Goal: Task Accomplishment & Management: Manage account settings

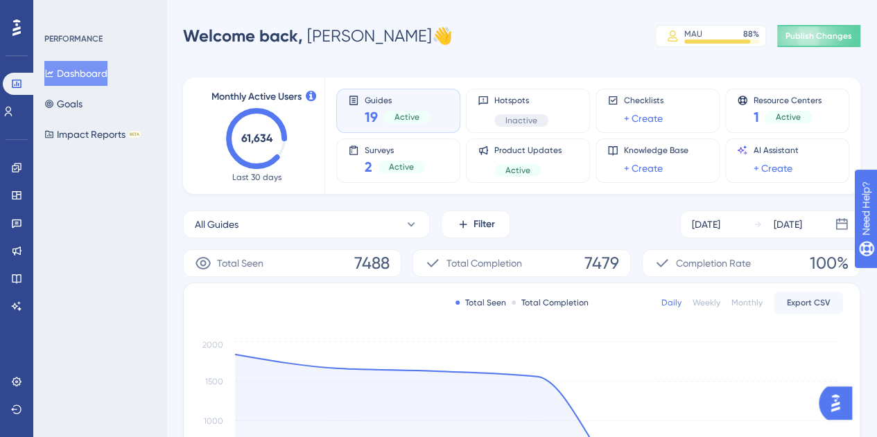
click at [413, 111] on div "Active" at bounding box center [406, 117] width 47 height 12
click at [424, 111] on div "Active" at bounding box center [406, 117] width 47 height 12
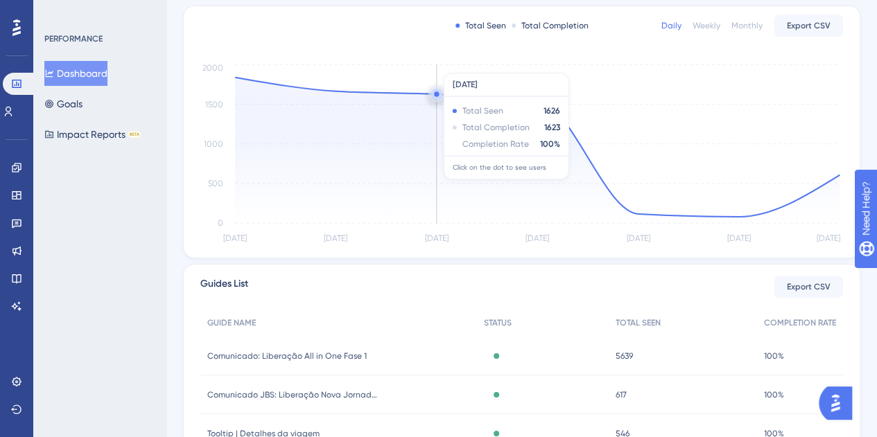
scroll to position [460, 0]
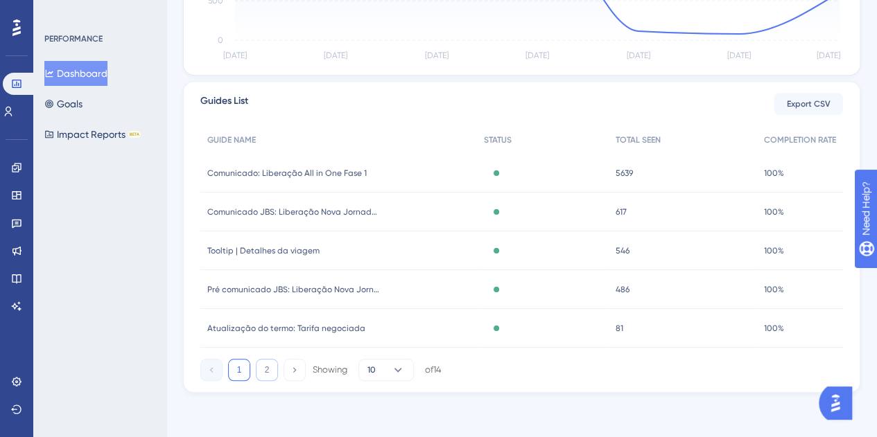
click at [268, 367] on button "2" at bounding box center [267, 370] width 22 height 22
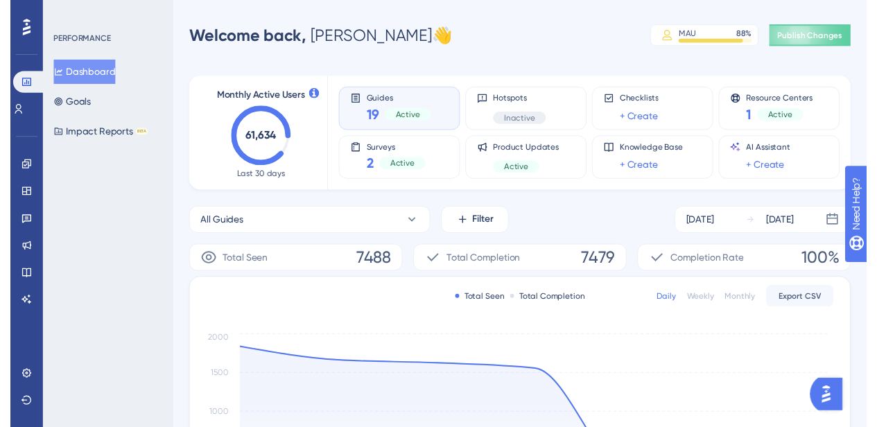
scroll to position [0, 0]
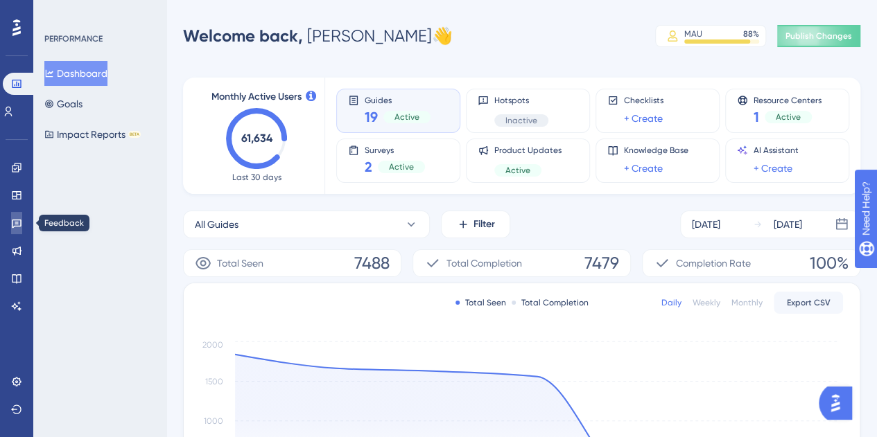
click at [21, 217] on link at bounding box center [16, 223] width 11 height 22
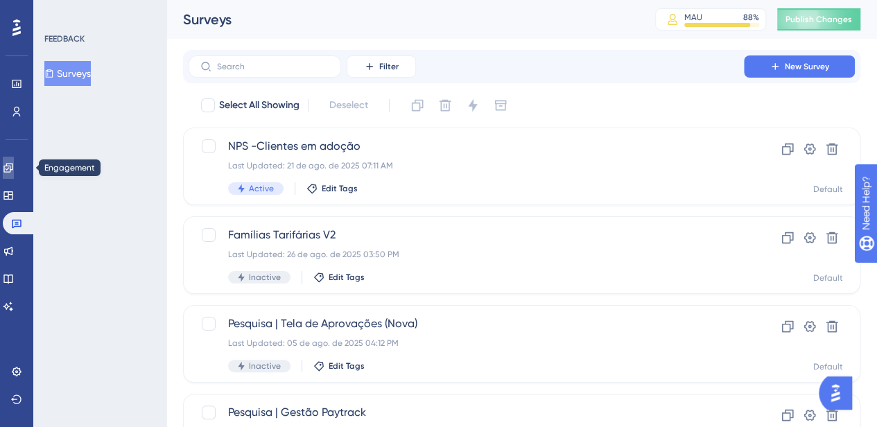
click at [14, 171] on icon at bounding box center [8, 167] width 11 height 11
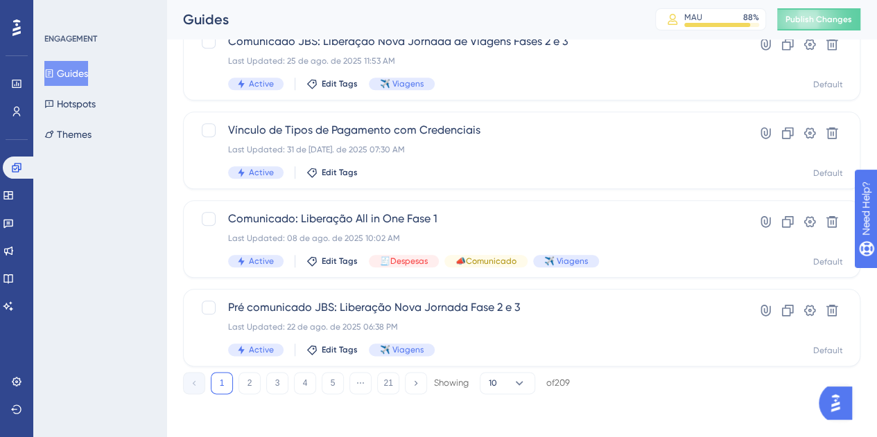
scroll to position [638, 0]
click at [248, 380] on button "2" at bounding box center [249, 382] width 22 height 22
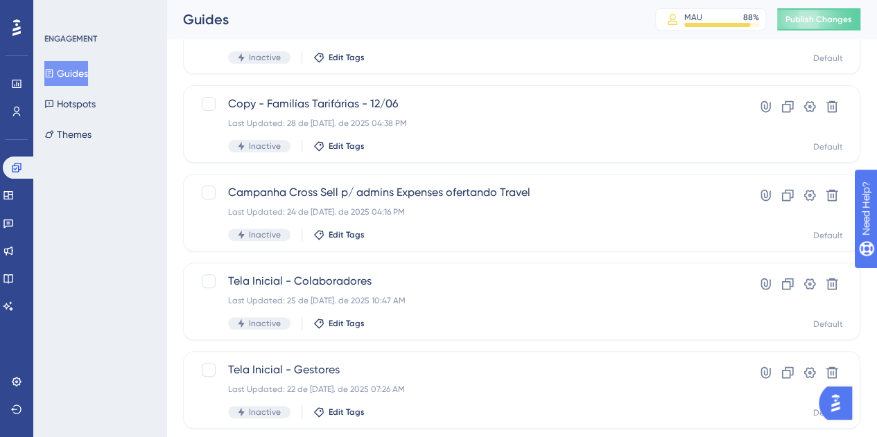
scroll to position [152, 0]
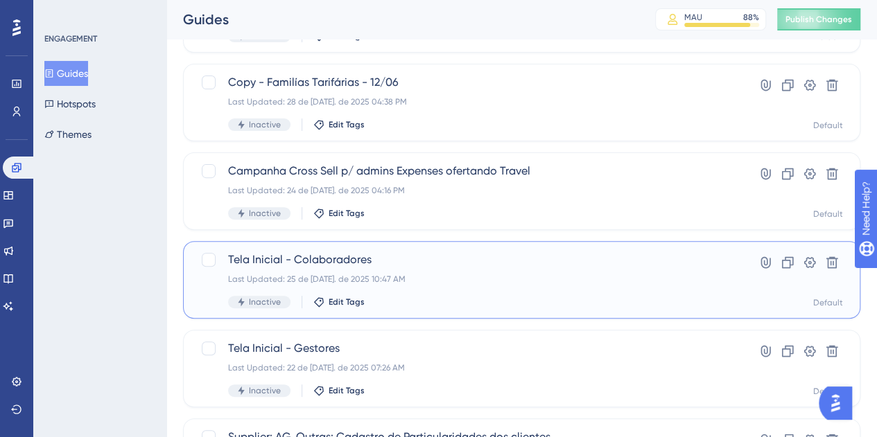
click at [377, 283] on div "Last Updated: 25 de jul. de 2025 10:47 AM" at bounding box center [466, 279] width 476 height 11
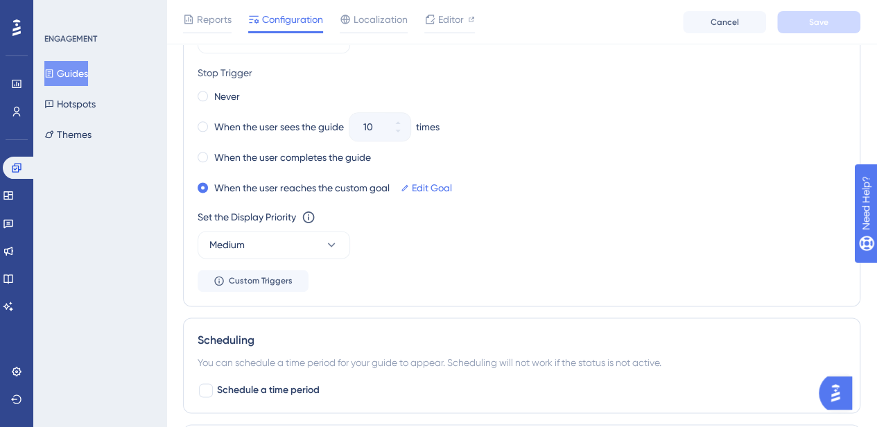
scroll to position [832, 0]
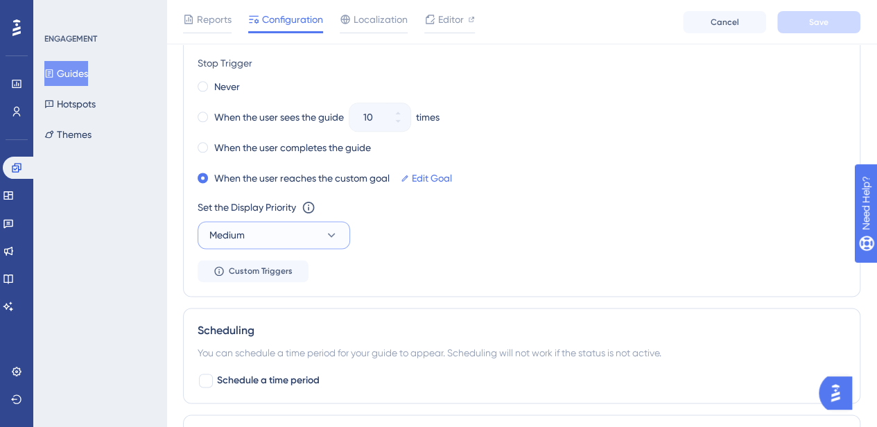
click at [286, 235] on button "Medium" at bounding box center [274, 235] width 152 height 28
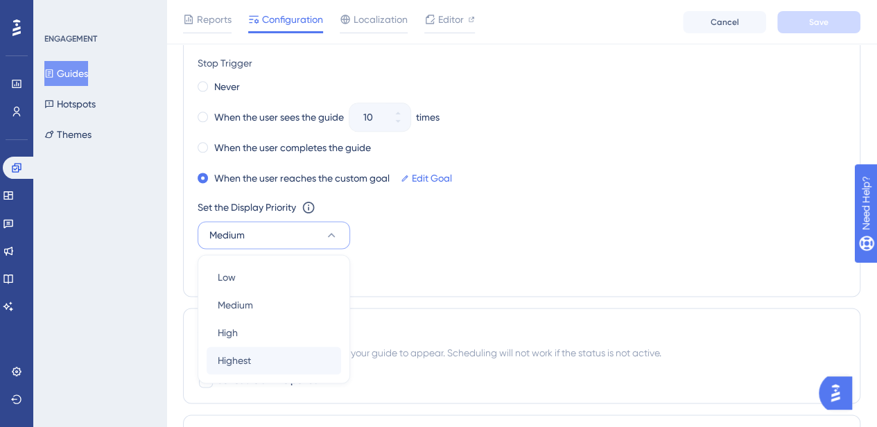
scroll to position [934, 0]
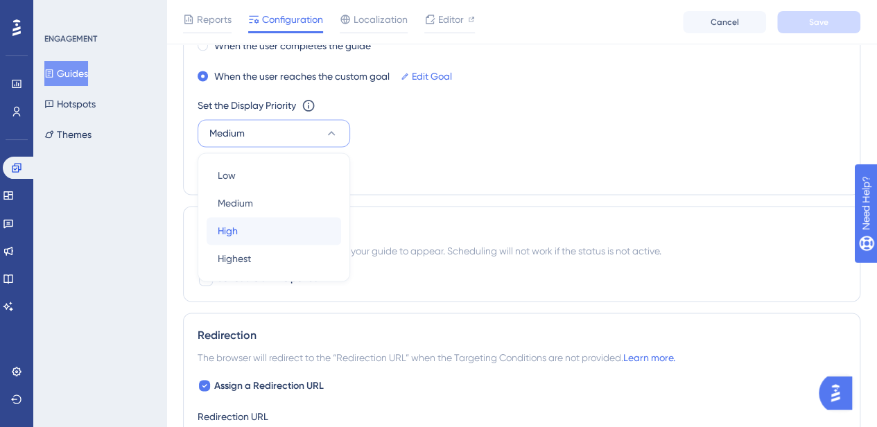
click at [236, 218] on div "High High" at bounding box center [274, 231] width 112 height 28
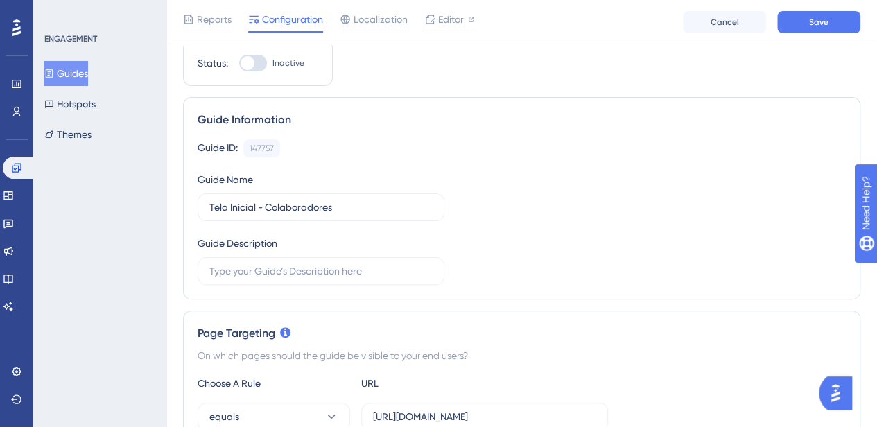
scroll to position [0, 0]
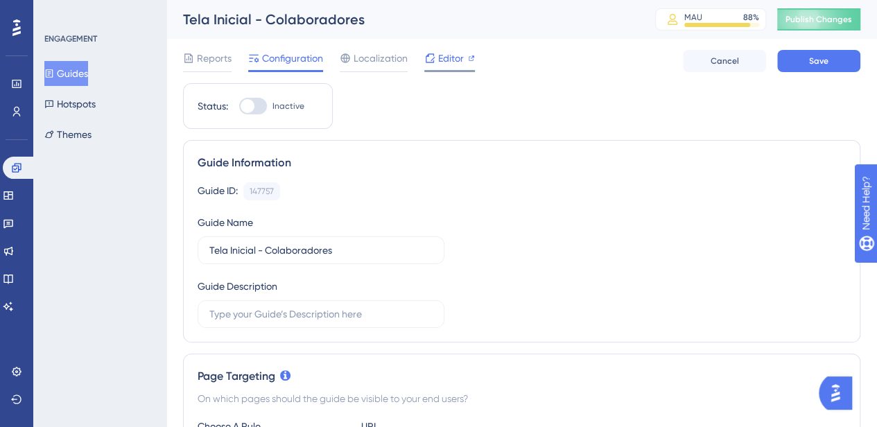
click at [449, 60] on span "Editor" at bounding box center [451, 58] width 26 height 17
drag, startPoint x: 79, startPoint y: 70, endPoint x: 68, endPoint y: 220, distance: 150.8
click at [68, 220] on div "ENGAGEMENT Guides Hotspots Themes" at bounding box center [99, 213] width 133 height 427
click at [424, 53] on icon at bounding box center [429, 58] width 11 height 11
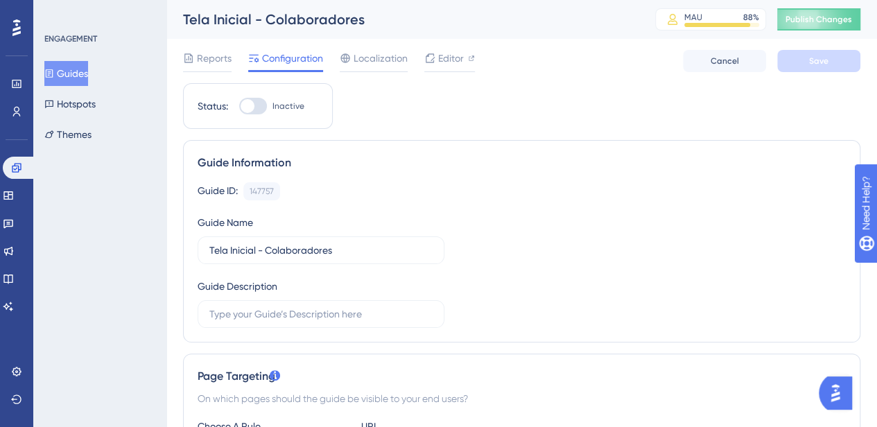
click at [184, 32] on div "Tela Inicial - Colaboradores MAU 88 % Click to see add-on and upgrade options P…" at bounding box center [521, 19] width 710 height 39
click at [78, 74] on button "Guides" at bounding box center [66, 73] width 44 height 25
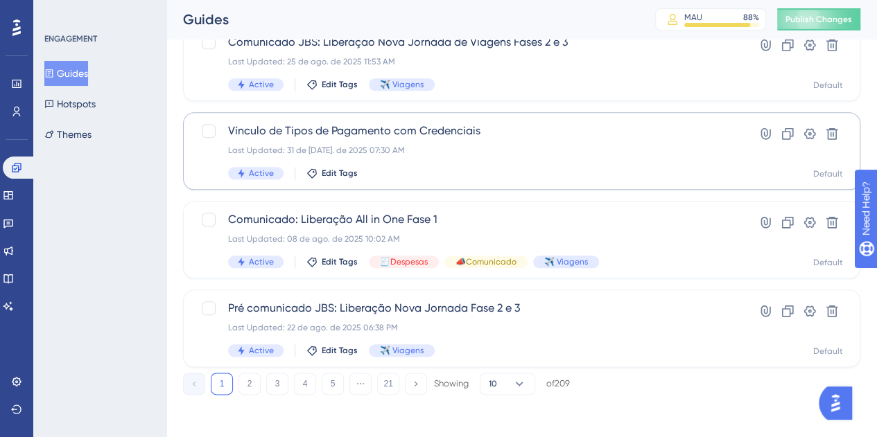
scroll to position [638, 0]
click at [245, 376] on button "2" at bounding box center [249, 382] width 22 height 22
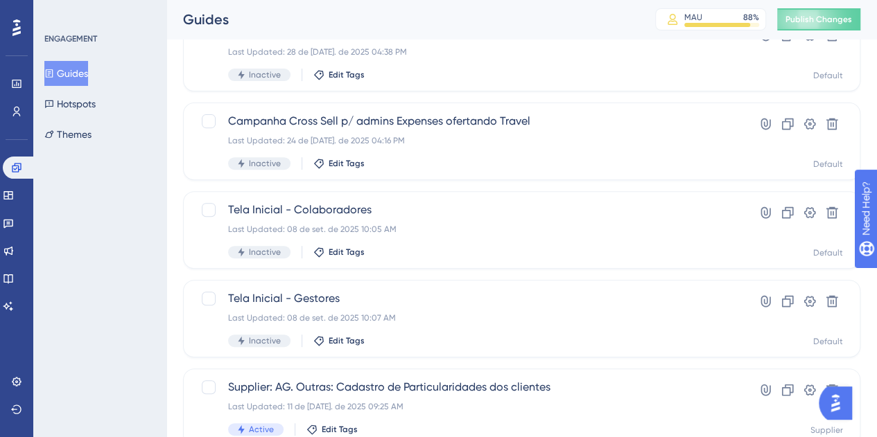
scroll to position [152, 0]
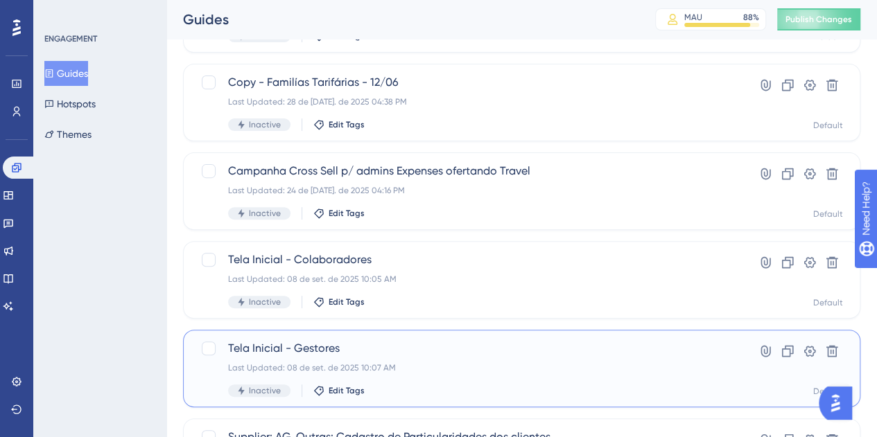
click at [406, 357] on div "Tela Inicial - Gestores Last Updated: 08 de set. de 2025 10:07 AM Inactive Edit…" at bounding box center [466, 368] width 476 height 57
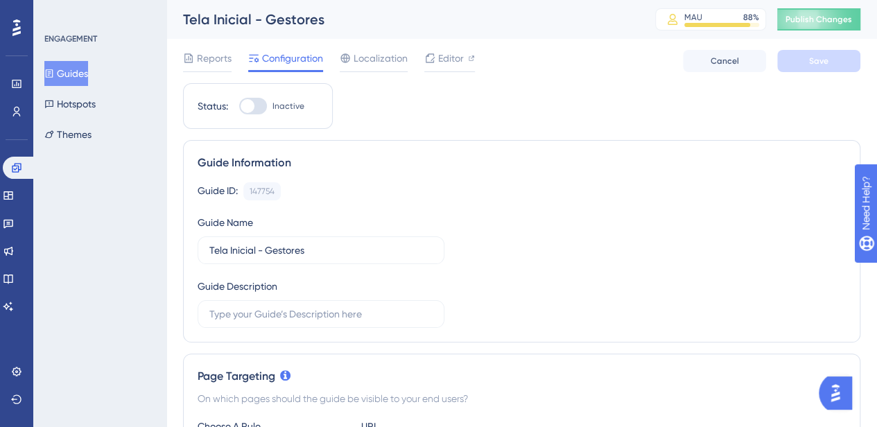
click at [140, 245] on div "ENGAGEMENT Guides Hotspots Themes" at bounding box center [99, 213] width 133 height 427
click at [438, 71] on div at bounding box center [449, 71] width 51 height 2
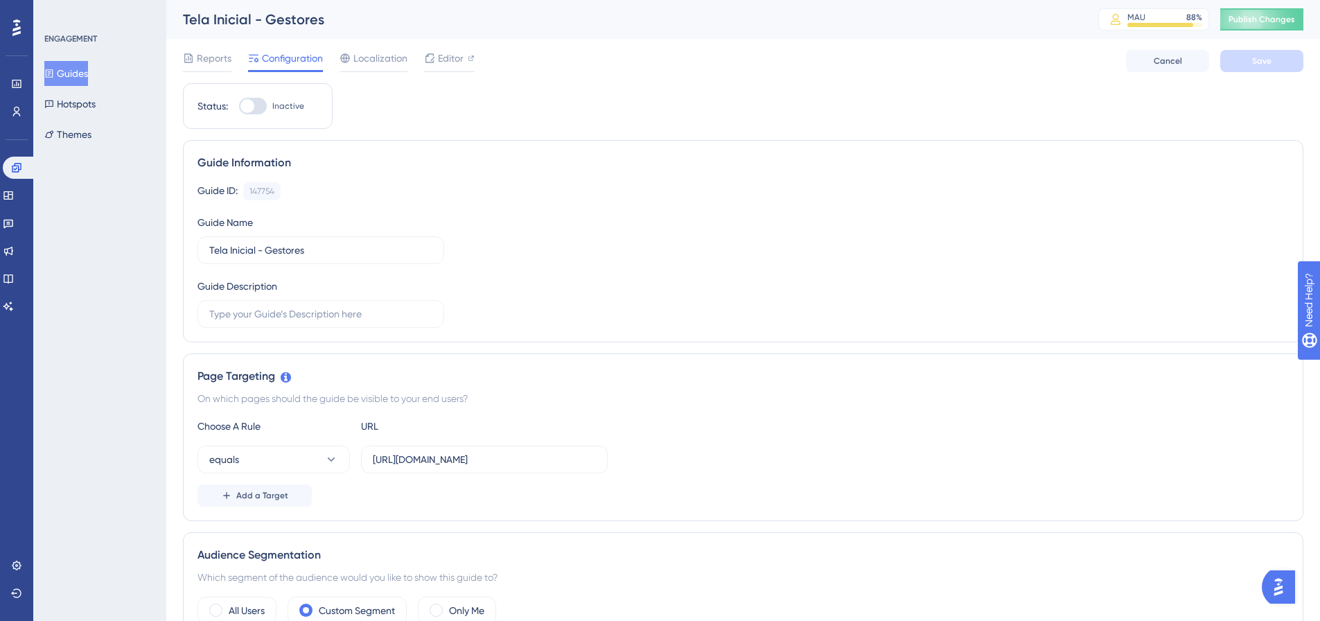
click at [54, 77] on icon at bounding box center [49, 74] width 10 height 10
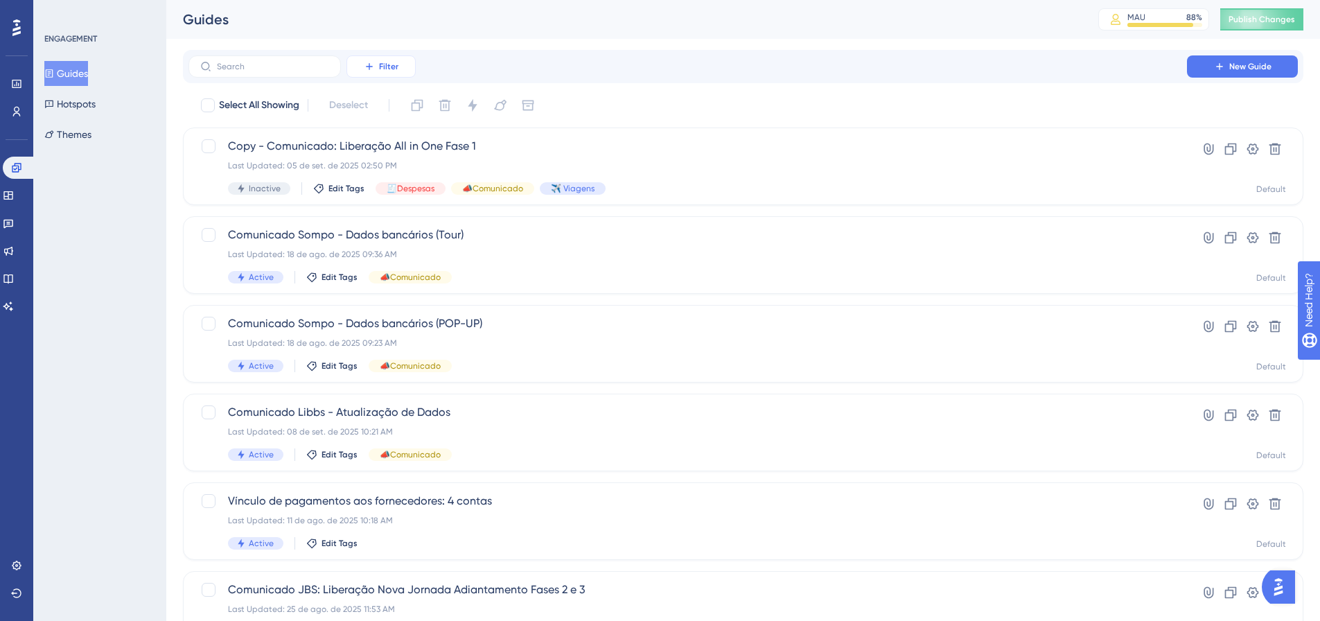
click at [365, 67] on icon at bounding box center [369, 66] width 11 height 11
click at [388, 187] on span "Status" at bounding box center [381, 189] width 28 height 17
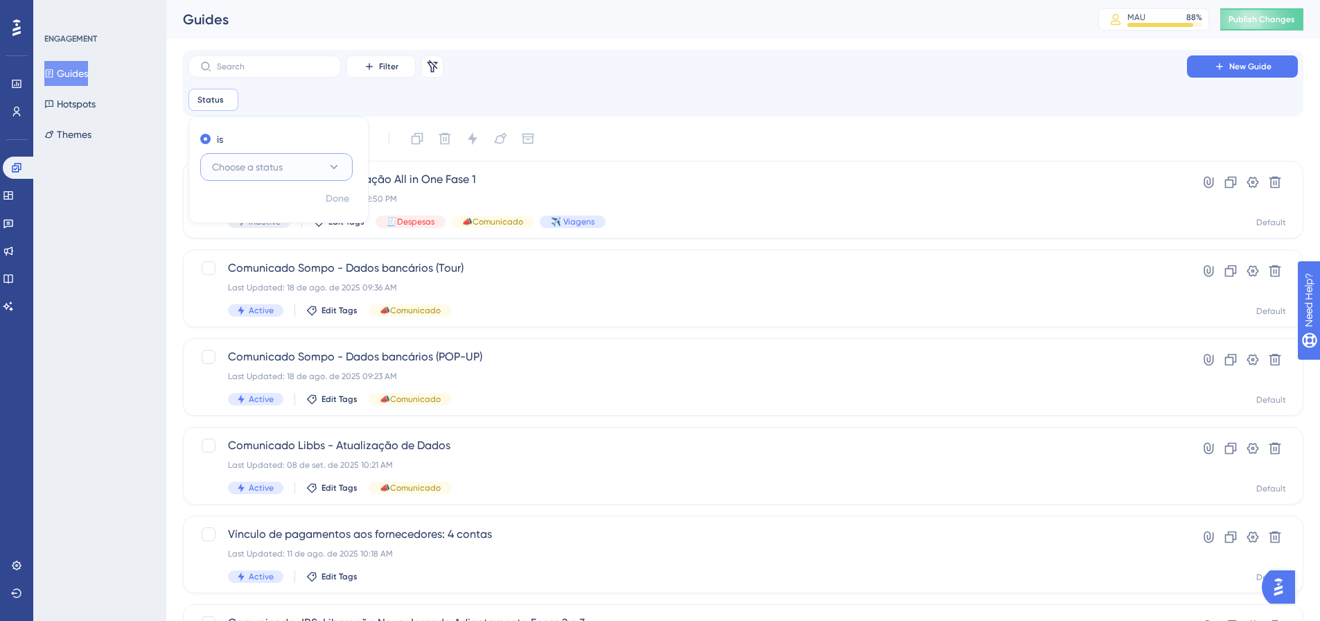
click at [240, 160] on span "Choose a status" at bounding box center [247, 167] width 71 height 17
click at [246, 206] on span "Active" at bounding box center [234, 209] width 28 height 17
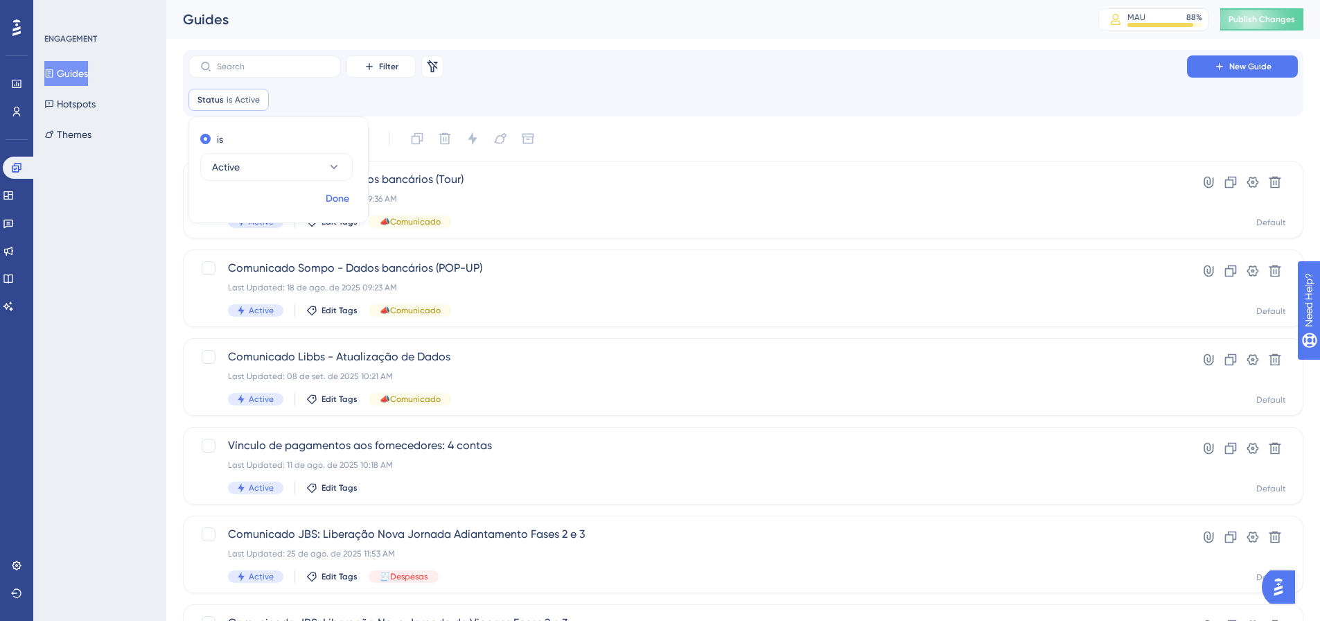
click at [339, 198] on span "Done" at bounding box center [338, 199] width 24 height 17
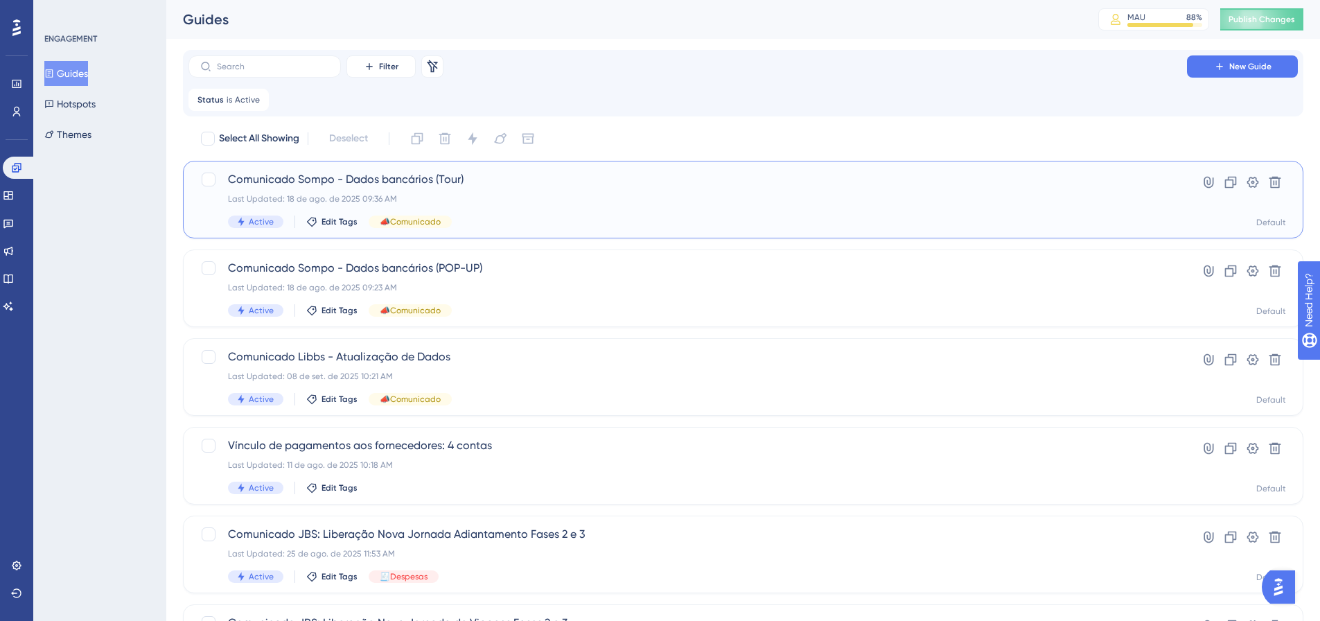
click at [717, 206] on div "Comunicado Sompo - Dados bancários (Tour) Last Updated: 18 de ago. de 2025 09:3…" at bounding box center [688, 199] width 920 height 57
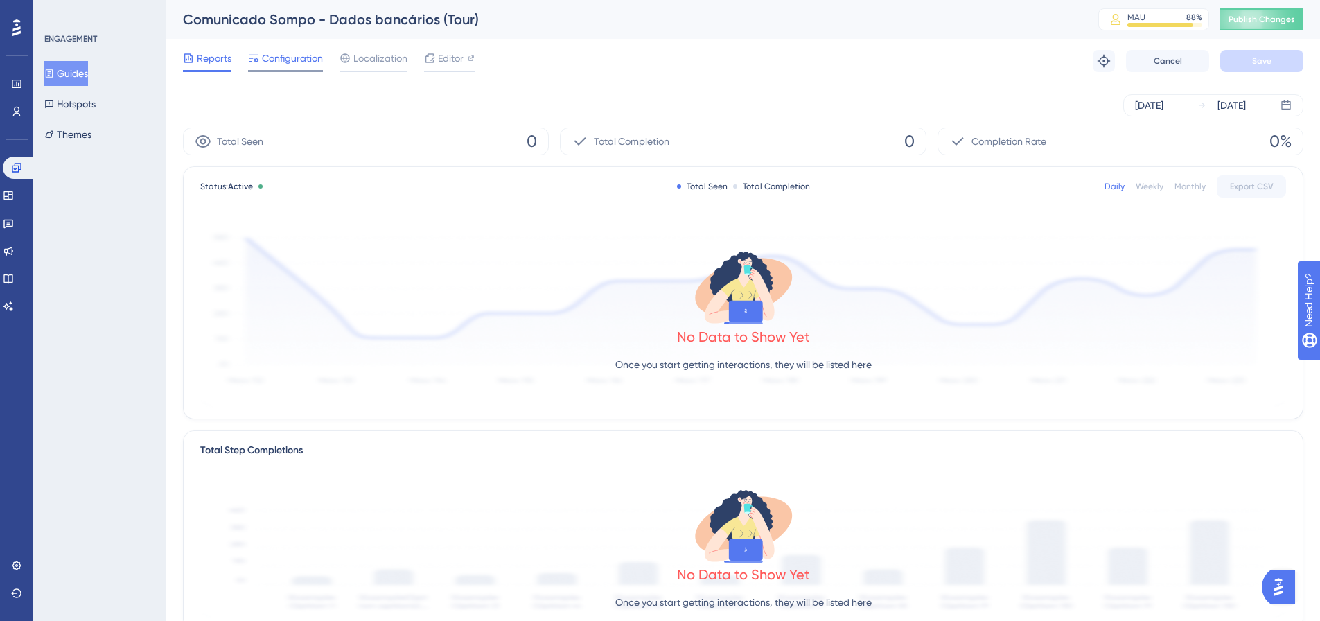
click at [303, 62] on span "Configuration" at bounding box center [292, 58] width 61 height 17
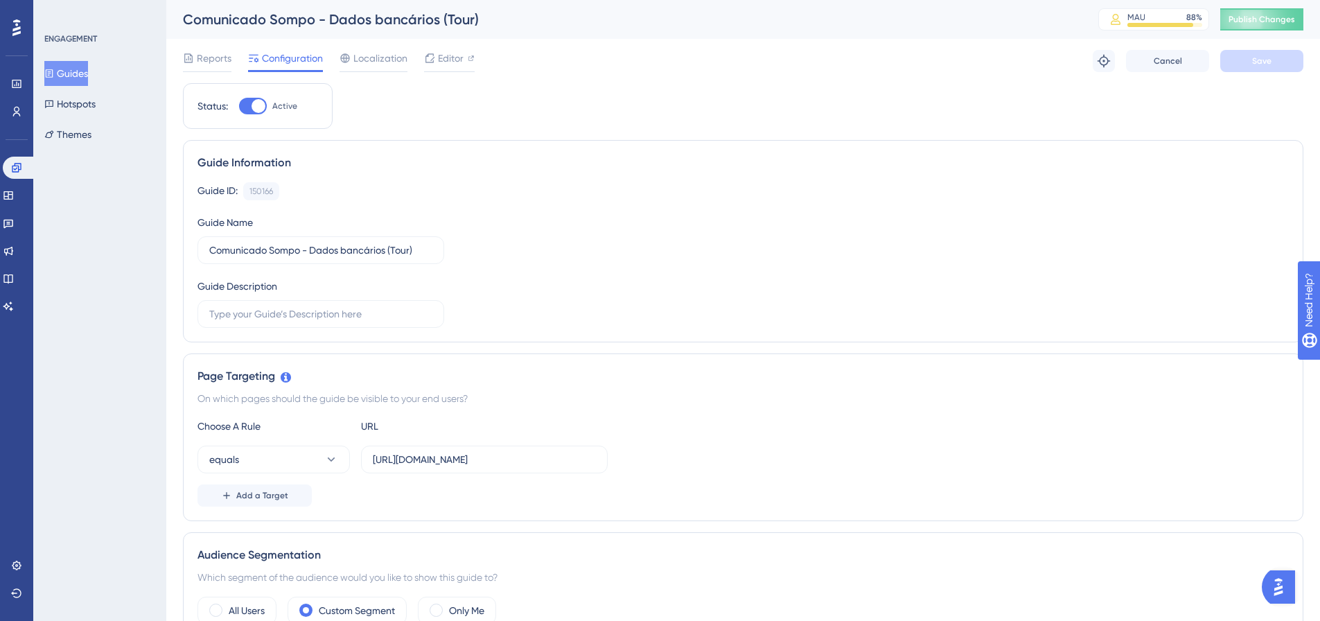
click at [82, 75] on button "Guides" at bounding box center [66, 73] width 44 height 25
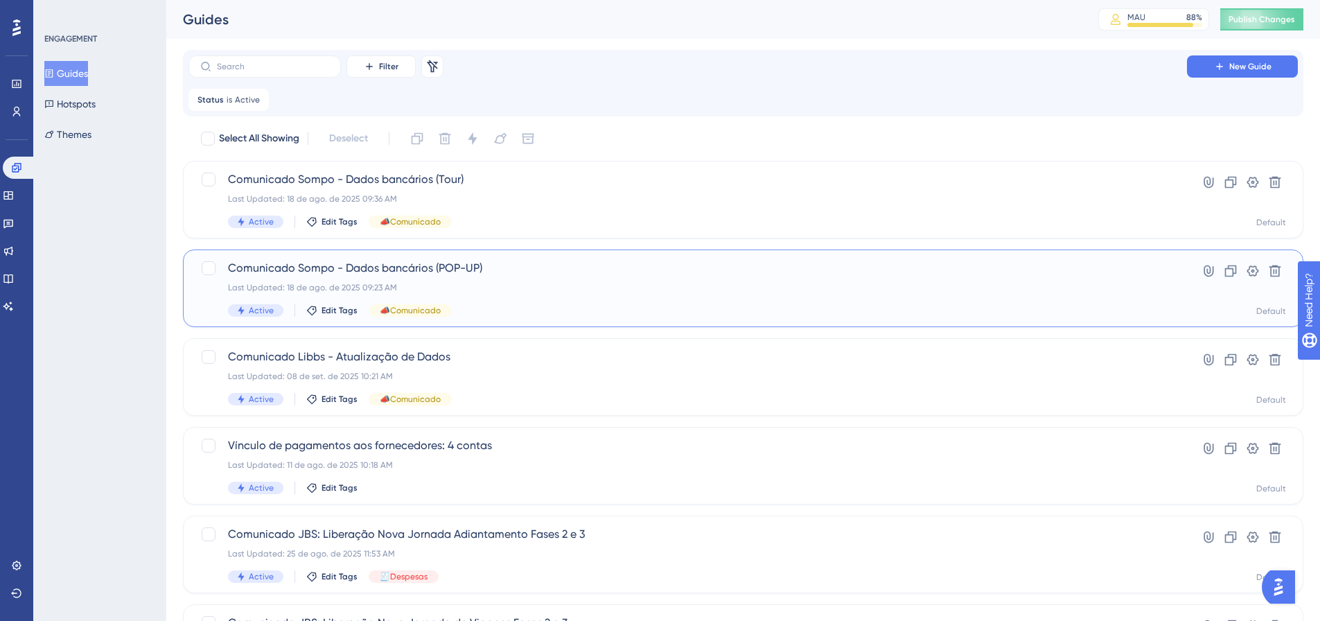
click at [351, 267] on span "Comunicado Sompo - Dados bancários (POP-UP)" at bounding box center [688, 268] width 920 height 17
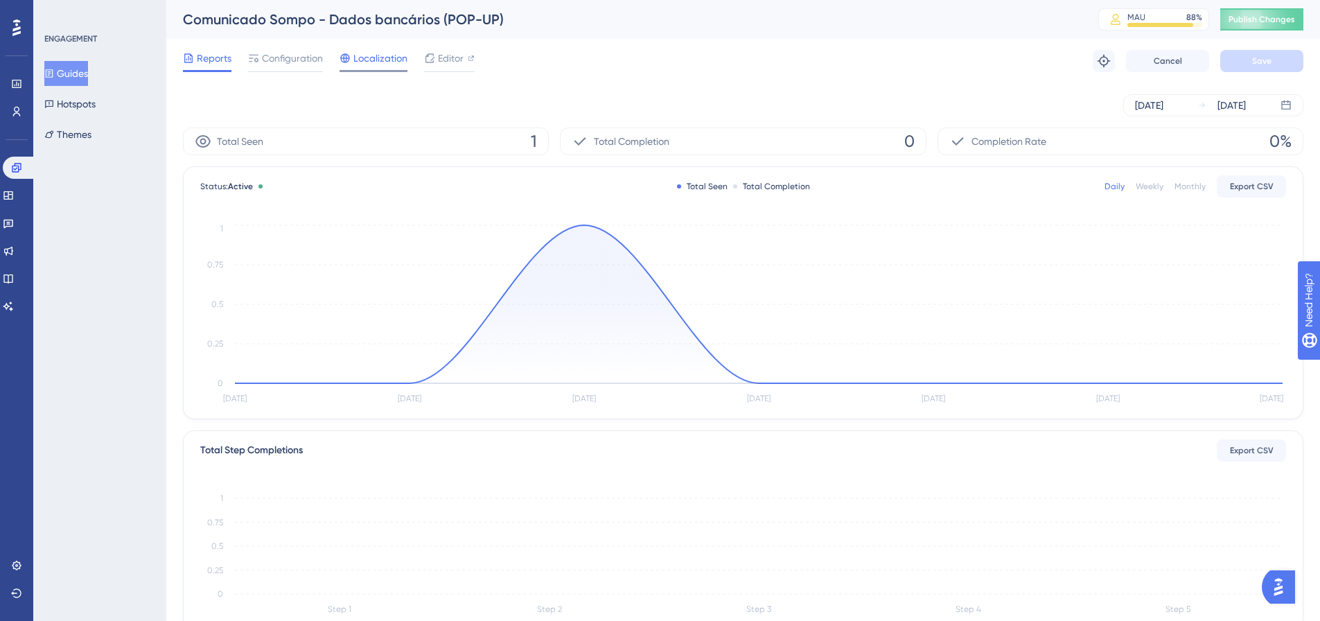
click at [362, 60] on span "Localization" at bounding box center [380, 58] width 54 height 17
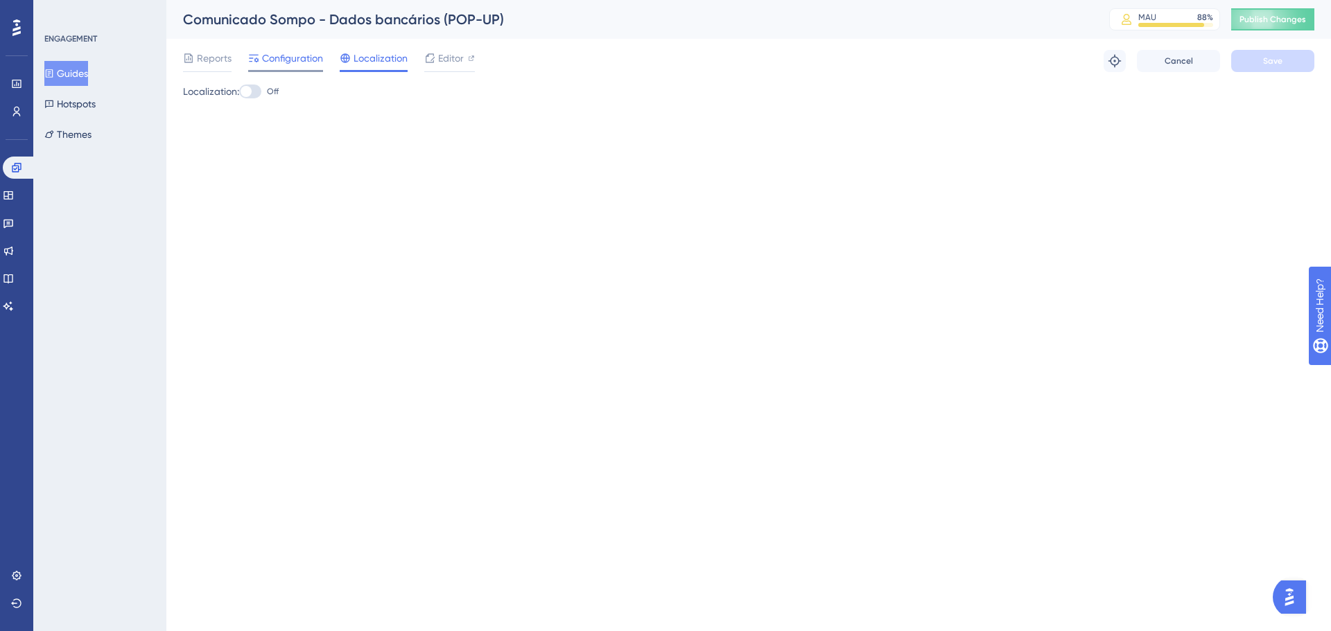
click at [271, 54] on span "Configuration" at bounding box center [292, 58] width 61 height 17
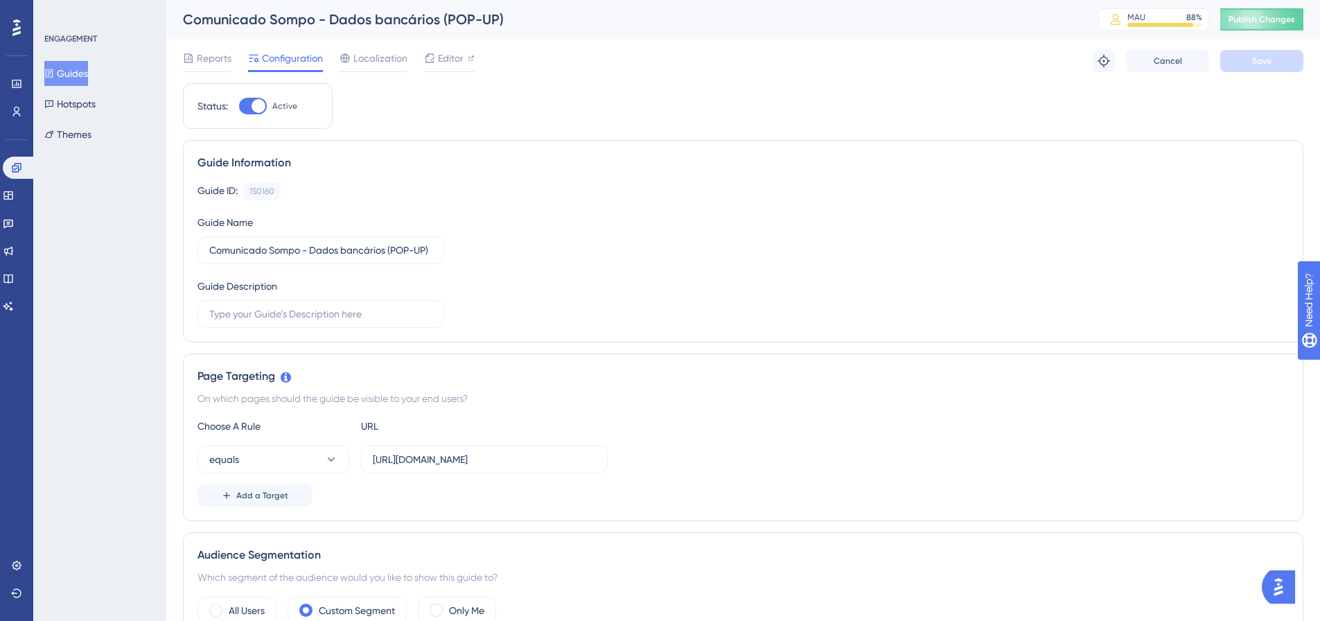
click at [88, 76] on button "Guides" at bounding box center [66, 73] width 44 height 25
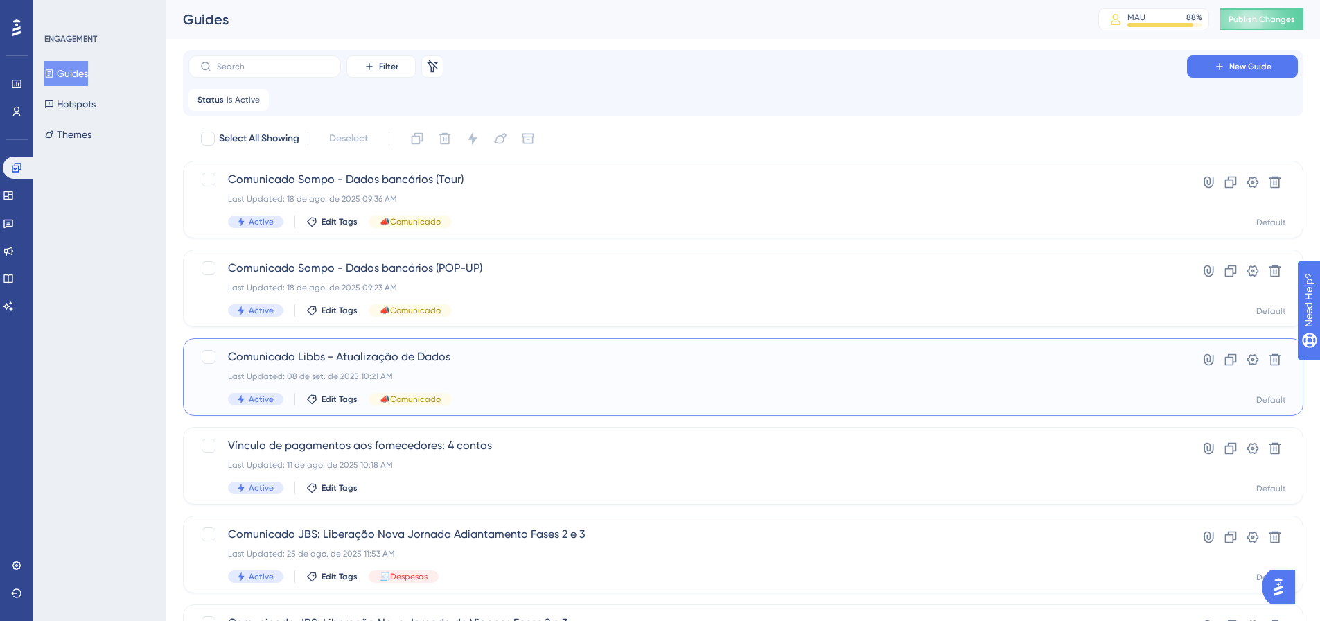
click at [421, 367] on div "Comunicado Libbs - Atualização de Dados Last Updated: 08 de set. de 2025 10:21 …" at bounding box center [688, 377] width 920 height 57
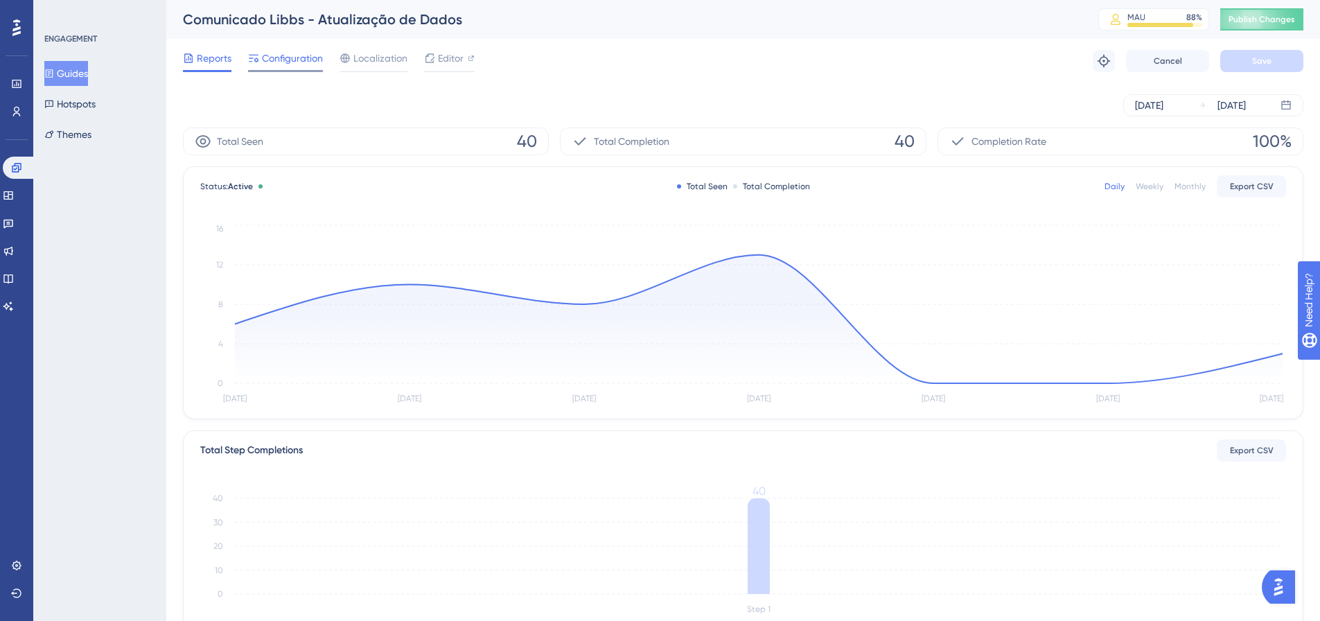
click at [277, 58] on span "Configuration" at bounding box center [292, 58] width 61 height 17
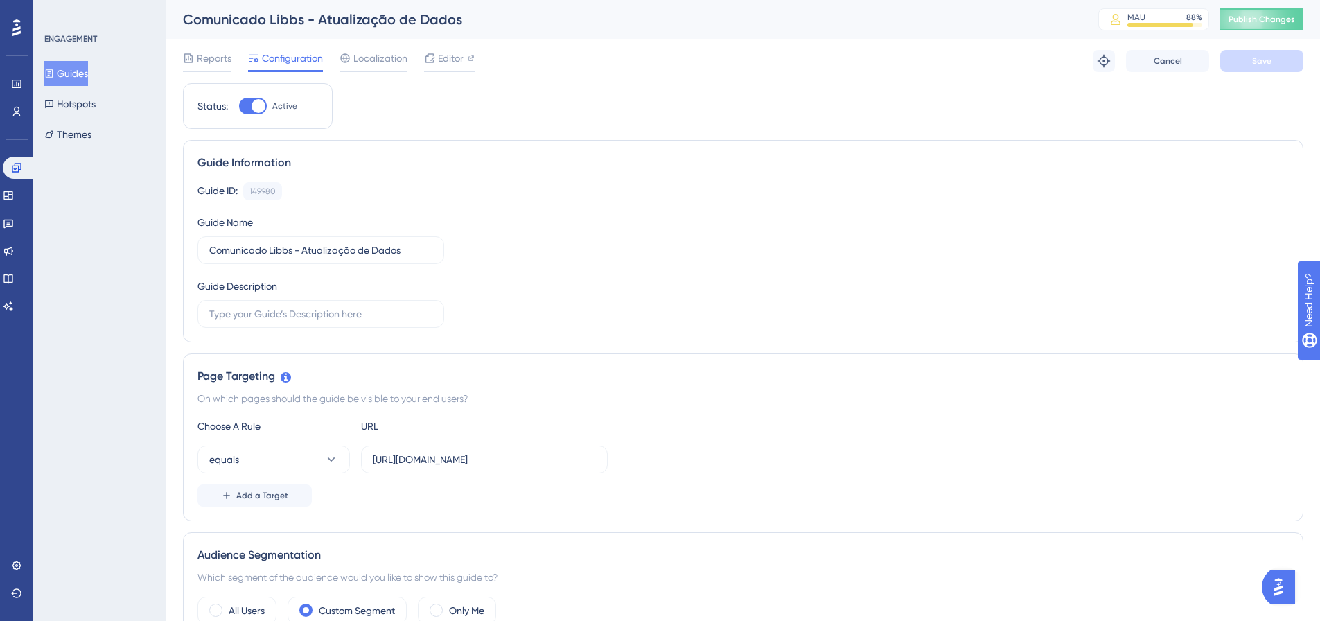
click at [70, 79] on button "Guides" at bounding box center [66, 73] width 44 height 25
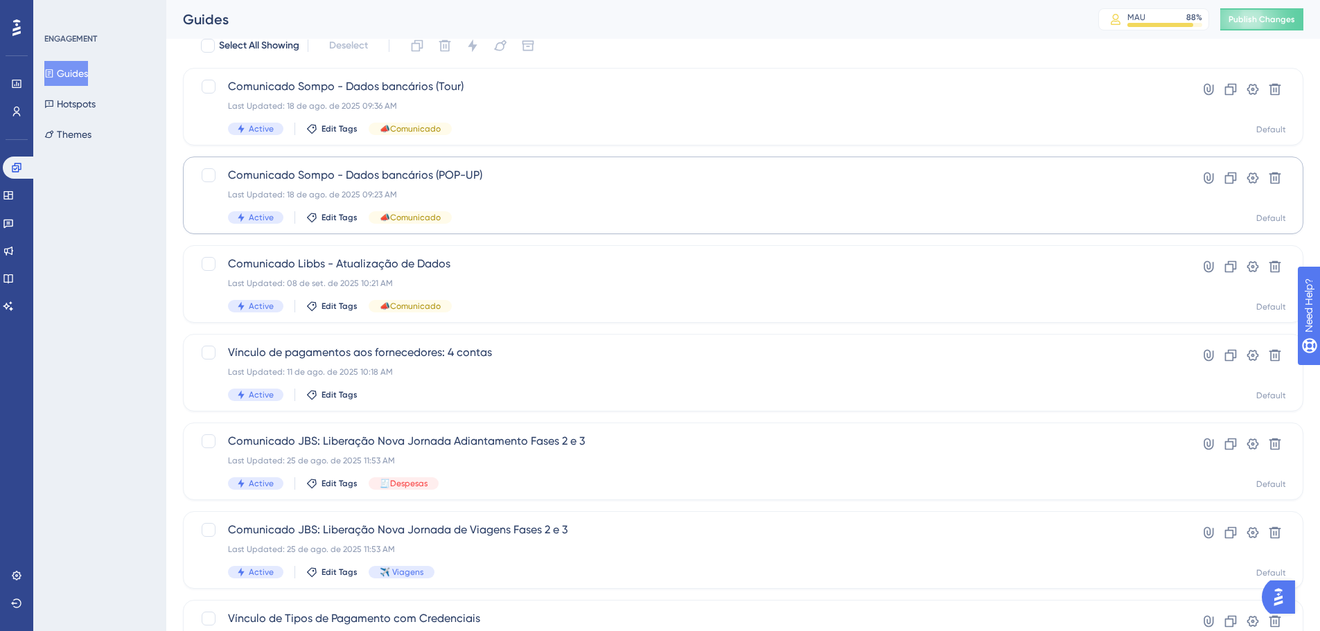
scroll to position [139, 0]
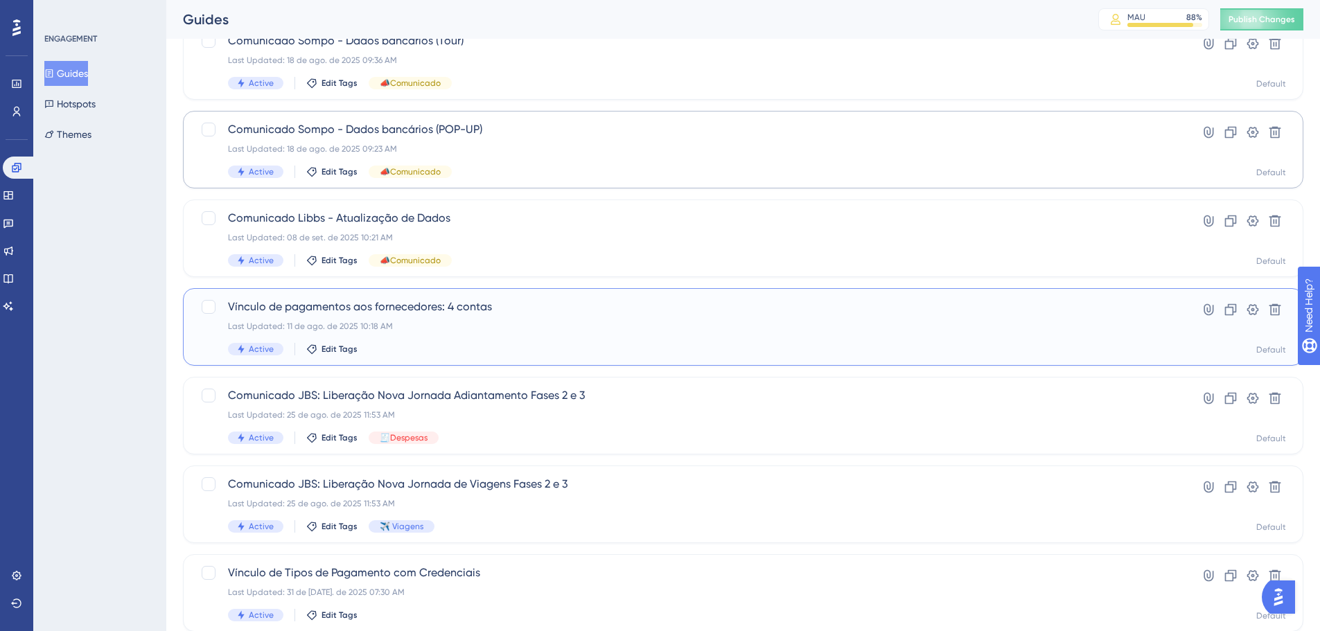
click at [505, 306] on span "Vínculo de pagamentos aos fornecedores: 4 contas" at bounding box center [688, 307] width 920 height 17
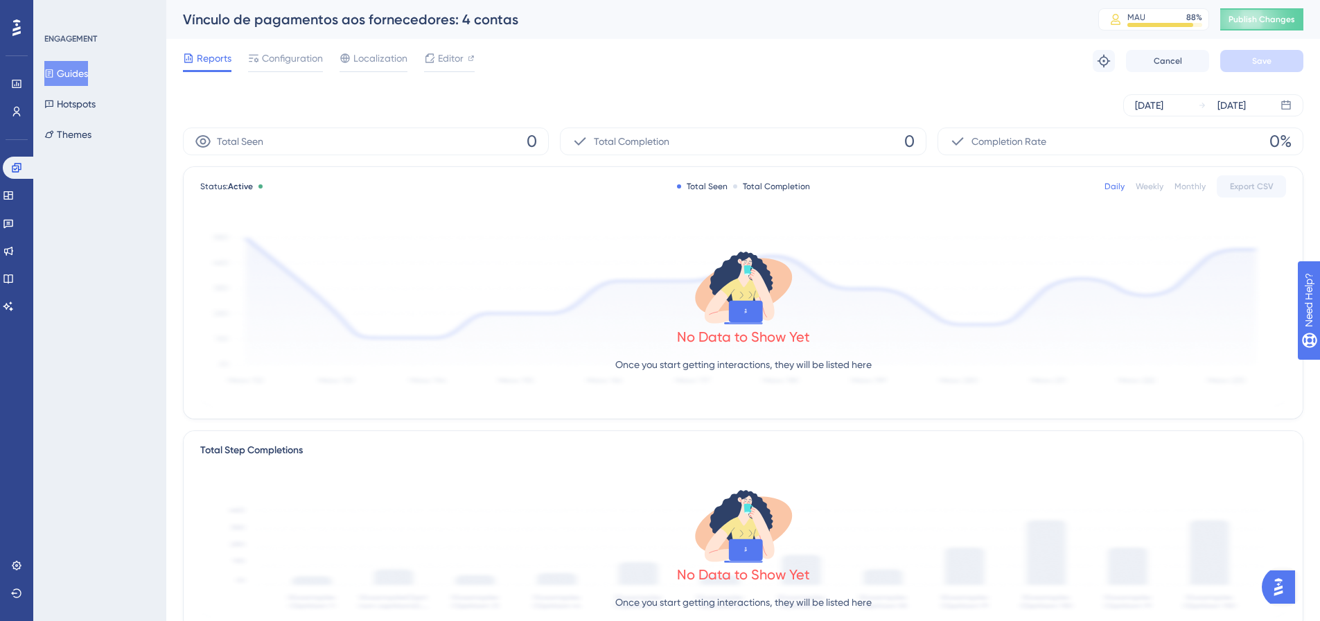
click at [263, 47] on div "Reports Configuration Localization Editor Troubleshoot Cancel Save" at bounding box center [743, 61] width 1121 height 44
click at [267, 55] on span "Configuration" at bounding box center [292, 58] width 61 height 17
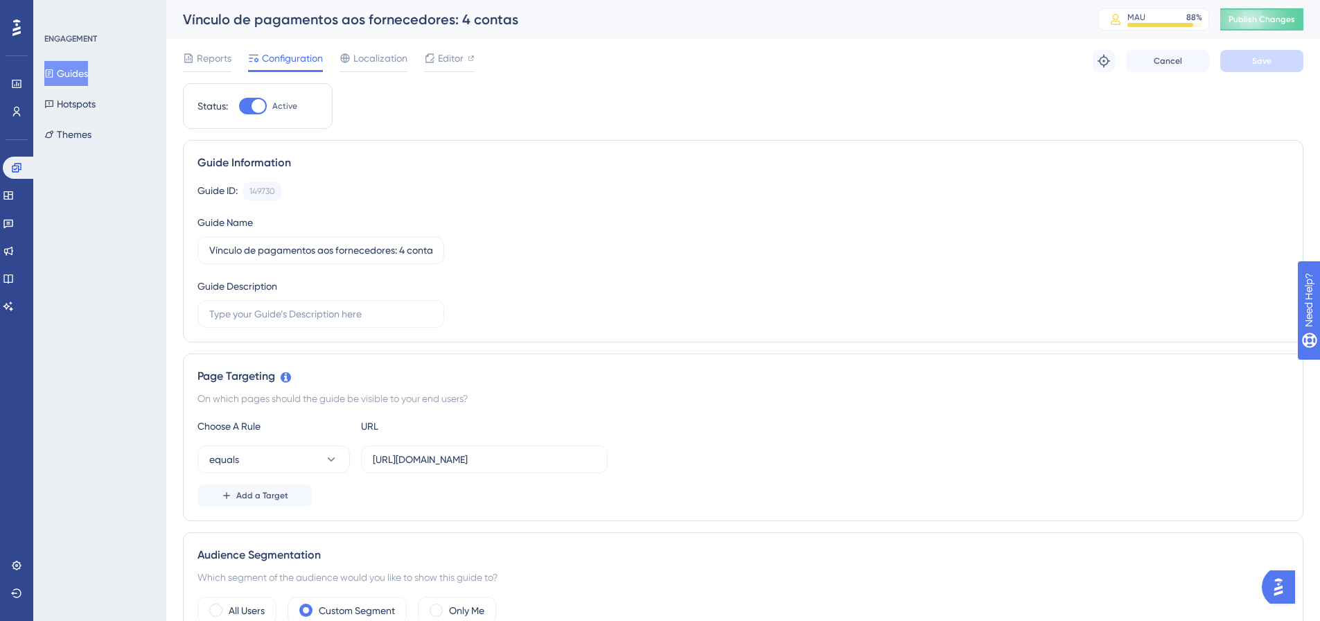
click at [81, 70] on button "Guides" at bounding box center [66, 73] width 44 height 25
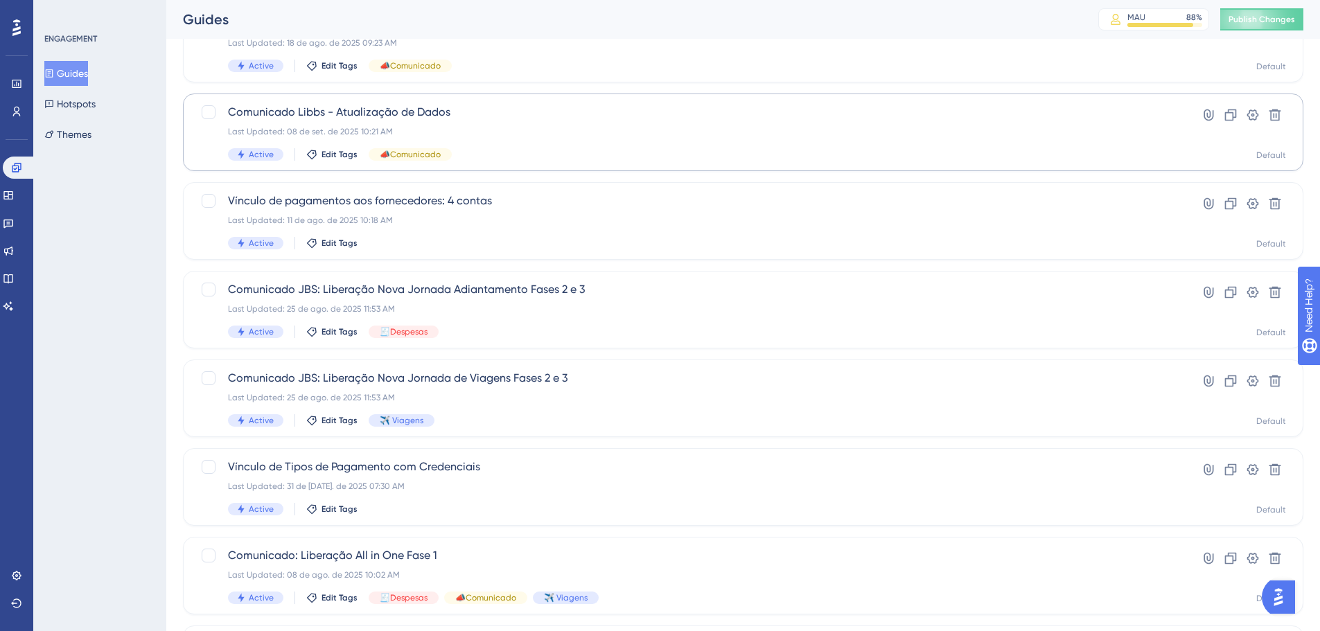
scroll to position [277, 0]
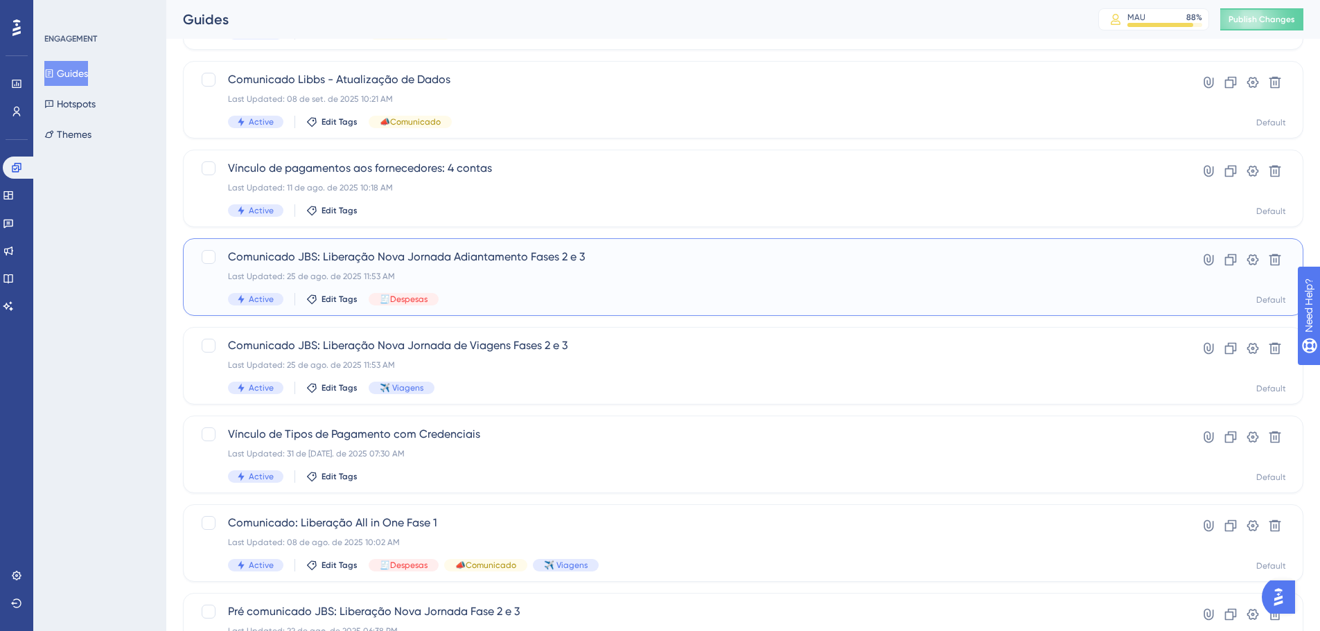
click at [472, 275] on div "Last Updated: 25 de ago. de 2025 11:53 AM" at bounding box center [688, 276] width 920 height 11
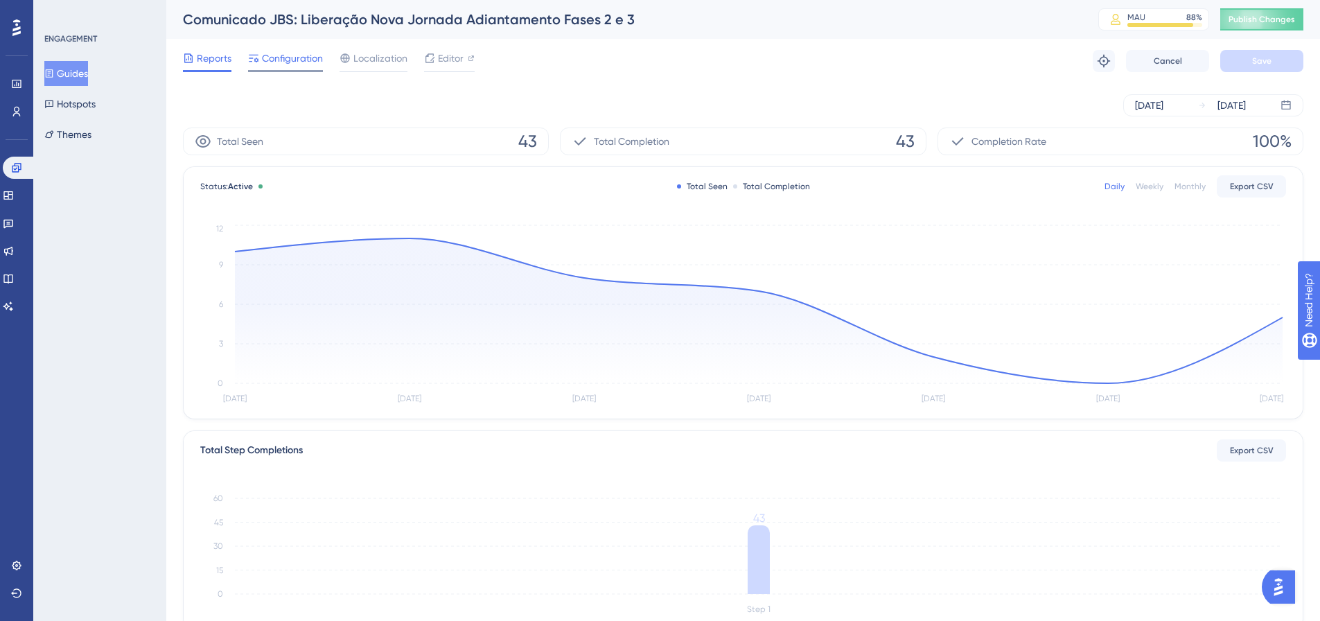
click at [275, 58] on span "Configuration" at bounding box center [292, 58] width 61 height 17
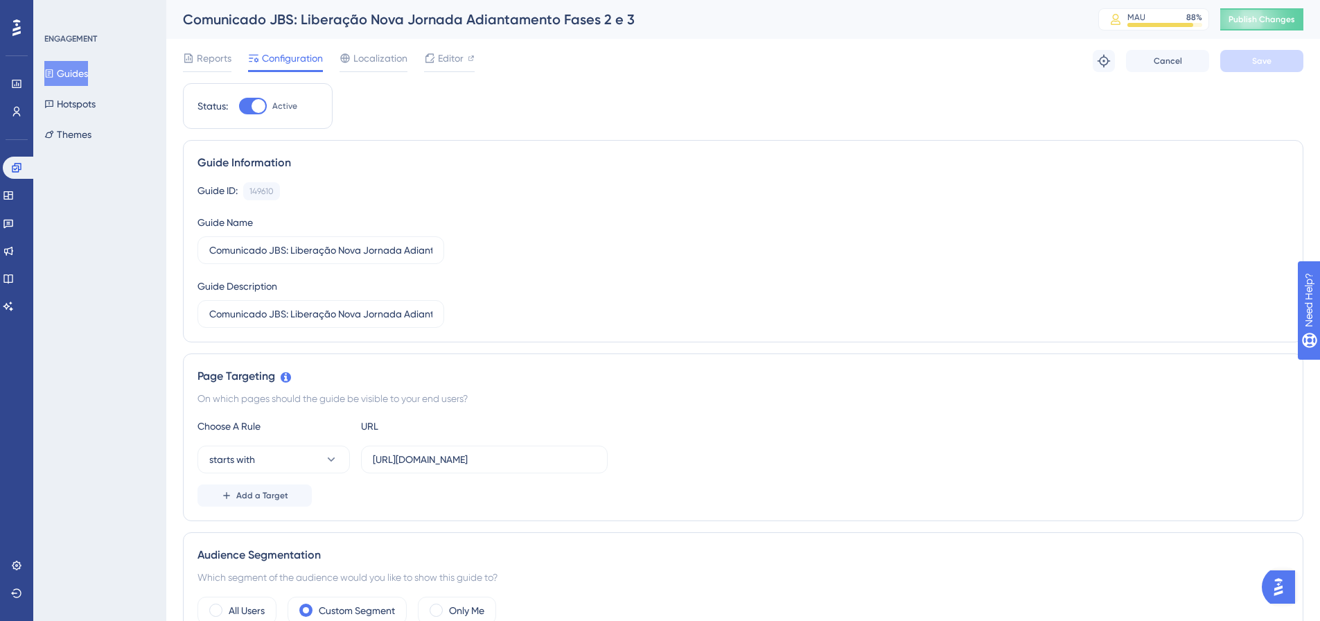
click at [75, 70] on button "Guides" at bounding box center [66, 73] width 44 height 25
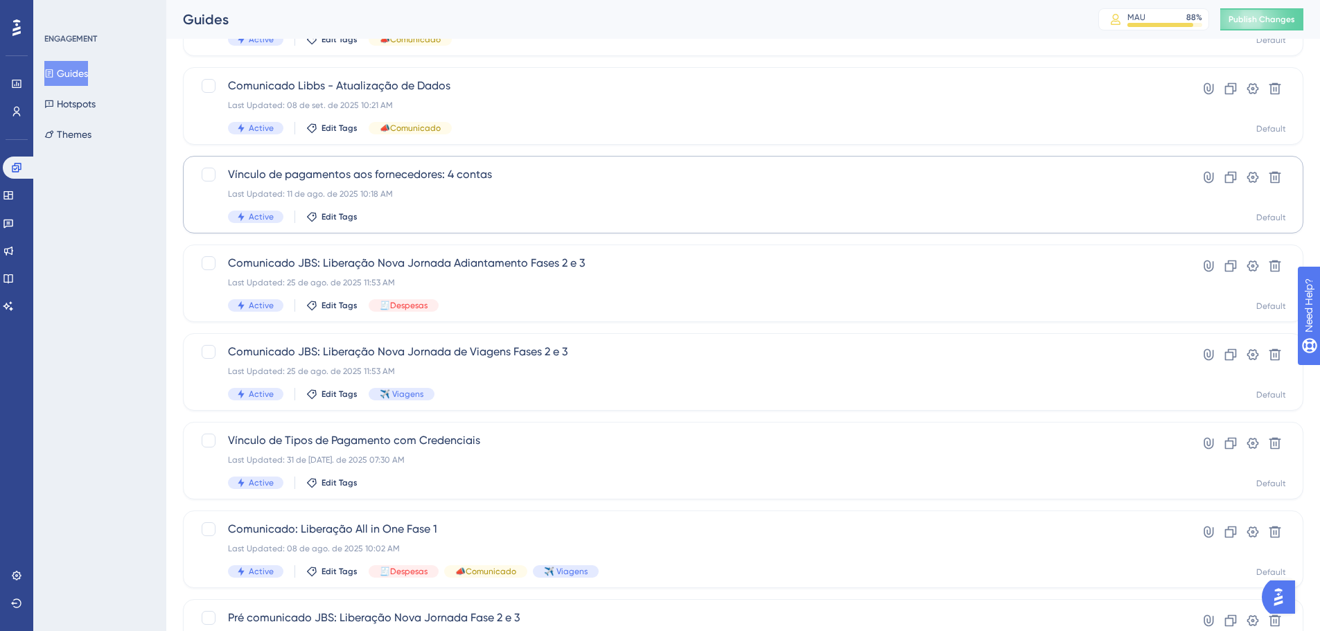
scroll to position [277, 0]
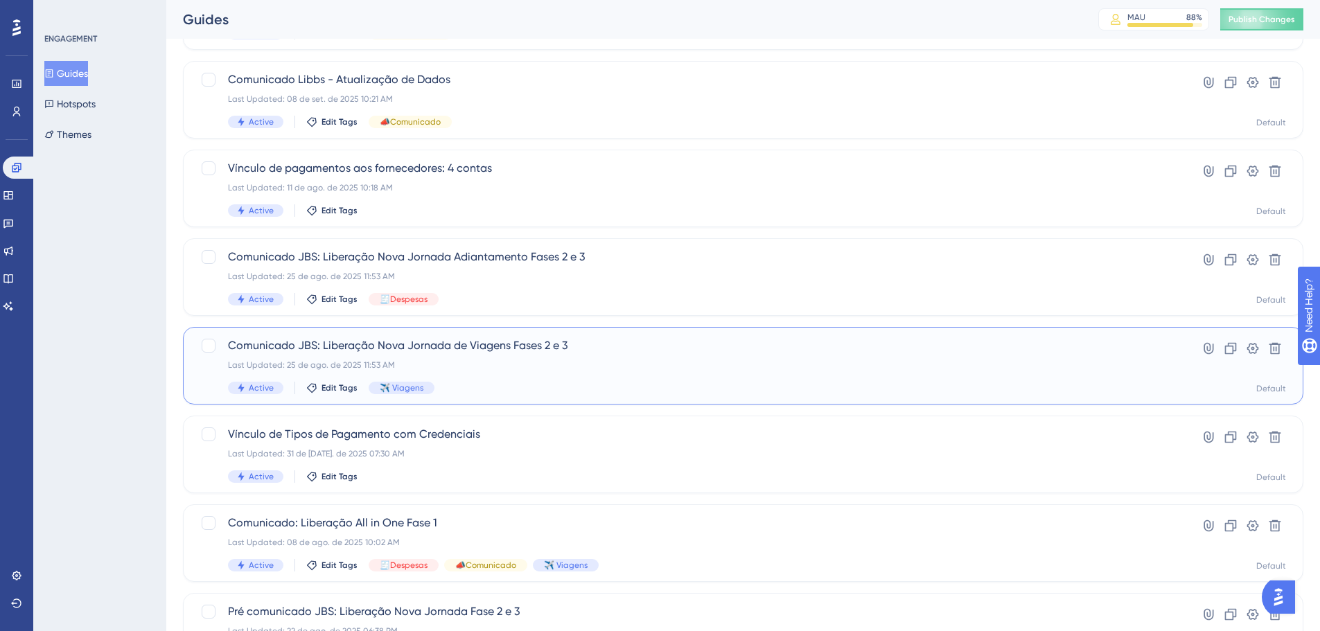
click at [517, 351] on span "Comunicado JBS: Liberação Nova Jornada de Viagens Fases 2 e 3" at bounding box center [688, 346] width 920 height 17
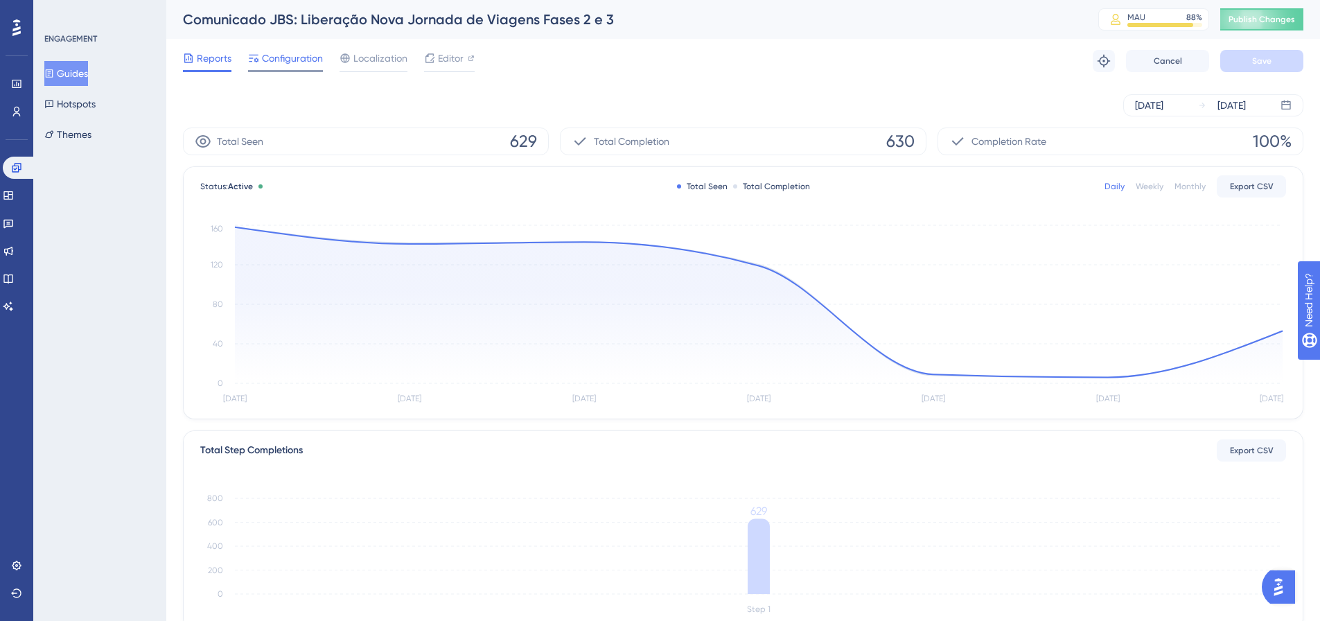
click at [277, 70] on div at bounding box center [285, 71] width 75 height 2
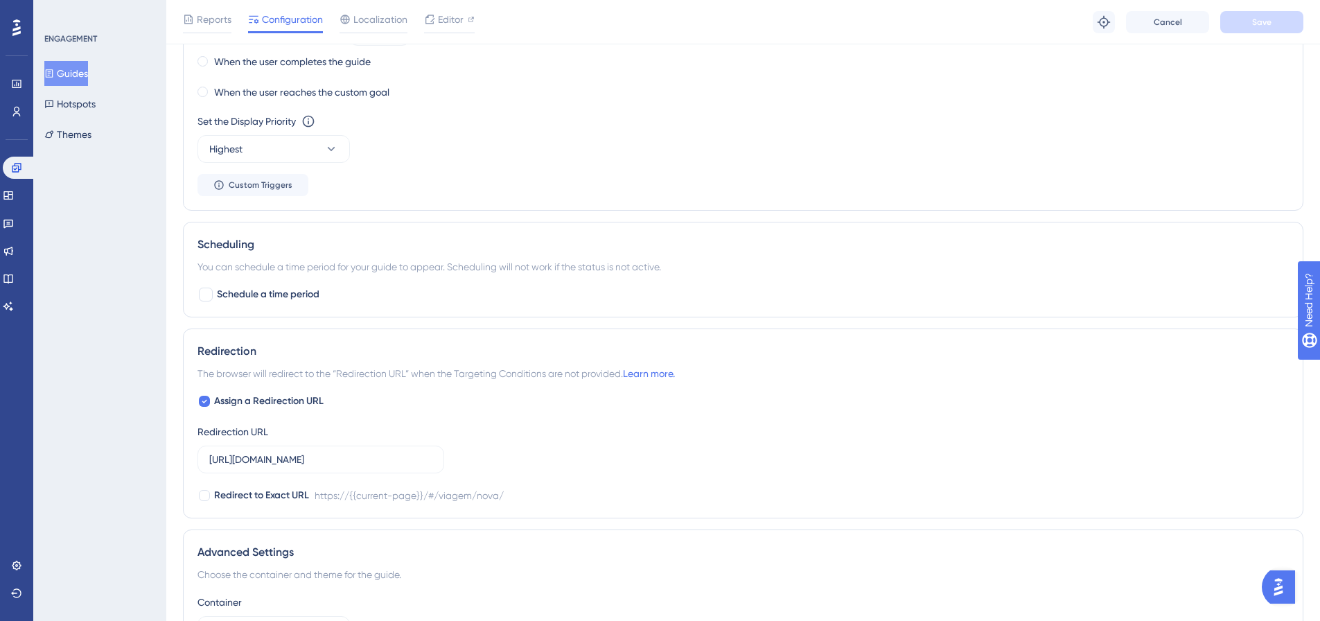
scroll to position [1074, 0]
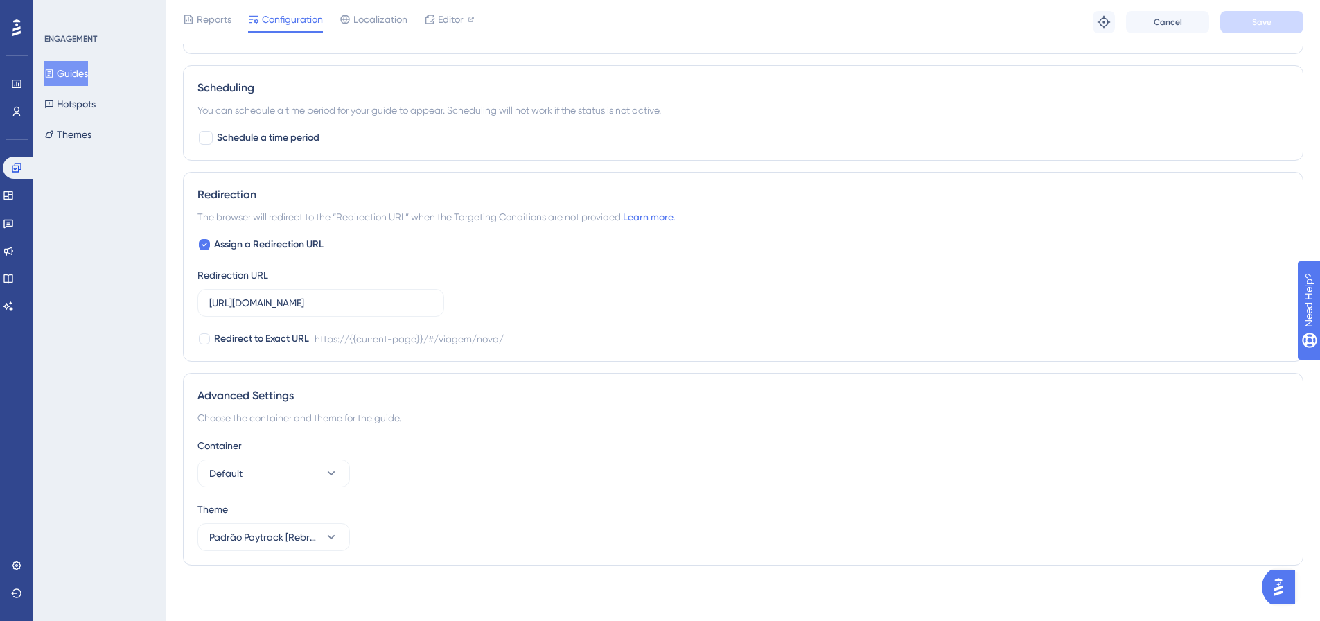
click at [51, 72] on button "Guides" at bounding box center [66, 73] width 44 height 25
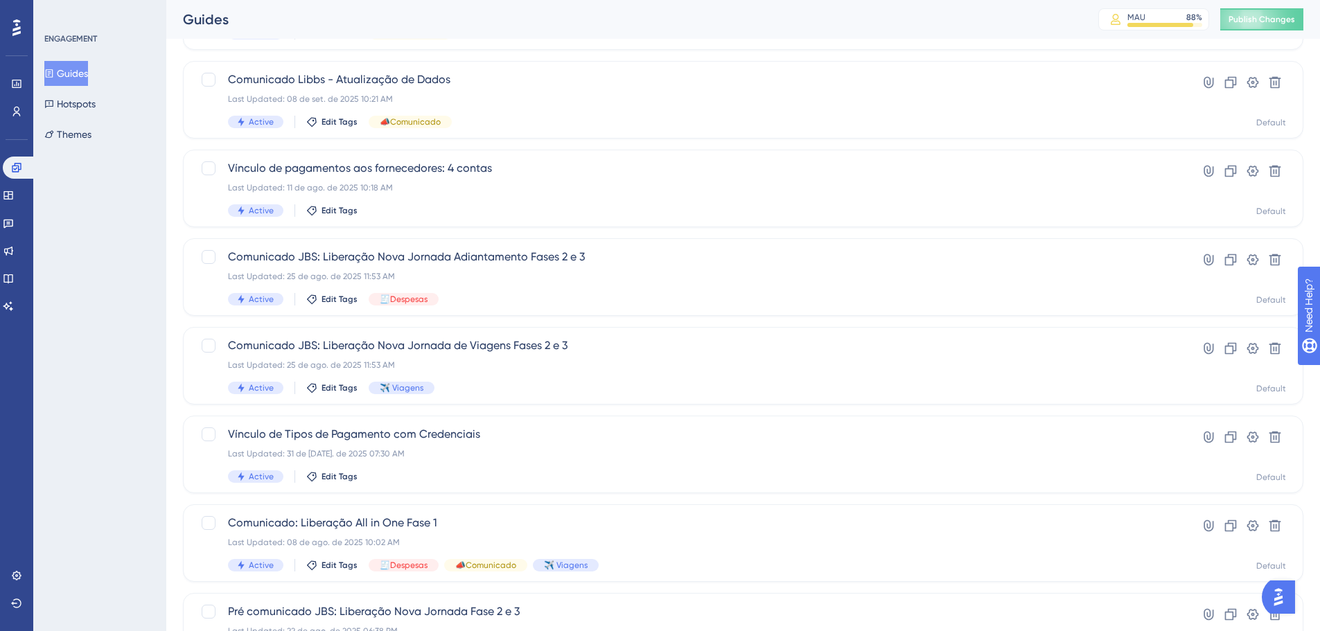
scroll to position [347, 0]
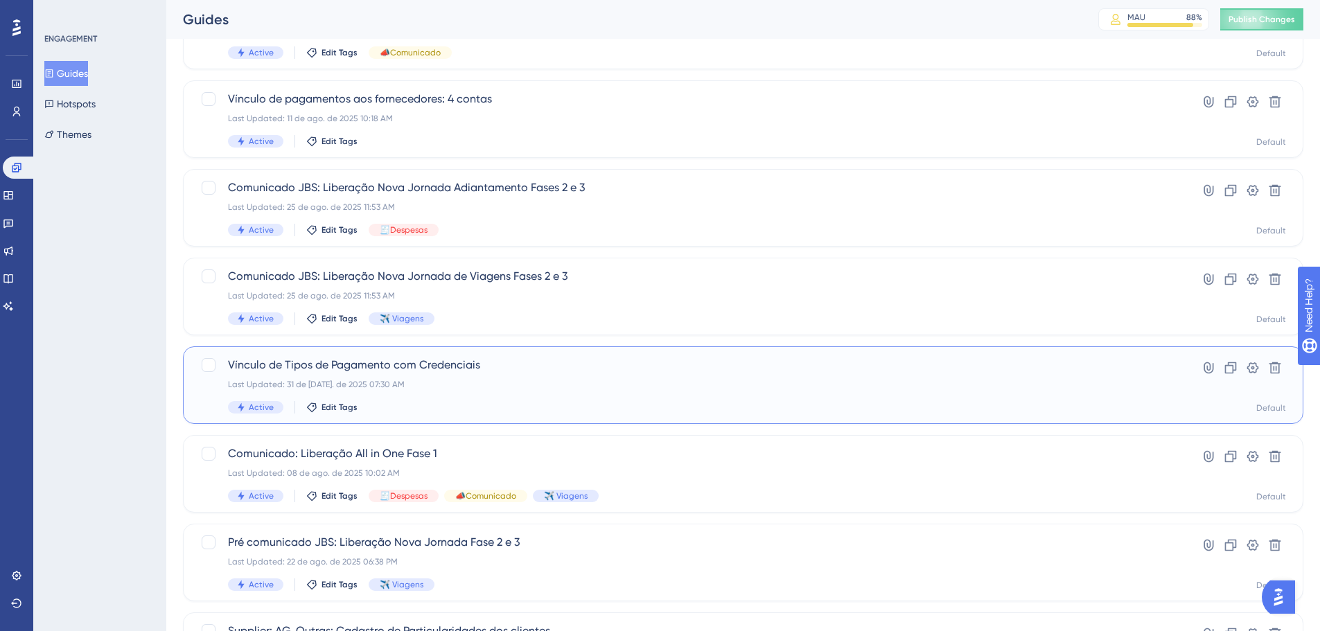
click at [498, 373] on span "Vínculo de Tipos de Pagamento com Credenciais" at bounding box center [688, 365] width 920 height 17
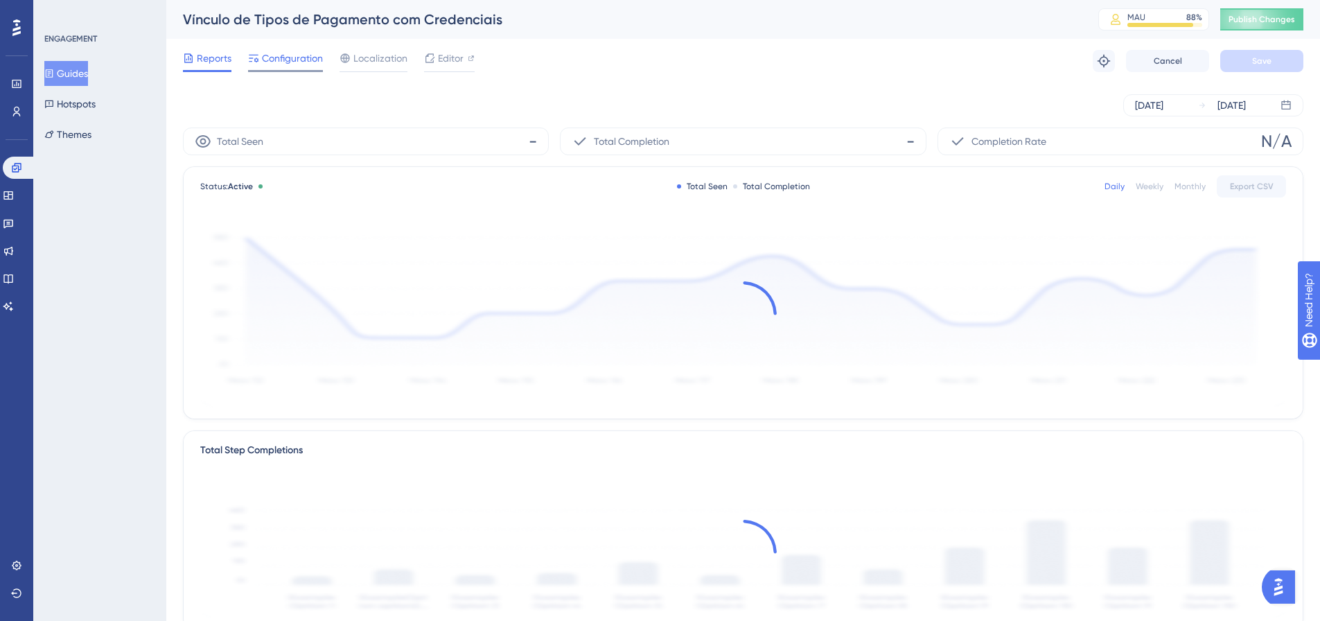
click at [290, 62] on span "Configuration" at bounding box center [292, 58] width 61 height 17
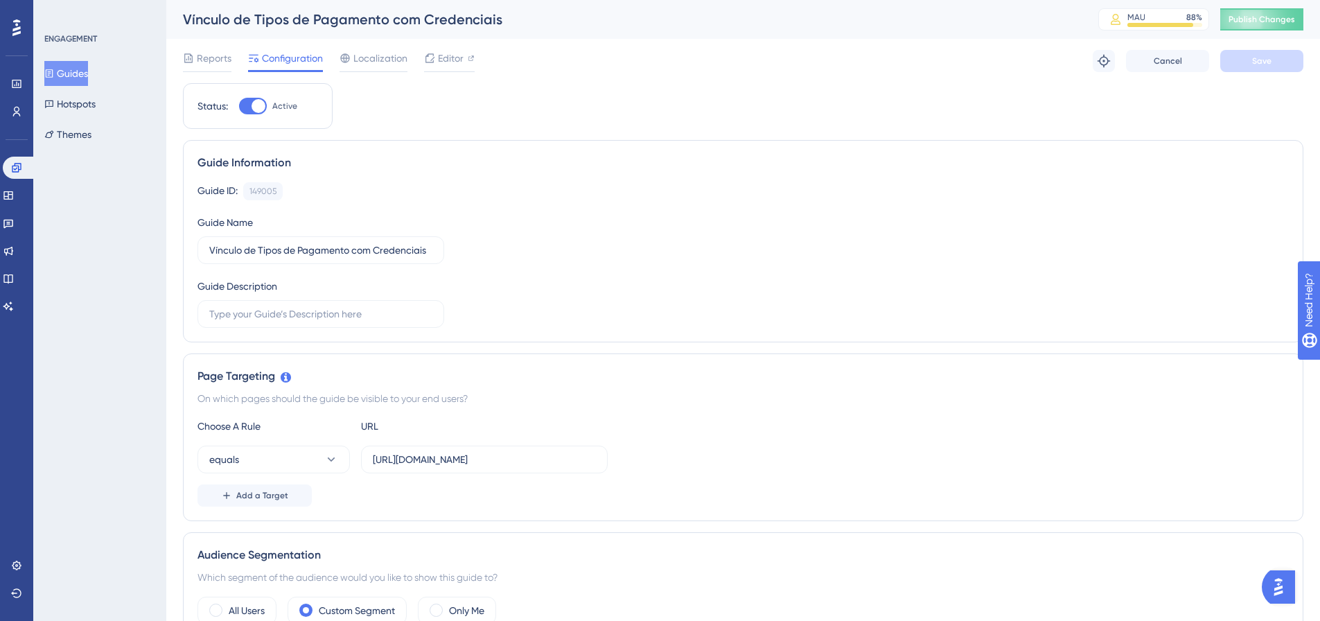
click at [87, 76] on button "Guides" at bounding box center [66, 73] width 44 height 25
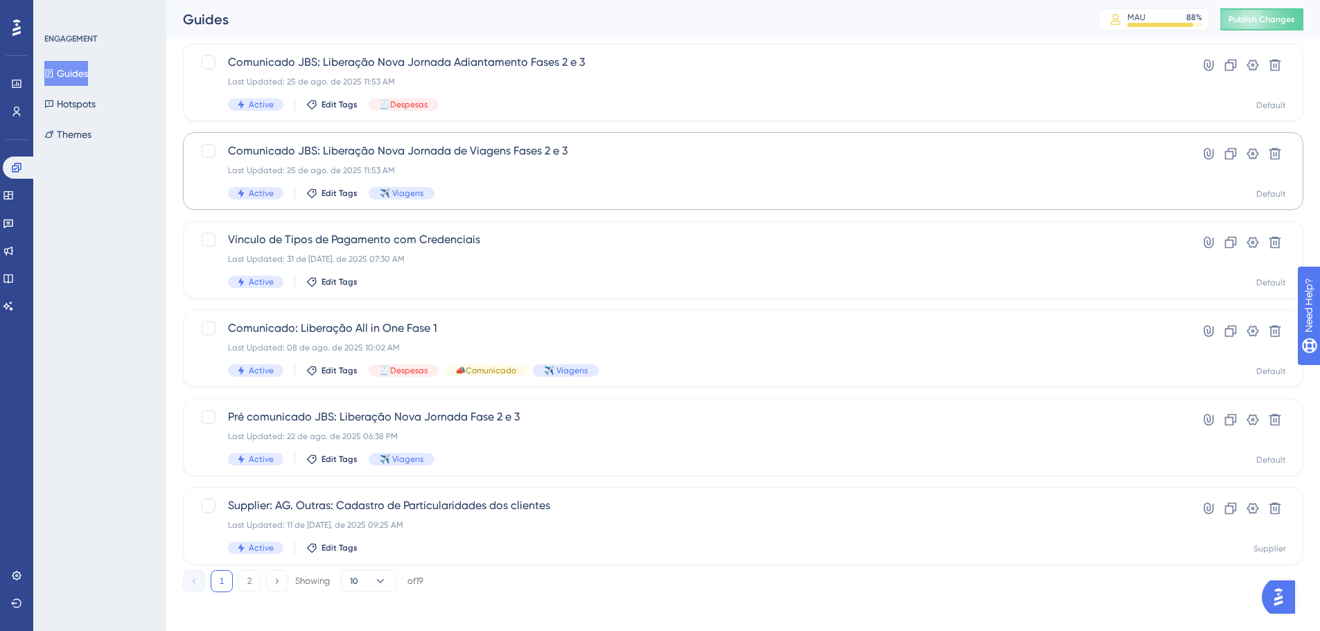
scroll to position [478, 0]
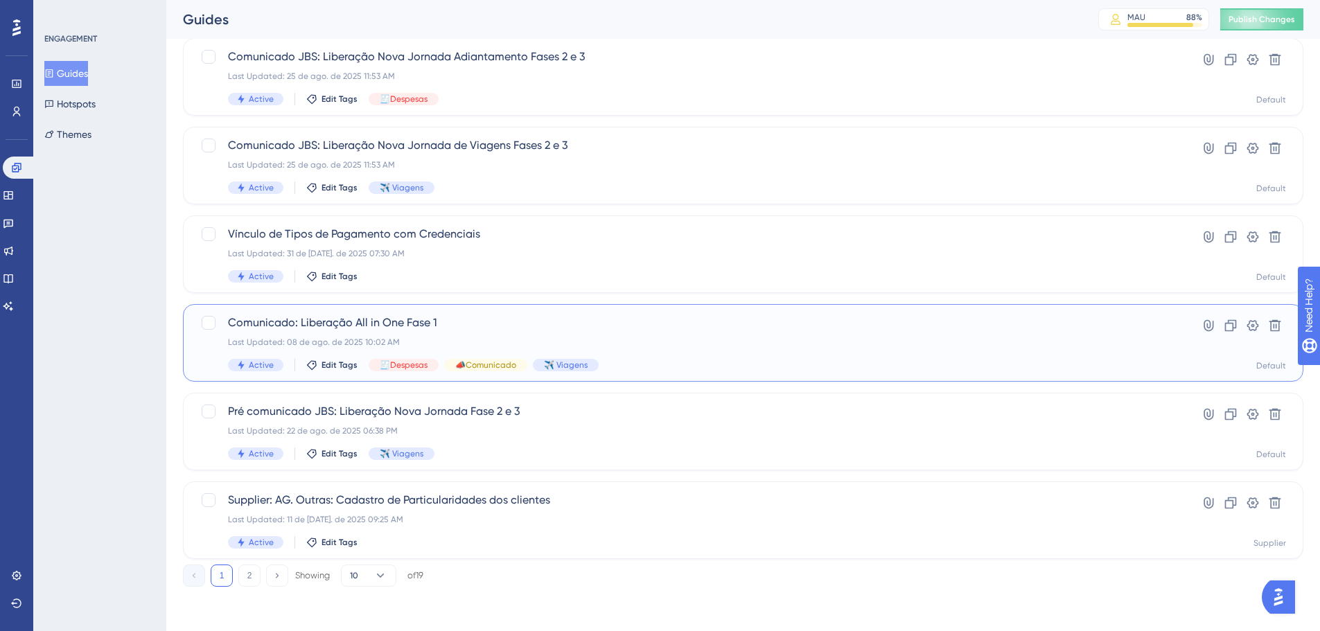
click at [424, 325] on span "Comunicado: Liberação All in One Fase 1" at bounding box center [688, 323] width 920 height 17
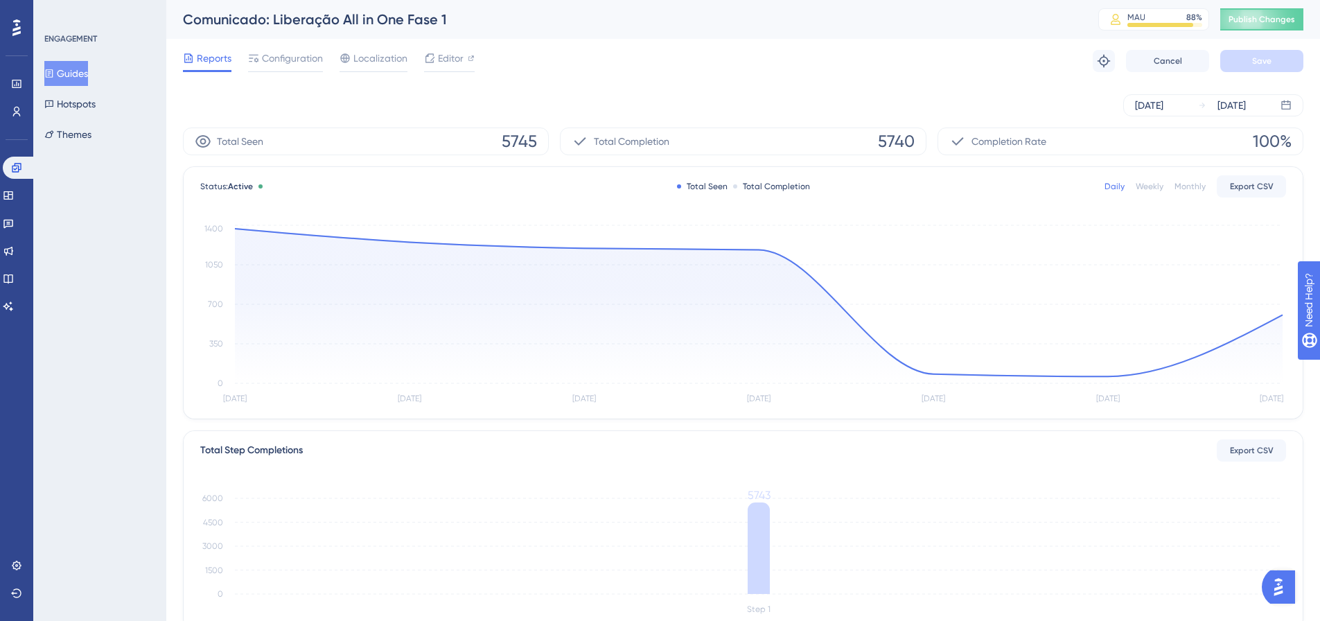
click at [280, 49] on div "Reports Configuration Localization Editor Troubleshoot Cancel Save" at bounding box center [743, 61] width 1121 height 44
click at [280, 55] on span "Configuration" at bounding box center [292, 58] width 61 height 17
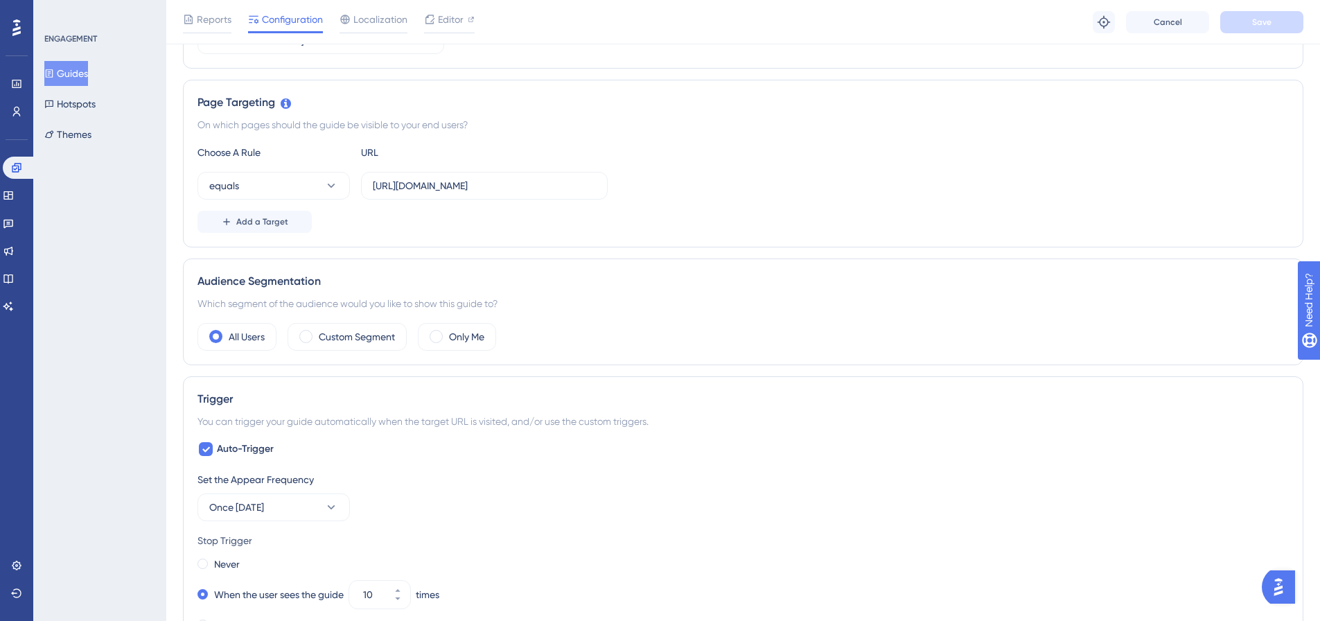
scroll to position [139, 0]
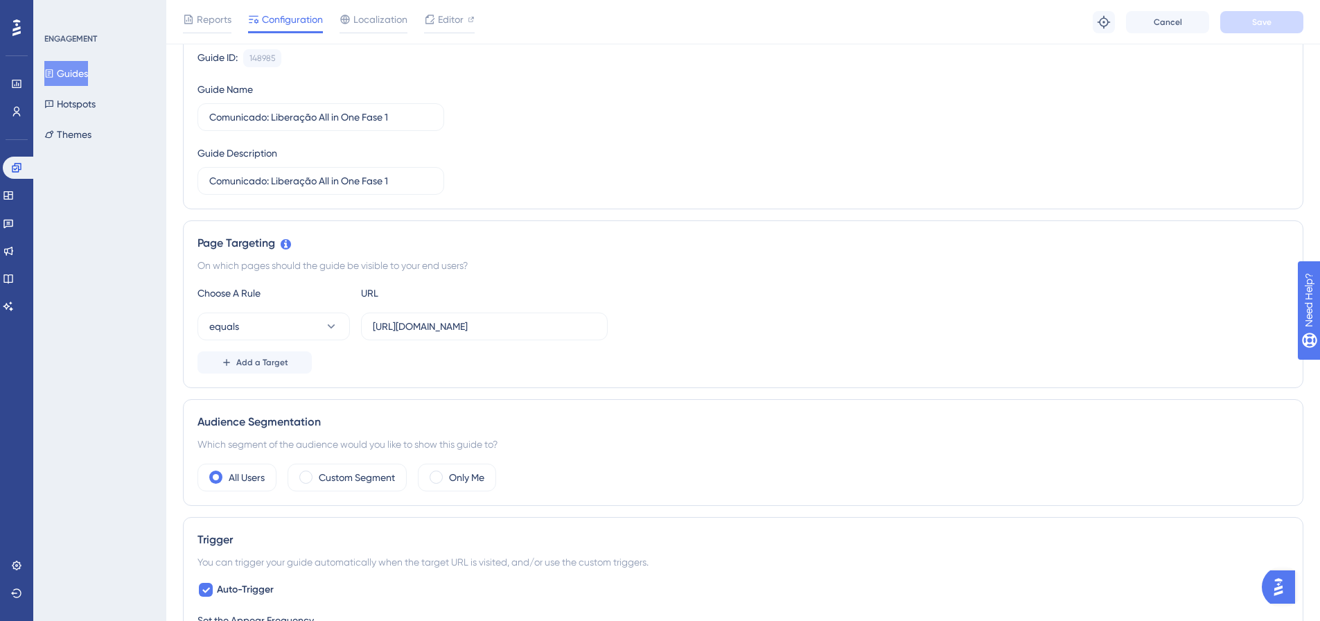
click at [54, 75] on icon at bounding box center [49, 74] width 10 height 10
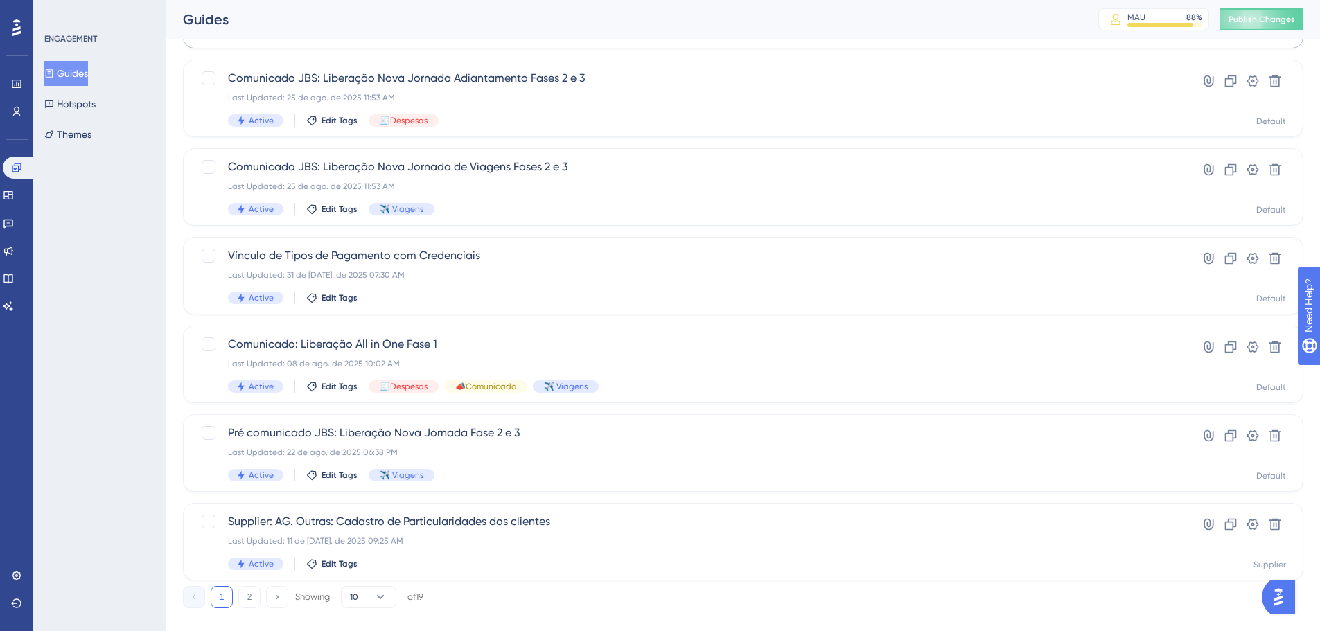
scroll to position [478, 0]
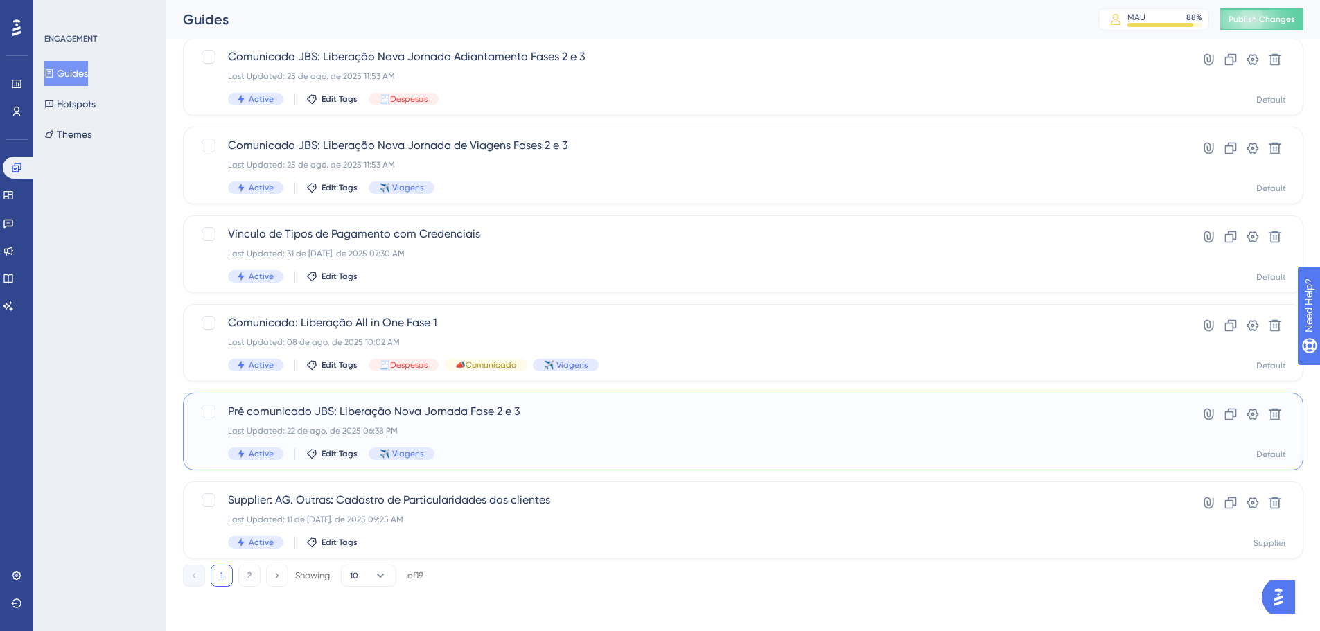
click at [470, 416] on span "Pré comunicado JBS: Liberação Nova Jornada Fase 2 e 3" at bounding box center [688, 411] width 920 height 17
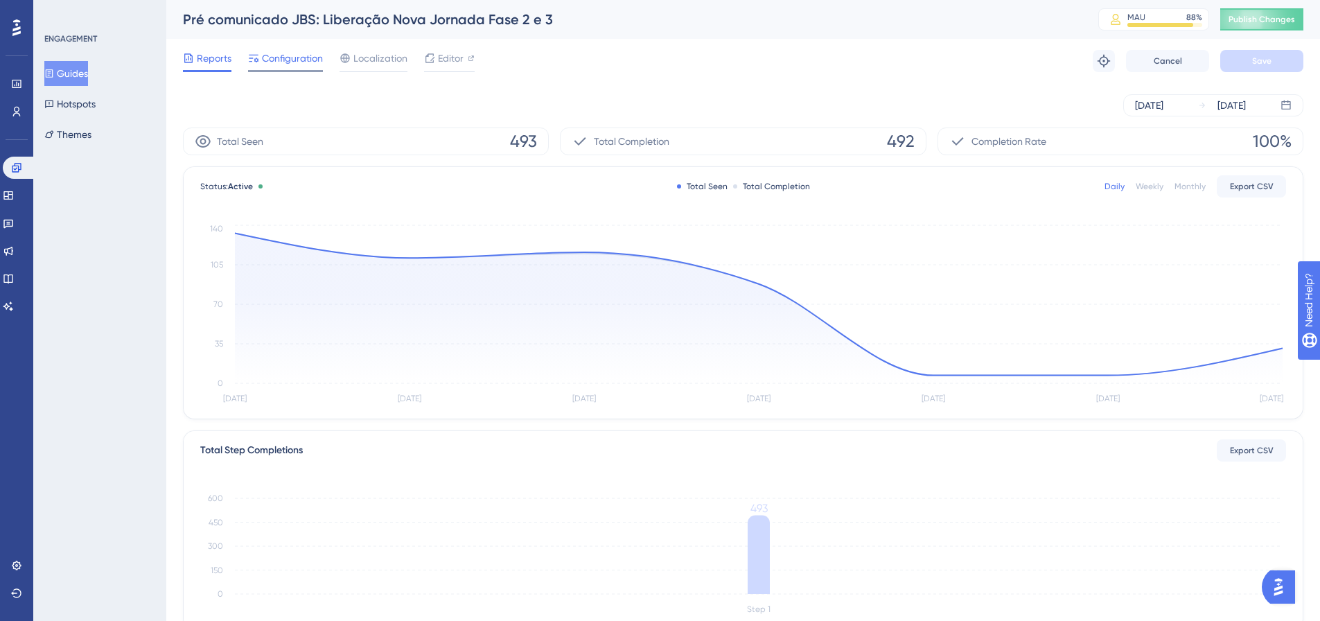
click at [297, 64] on span "Configuration" at bounding box center [292, 58] width 61 height 17
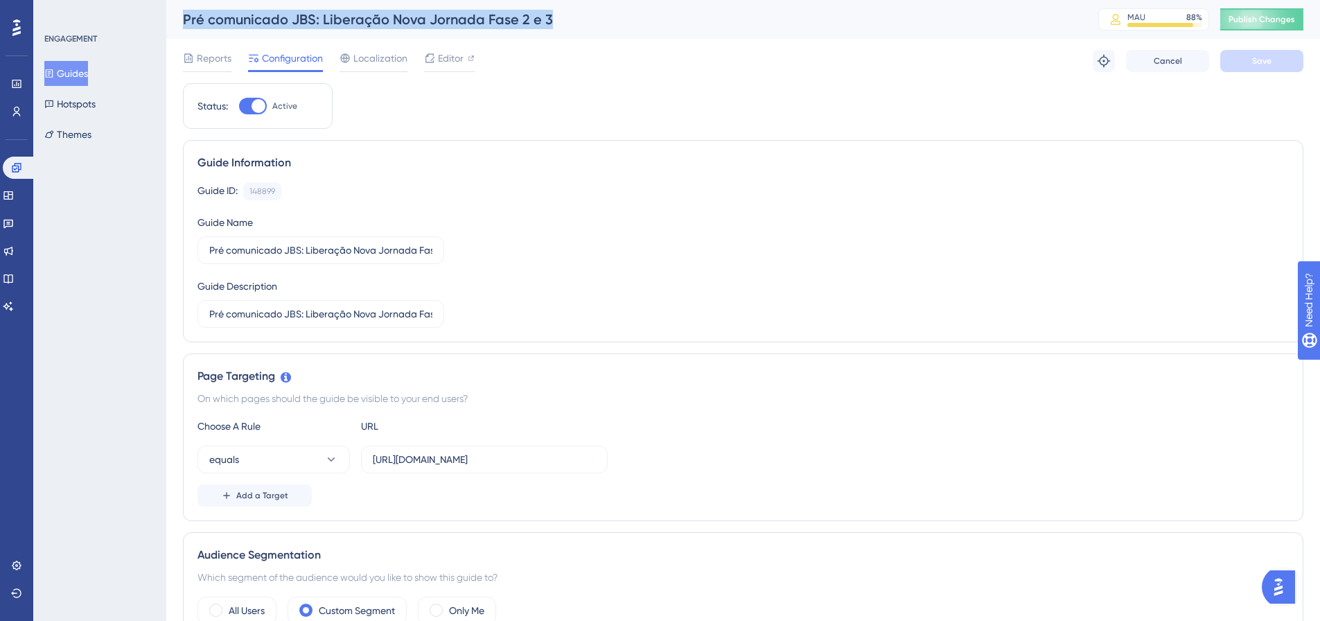
drag, startPoint x: 571, startPoint y: 13, endPoint x: 186, endPoint y: 17, distance: 385.4
click at [186, 17] on div "Pré comunicado JBS: Liberação Nova Jornada Fase 2 e 3" at bounding box center [623, 19] width 881 height 19
copy div "Pré comunicado JBS: Liberação Nova Jornada Fase 2 e 3"
drag, startPoint x: 78, startPoint y: 73, endPoint x: 125, endPoint y: 84, distance: 48.3
click at [78, 73] on button "Guides" at bounding box center [66, 73] width 44 height 25
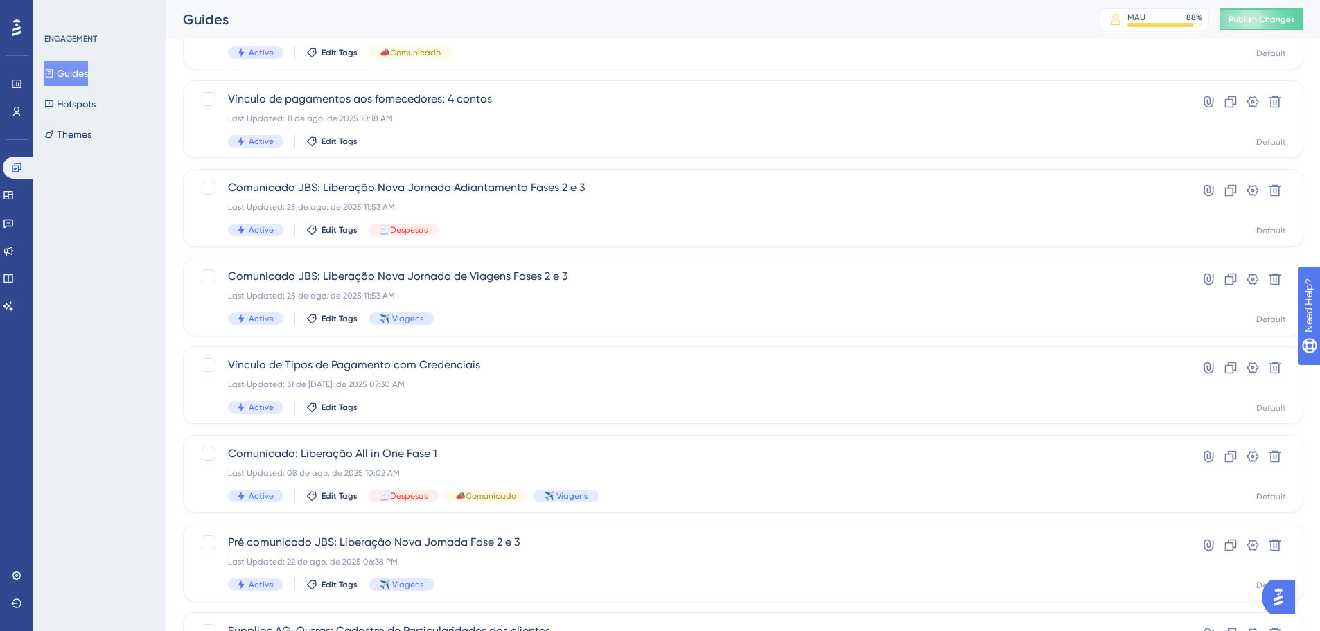
scroll to position [478, 0]
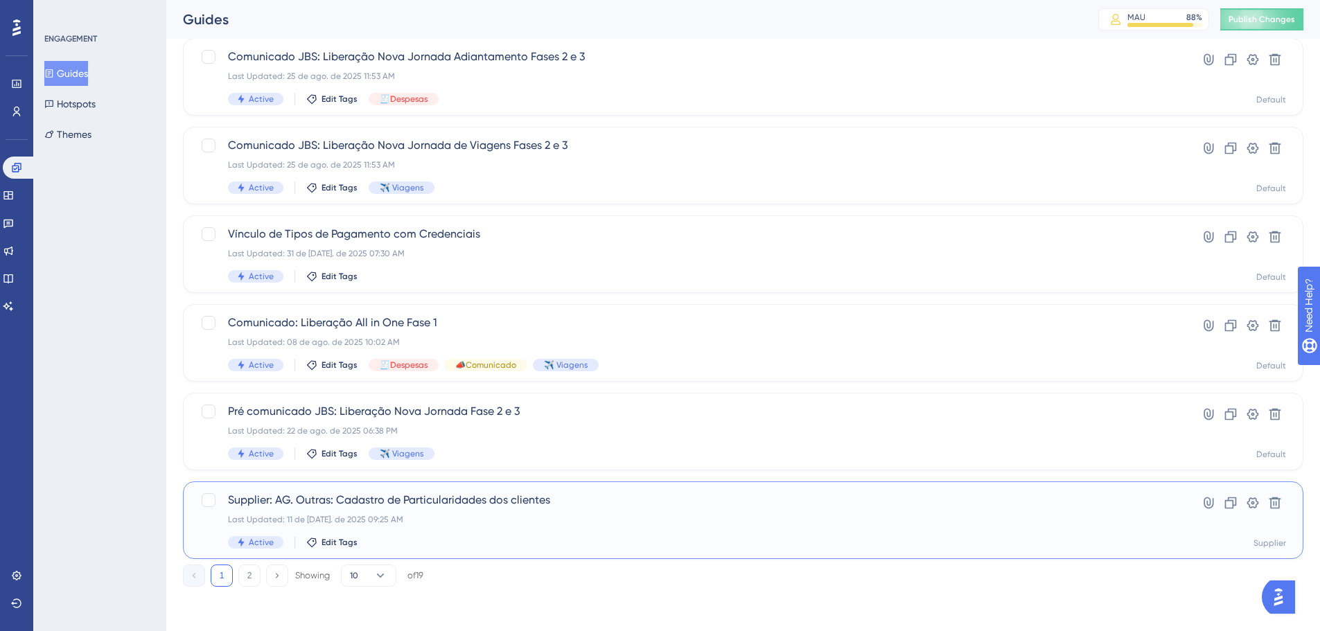
click at [459, 437] on div "Supplier: AG. Outras: Cadastro de Particularidades dos clientes Last Updated: 1…" at bounding box center [688, 520] width 920 height 57
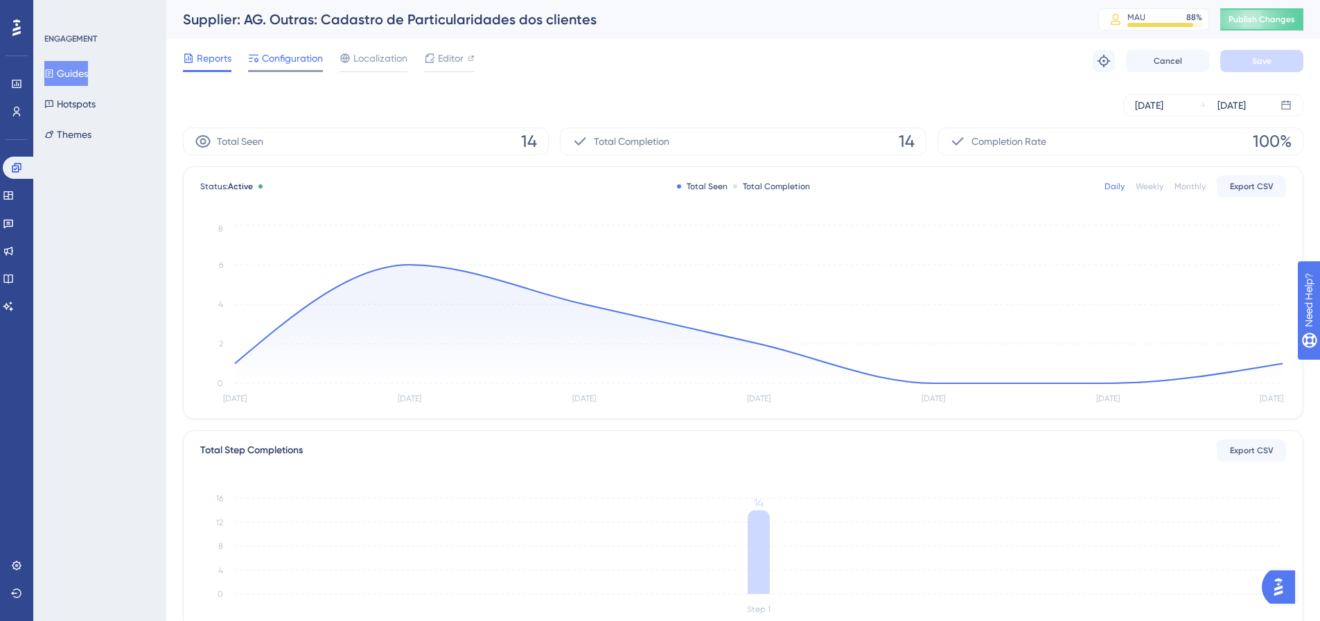
click at [293, 50] on span "Configuration" at bounding box center [292, 58] width 61 height 17
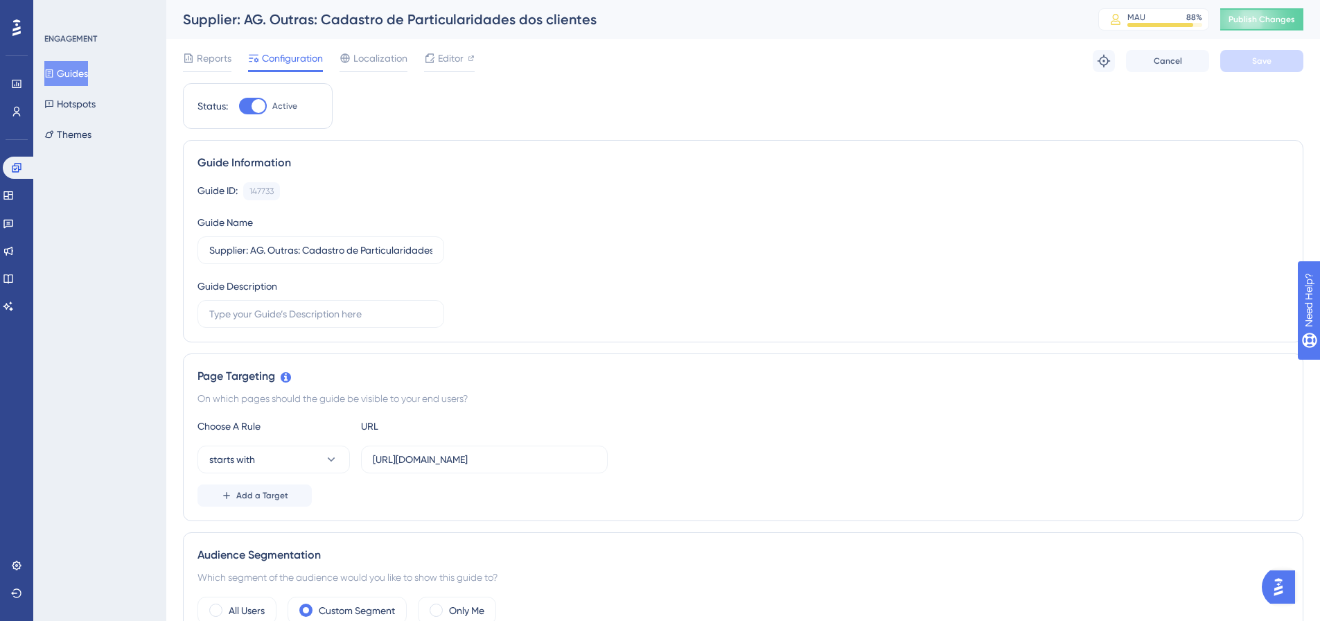
click at [74, 64] on button "Guides" at bounding box center [66, 73] width 44 height 25
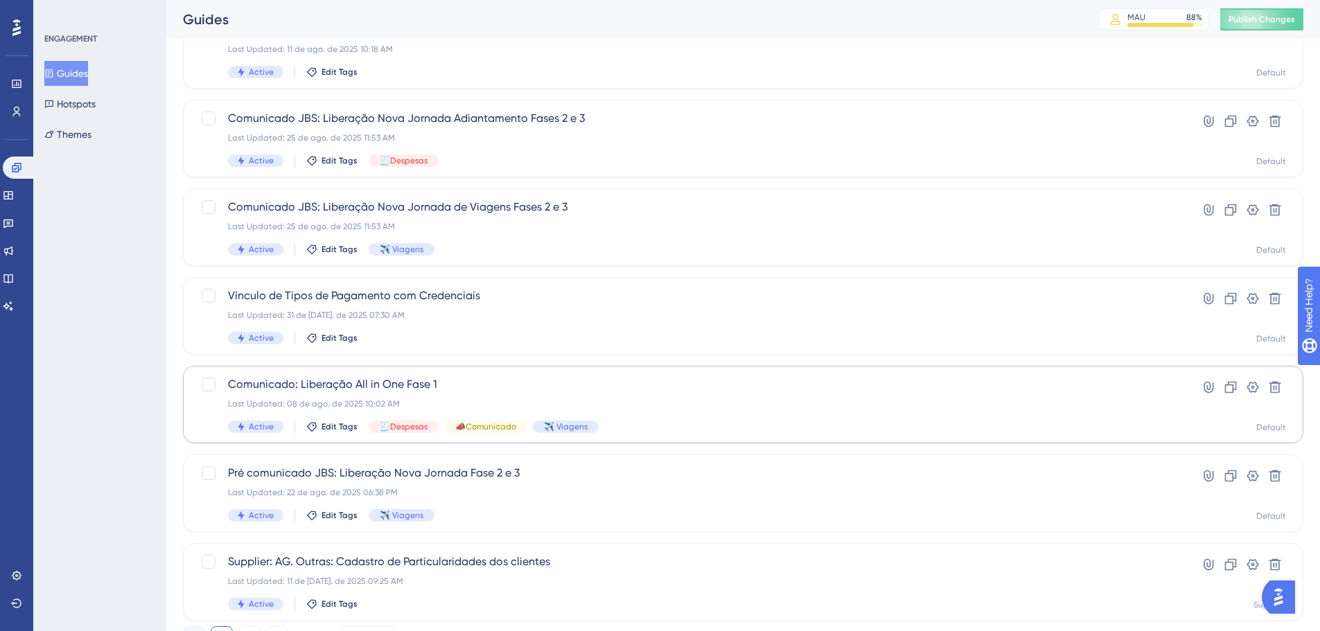
scroll to position [478, 0]
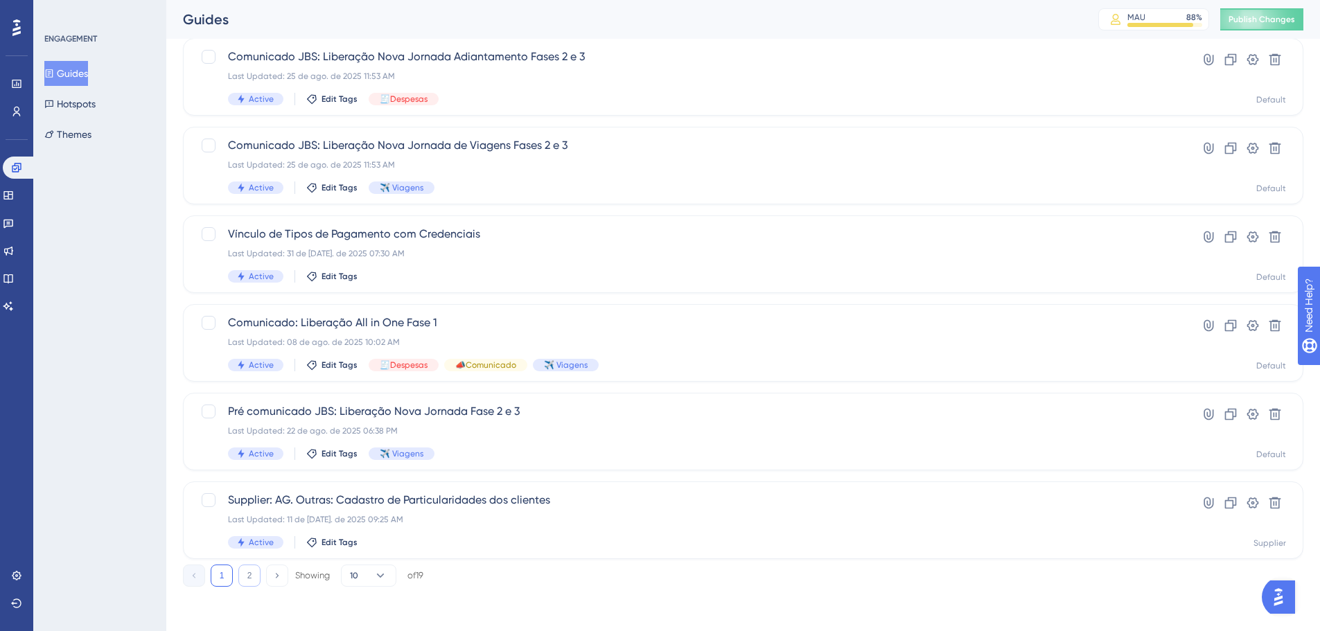
click at [259, 437] on button "2" at bounding box center [249, 576] width 22 height 22
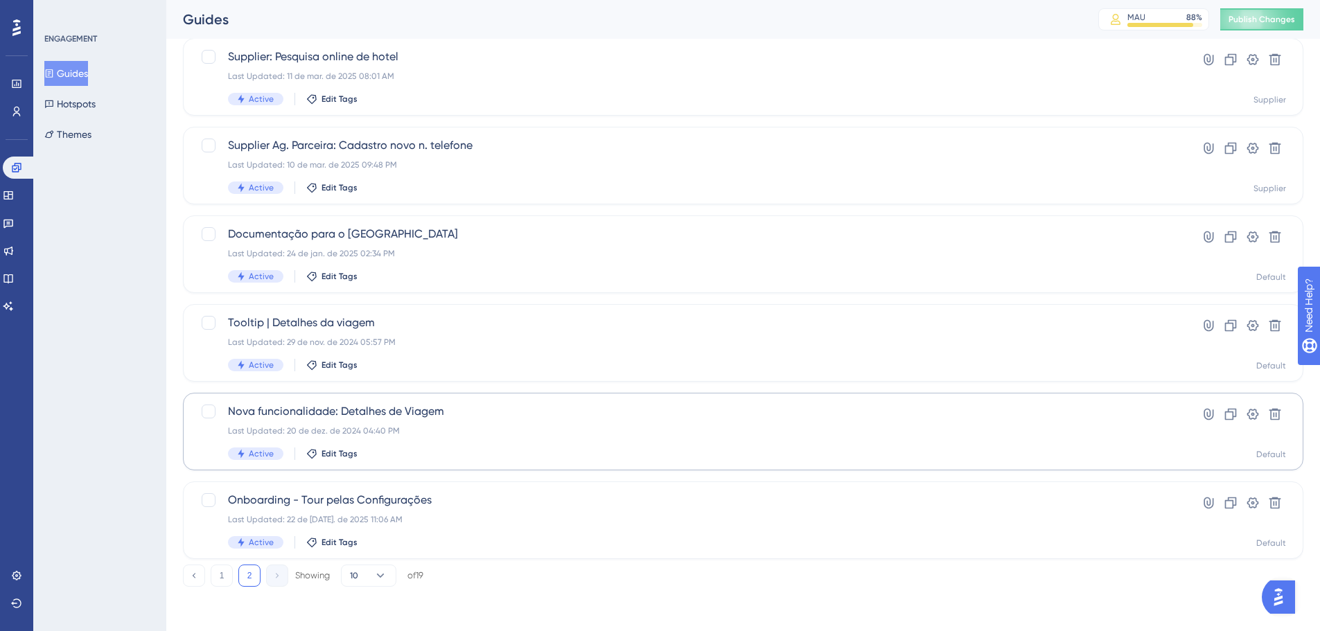
scroll to position [42, 0]
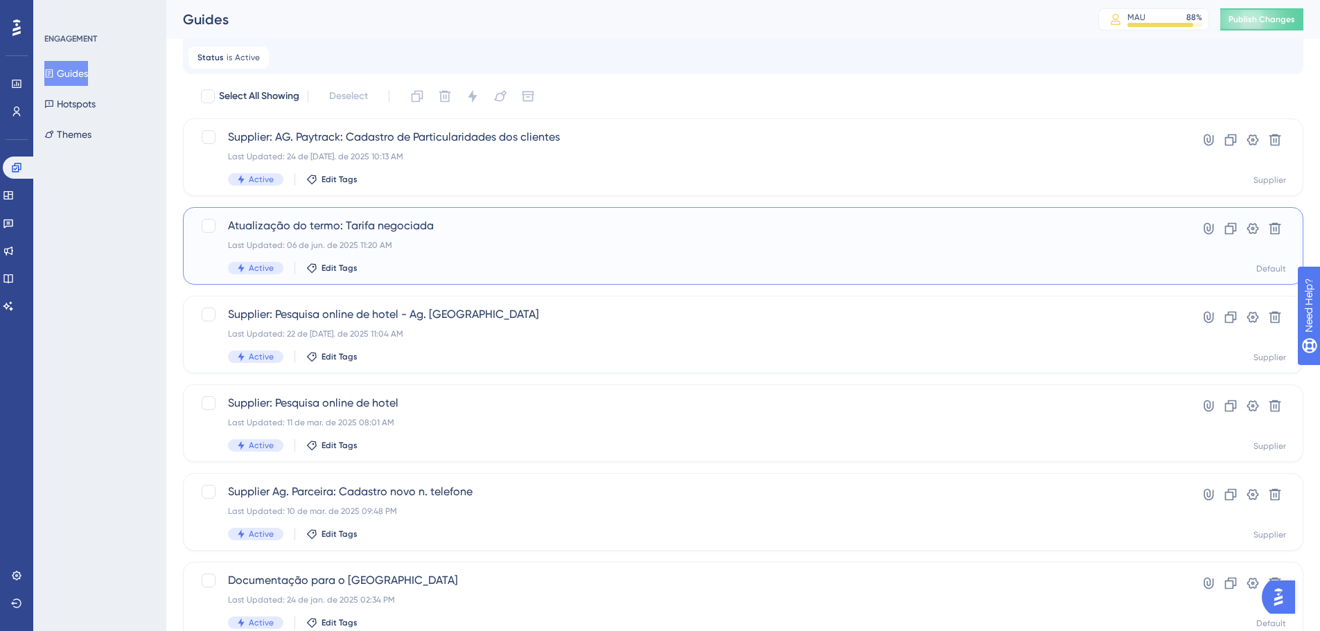
click at [407, 247] on div "Last Updated: 06 de jun. de 2025 11:20 AM" at bounding box center [688, 245] width 920 height 11
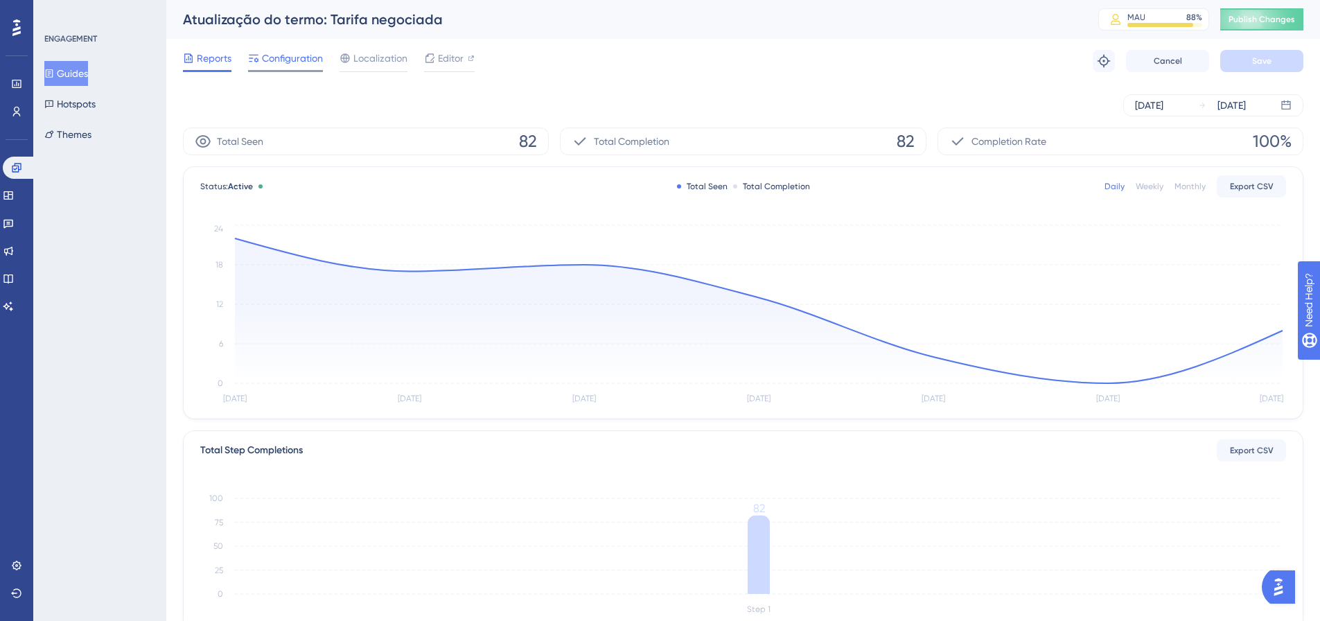
click at [300, 52] on span "Configuration" at bounding box center [292, 58] width 61 height 17
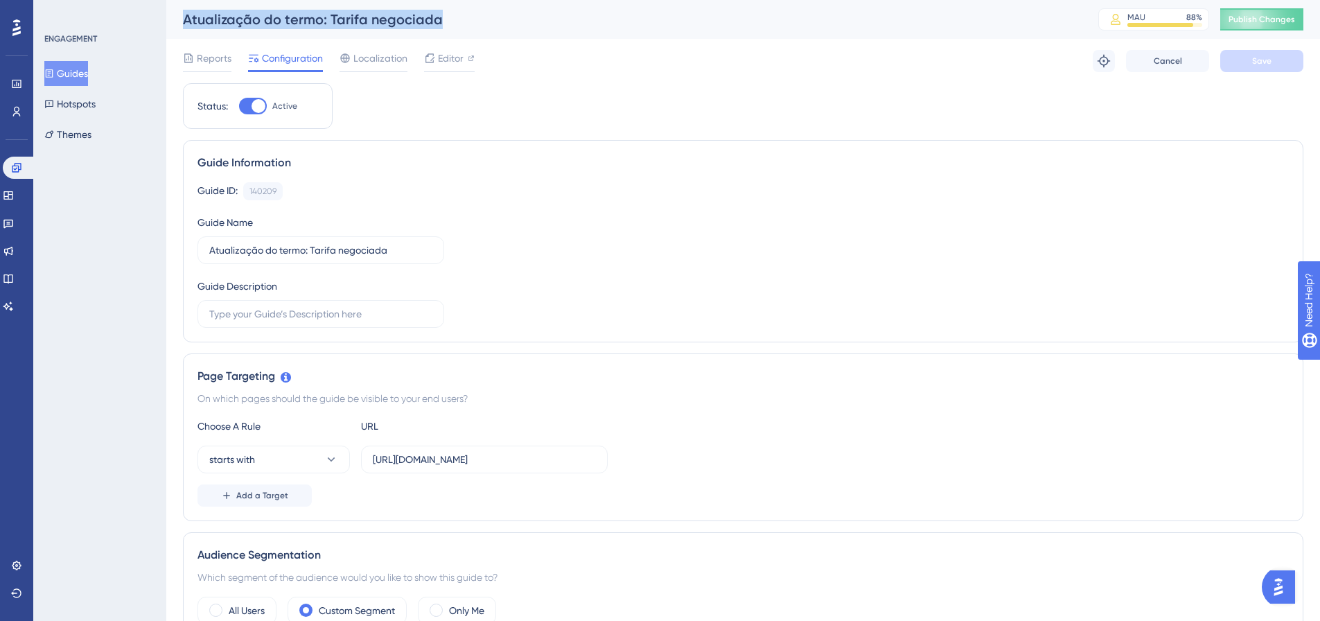
drag, startPoint x: 482, startPoint y: 16, endPoint x: 179, endPoint y: 26, distance: 303.7
click at [179, 26] on div "Atualização do termo: Tarifa negociada MAU 88 % Click to see add-on and upgrade…" at bounding box center [743, 19] width 1154 height 39
copy div "Atualização do termo: Tarifa negociada"
click at [83, 78] on button "Guides" at bounding box center [66, 73] width 44 height 25
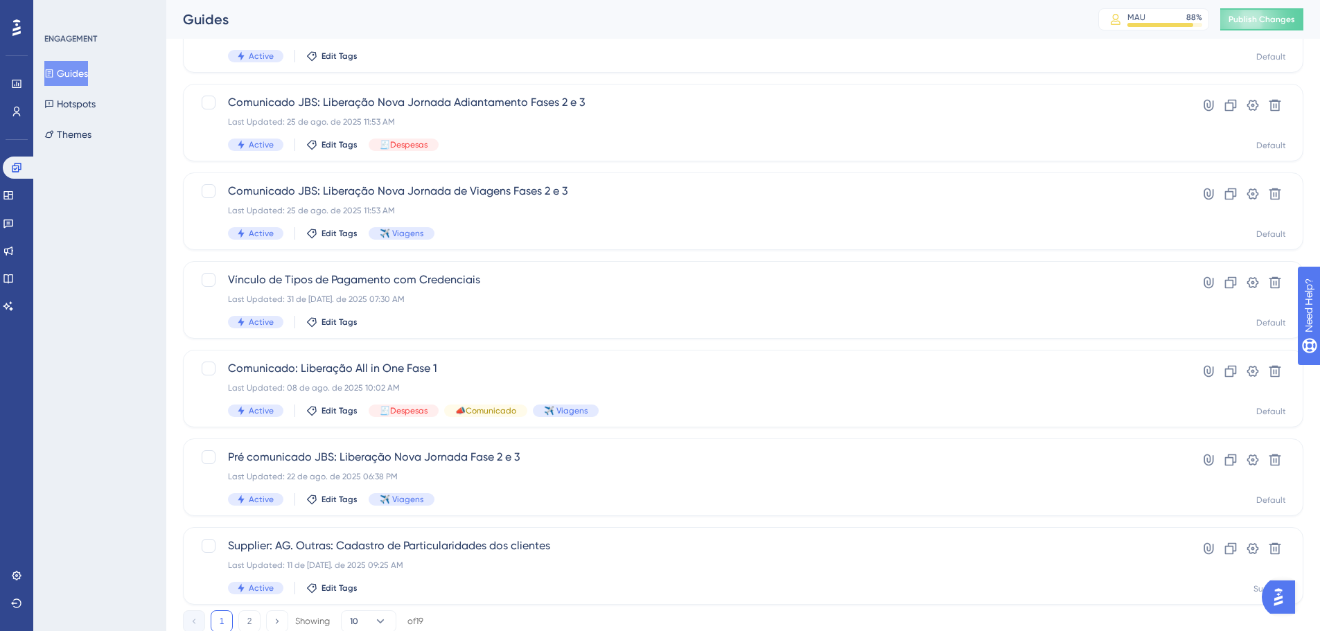
scroll to position [478, 0]
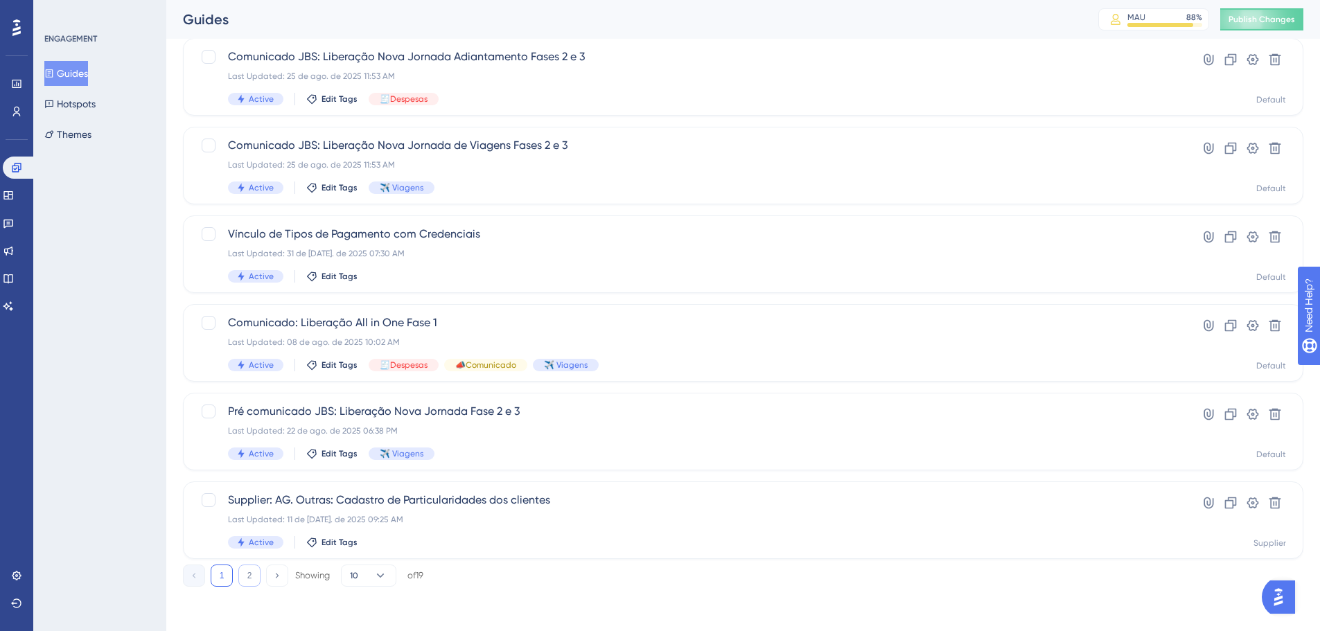
click at [245, 437] on button "2" at bounding box center [249, 576] width 22 height 22
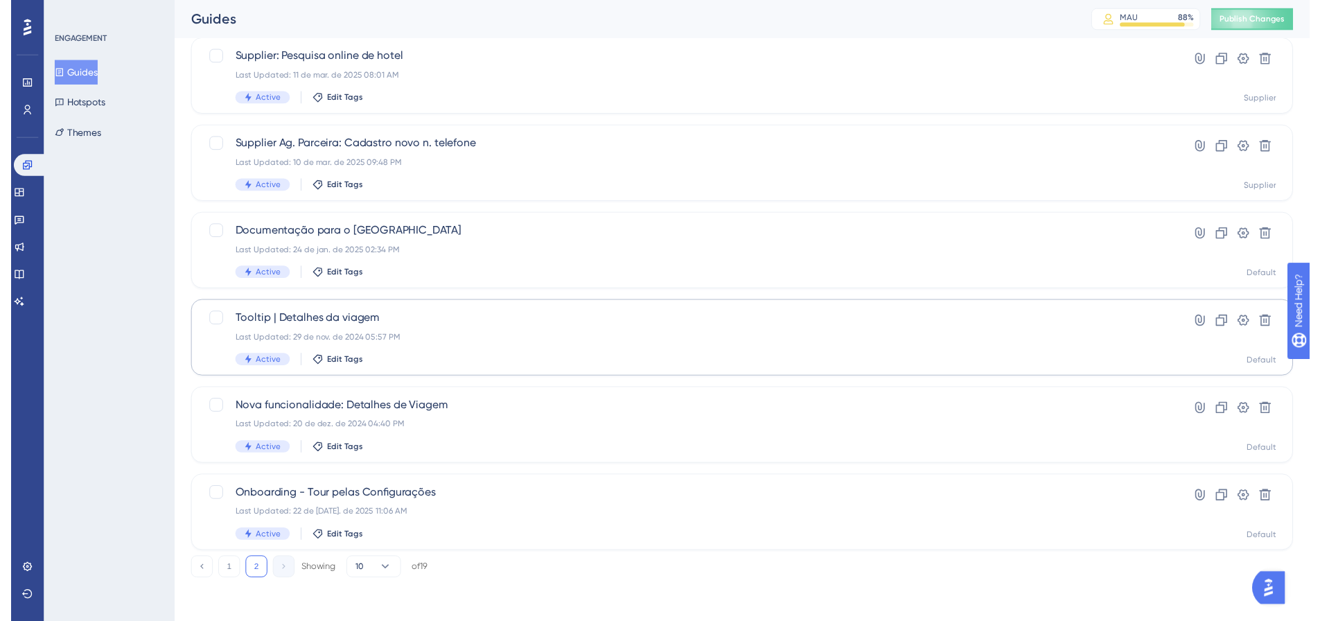
scroll to position [0, 0]
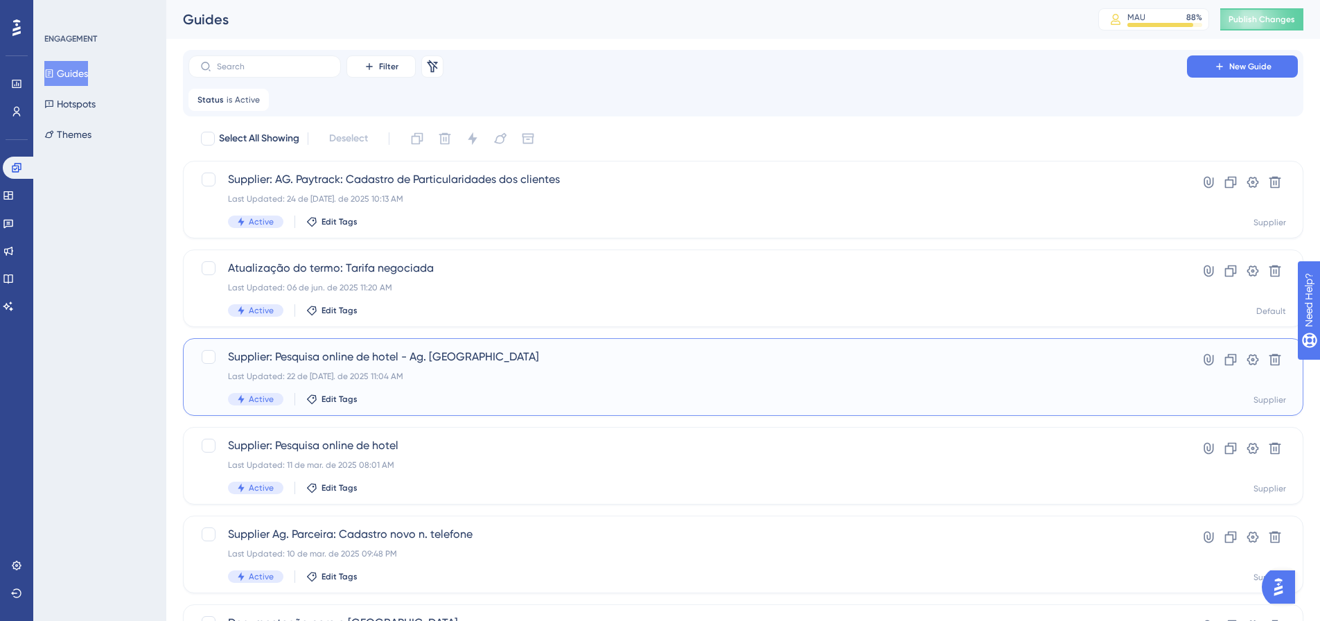
click at [397, 362] on span "Supplier: Pesquisa online de hotel - Ag. Parceiras" at bounding box center [688, 357] width 920 height 17
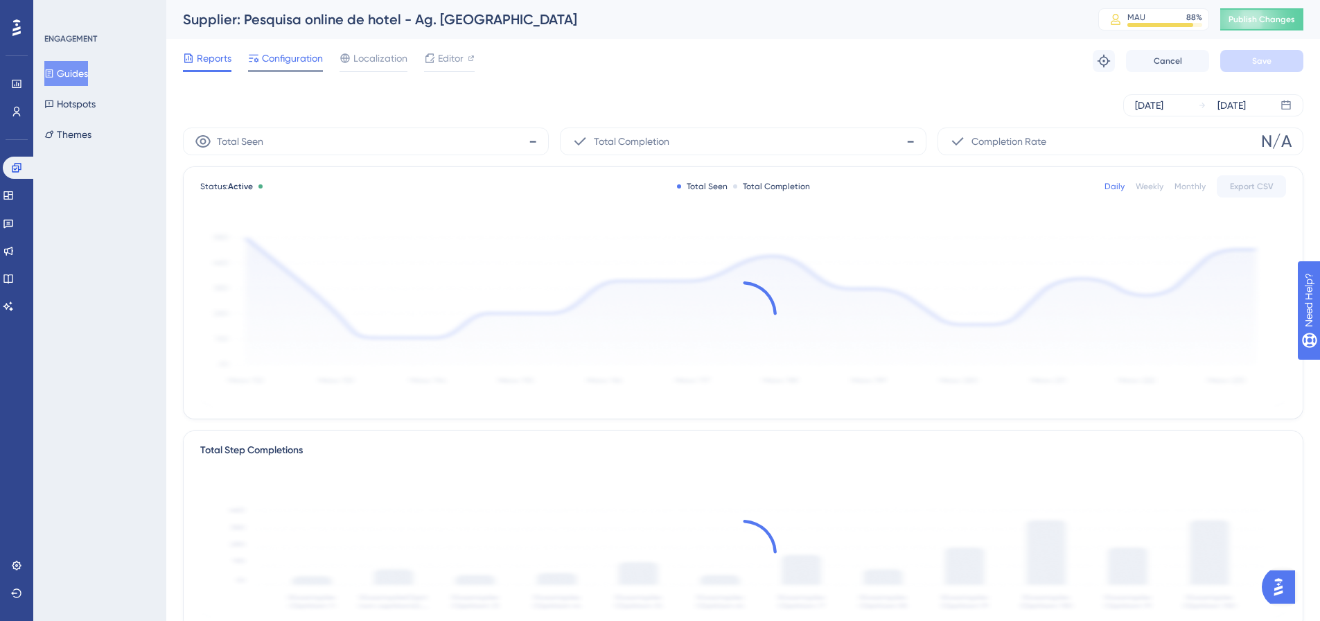
click at [294, 55] on span "Configuration" at bounding box center [292, 58] width 61 height 17
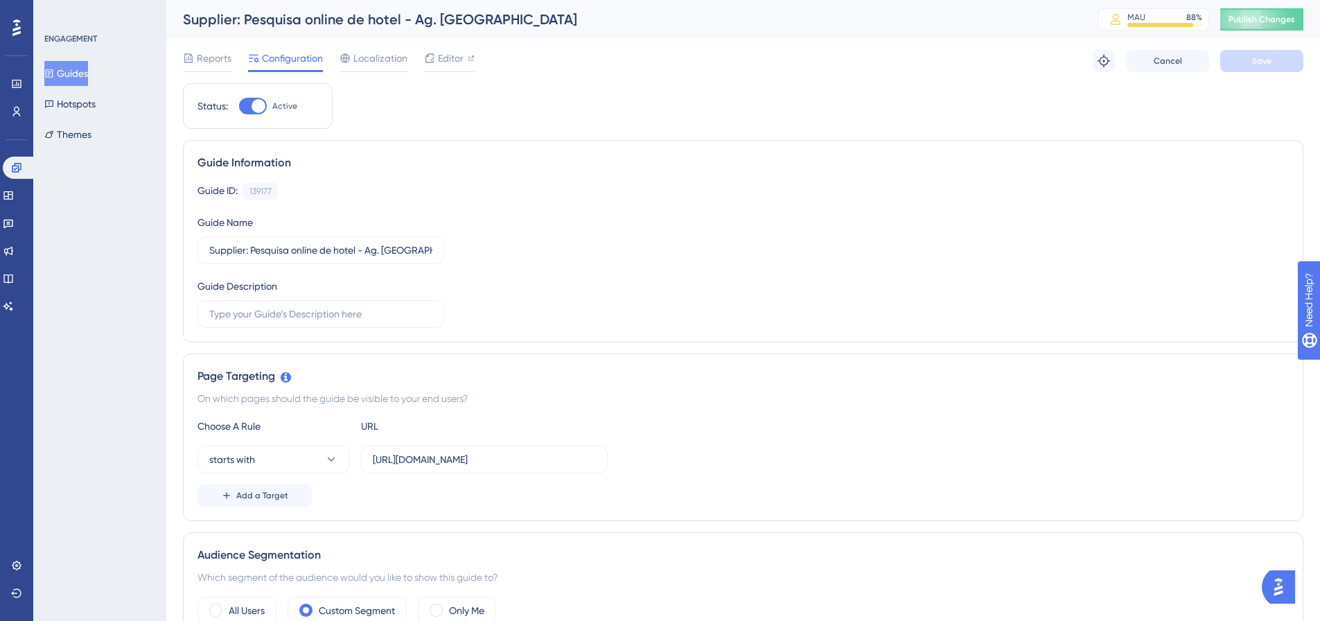
click at [79, 62] on button "Guides" at bounding box center [66, 73] width 44 height 25
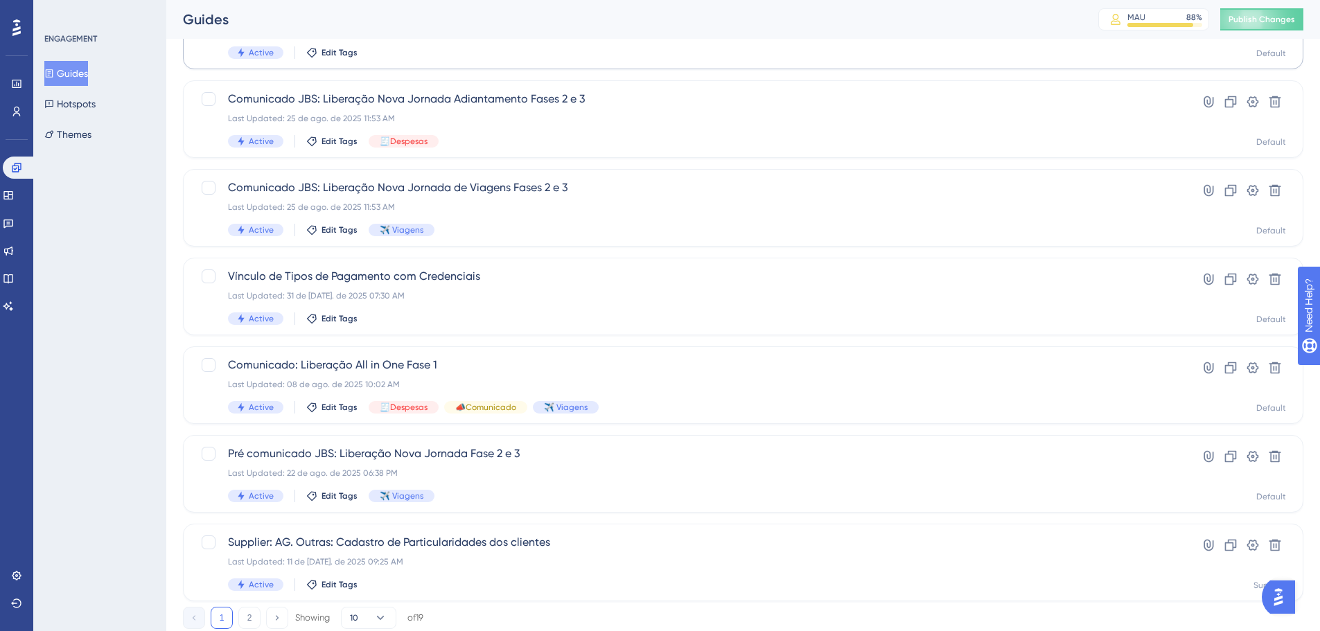
scroll to position [478, 0]
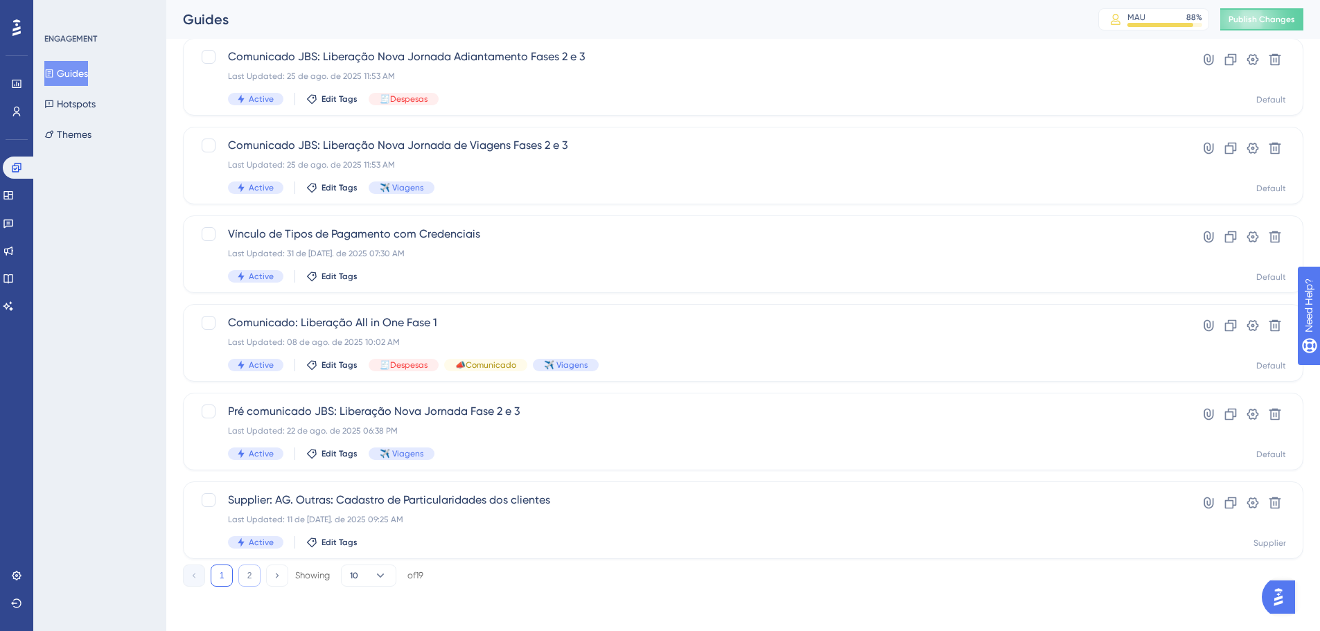
click at [248, 437] on button "2" at bounding box center [249, 576] width 22 height 22
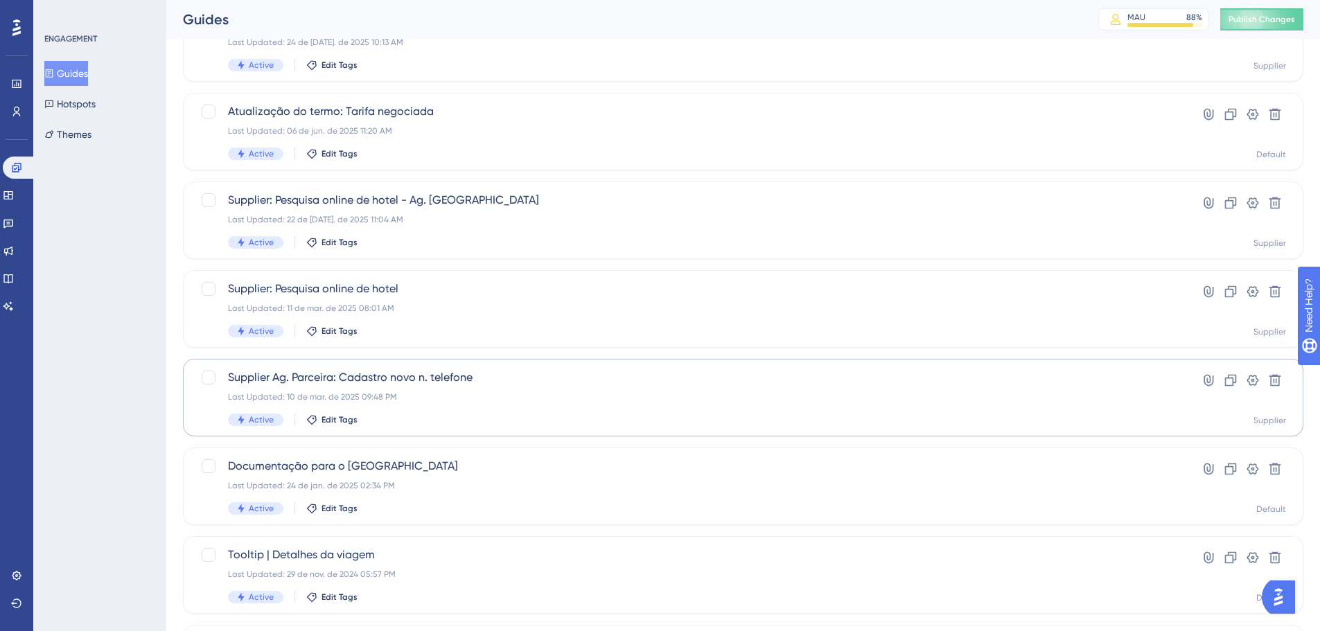
scroll to position [181, 0]
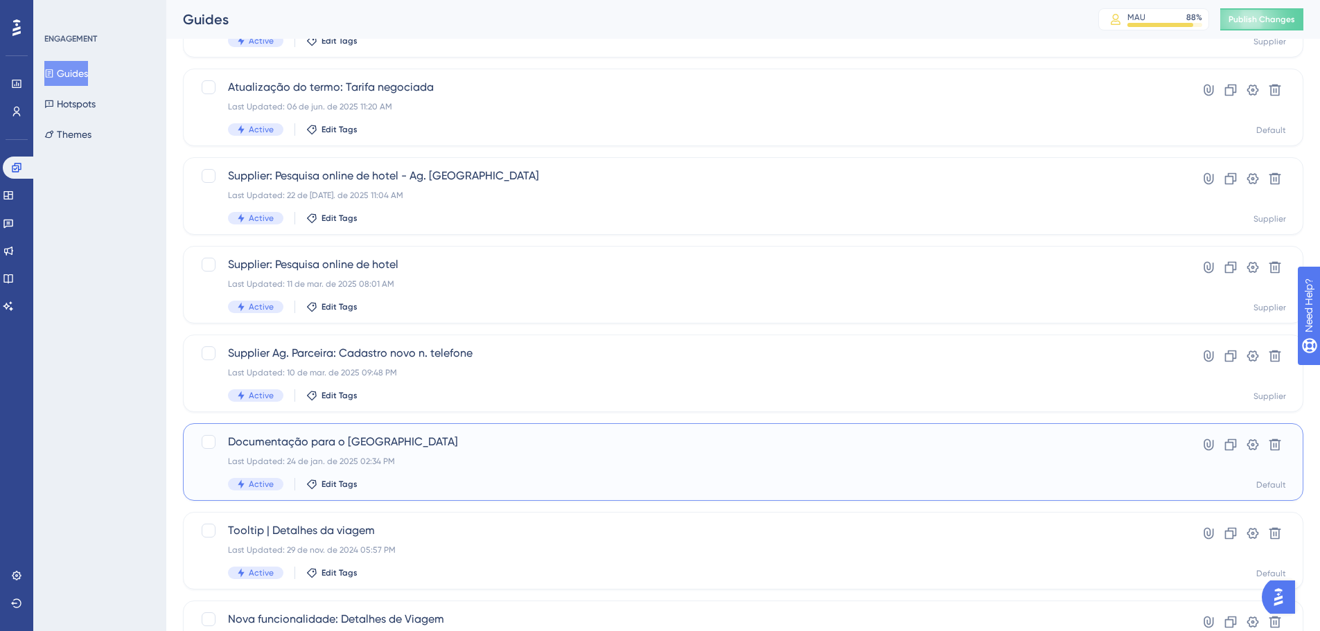
click at [405, 437] on div "Documentação para o Reino Unido Last Updated: 24 de jan. de 2025 02:34 PM Activ…" at bounding box center [688, 462] width 920 height 57
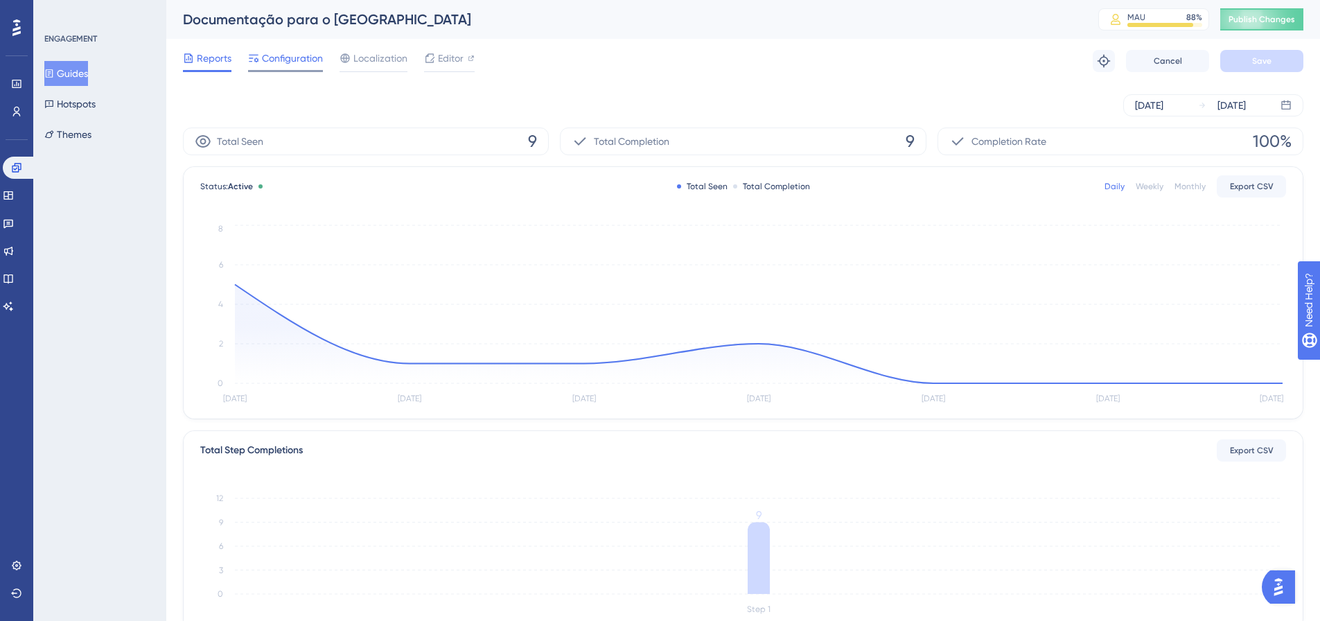
click at [272, 59] on span "Configuration" at bounding box center [292, 58] width 61 height 17
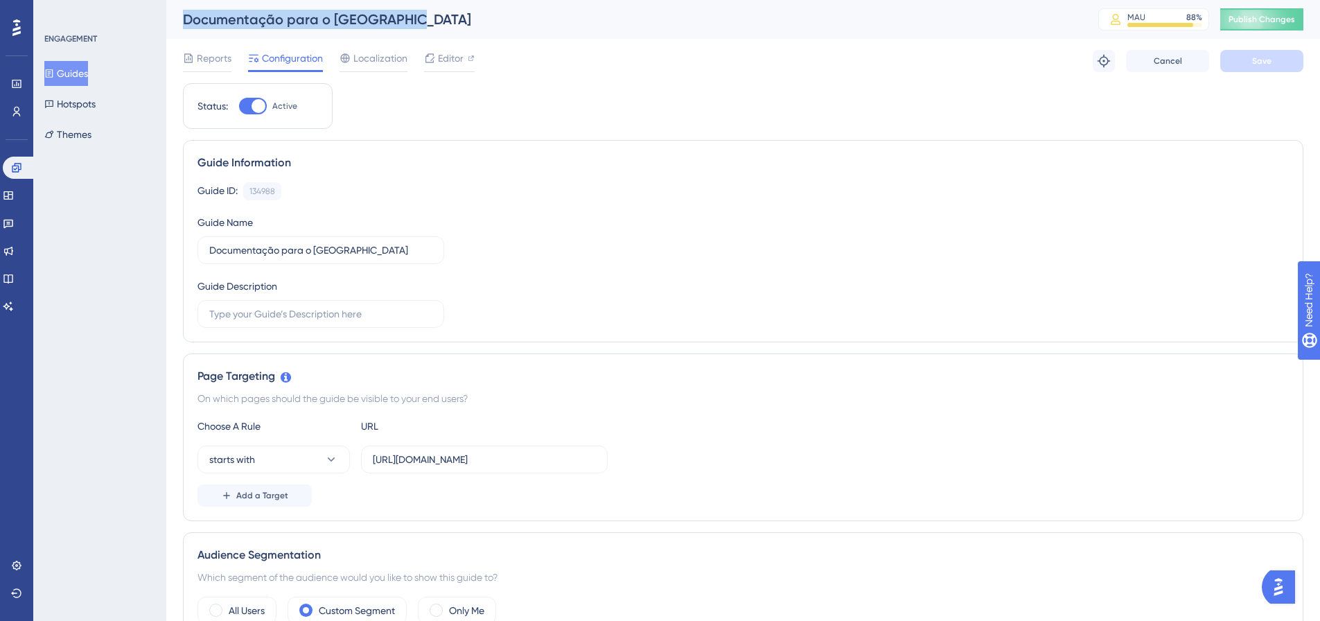
drag, startPoint x: 426, startPoint y: 12, endPoint x: 159, endPoint y: 24, distance: 267.8
copy div "Guides Hotspots Themes Documentação para o Reino Unido"
click at [69, 78] on button "Guides" at bounding box center [66, 73] width 44 height 25
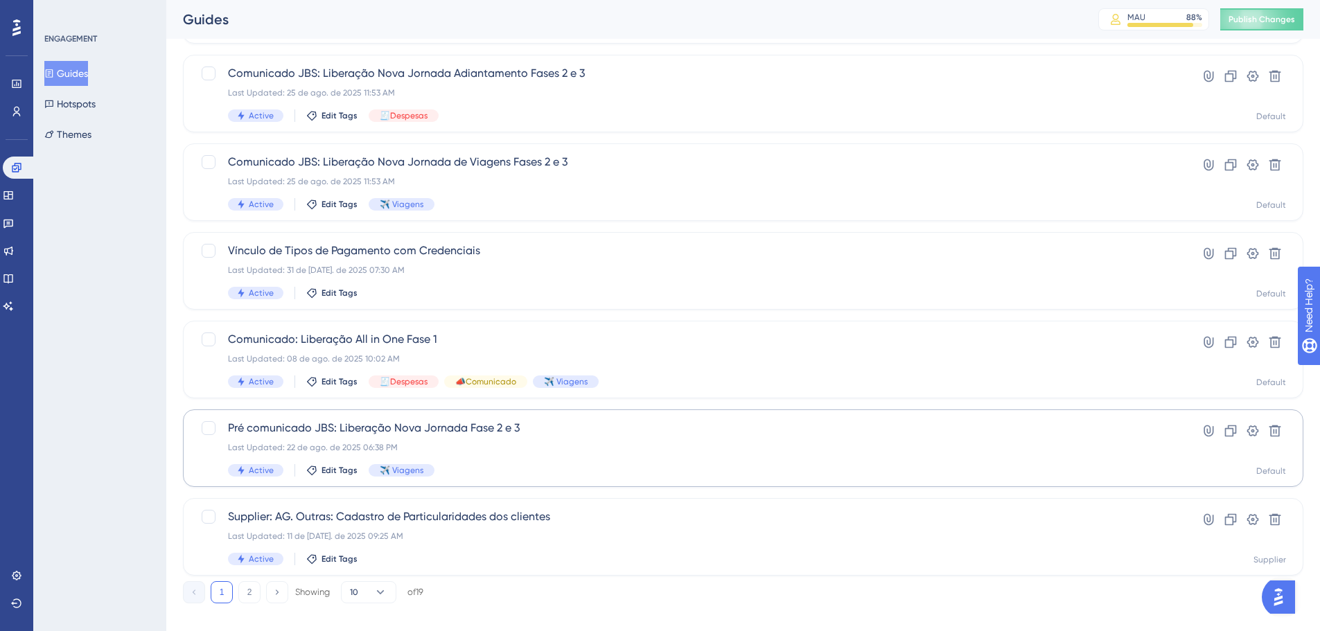
scroll to position [478, 0]
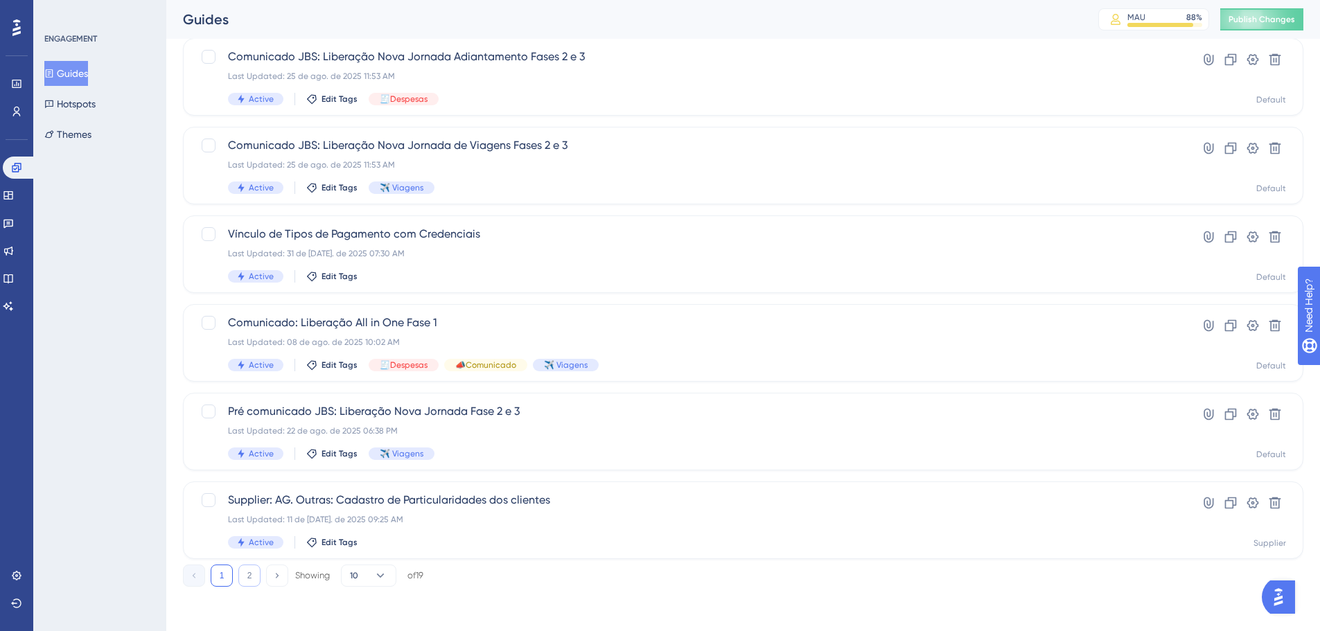
click at [245, 437] on button "2" at bounding box center [249, 576] width 22 height 22
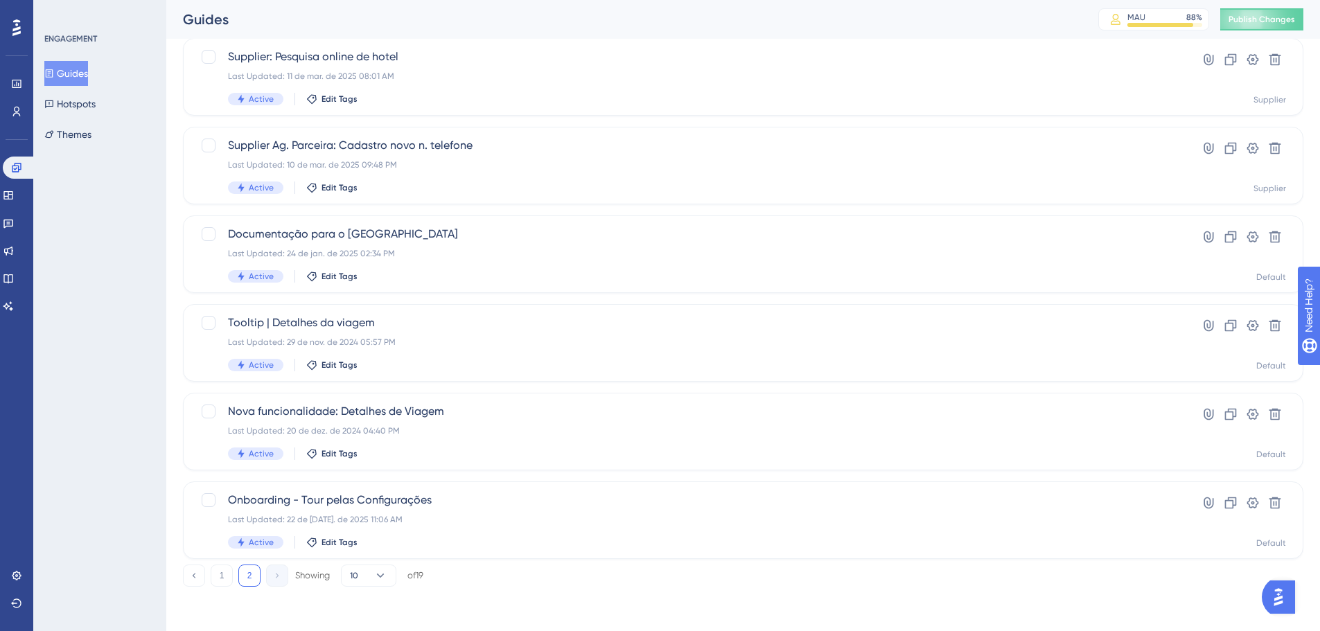
scroll to position [389, 0]
click at [419, 342] on div "Last Updated: 29 de nov. de 2024 05:57 PM" at bounding box center [688, 342] width 920 height 11
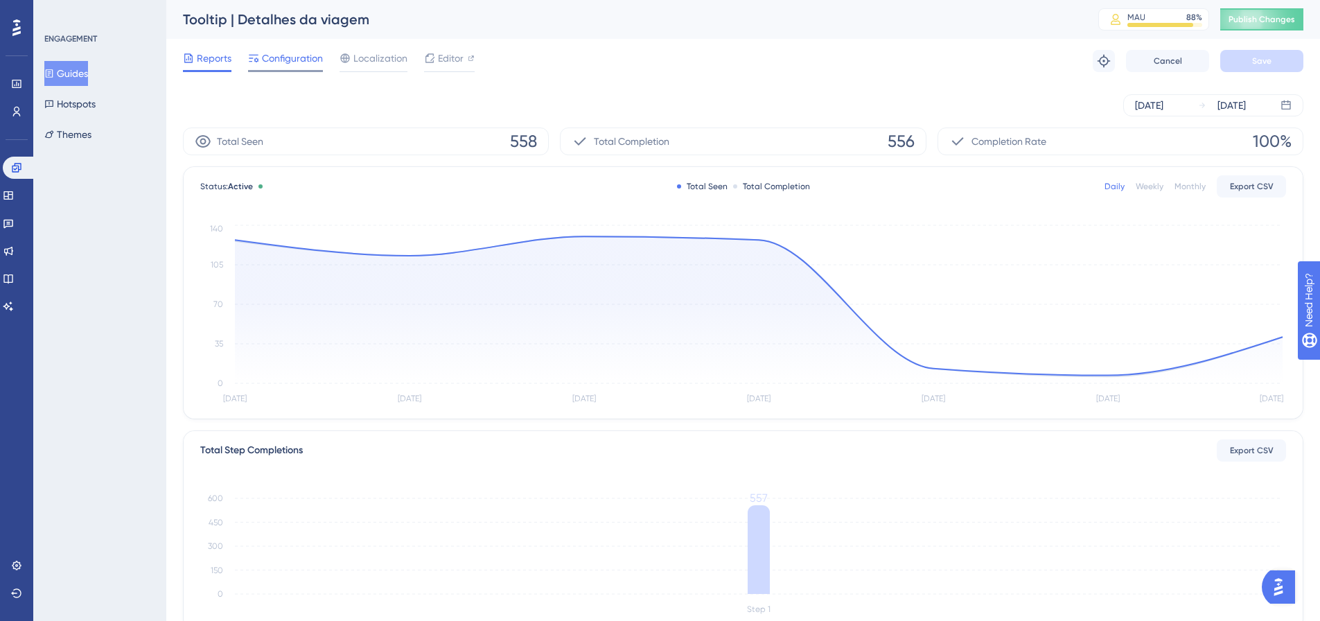
click at [295, 57] on span "Configuration" at bounding box center [292, 58] width 61 height 17
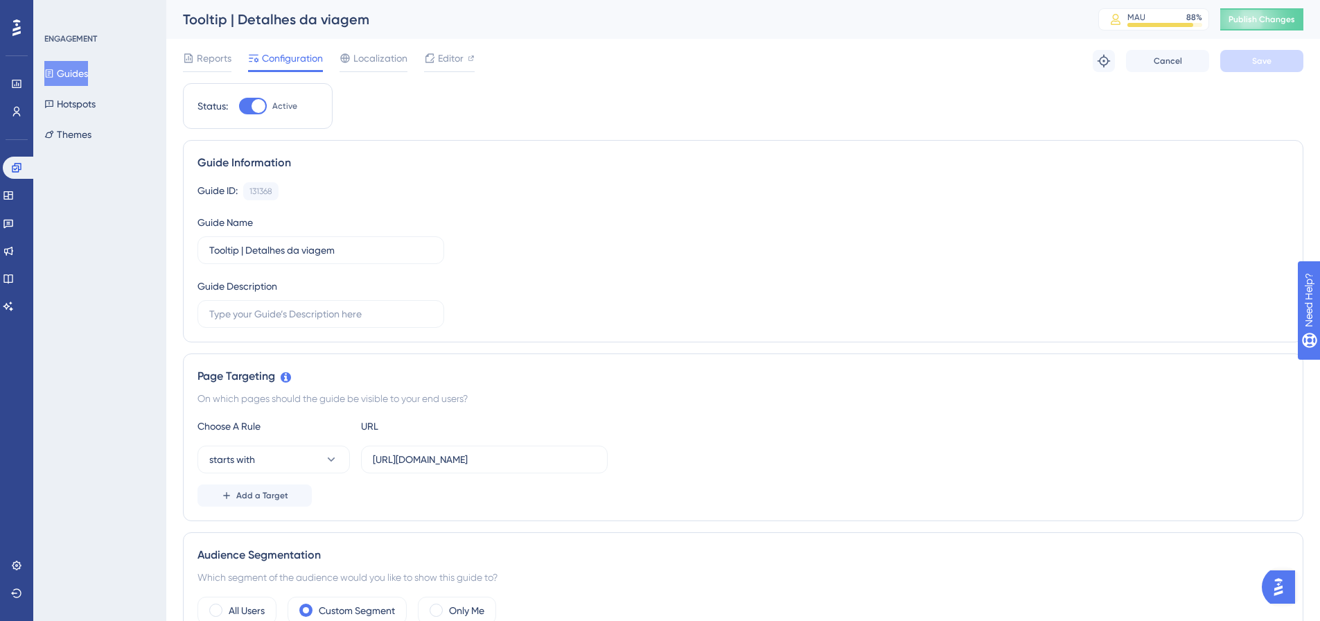
drag, startPoint x: 68, startPoint y: 69, endPoint x: 182, endPoint y: 106, distance: 119.7
click at [68, 69] on button "Guides" at bounding box center [66, 73] width 44 height 25
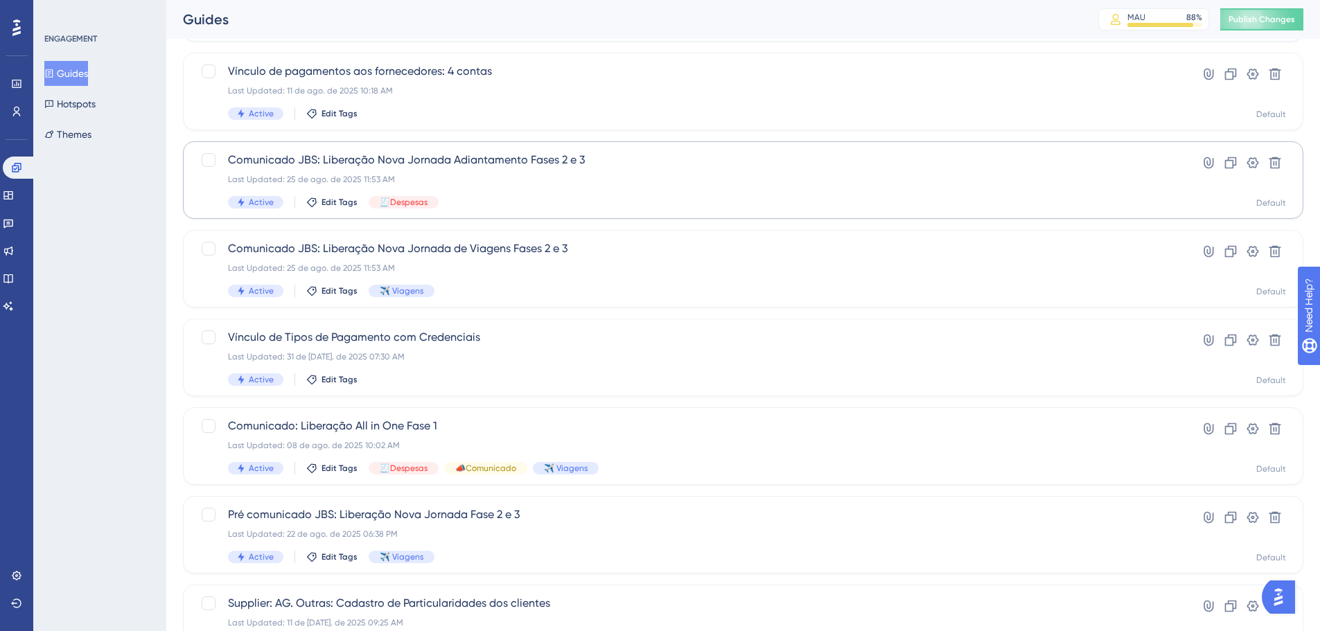
scroll to position [478, 0]
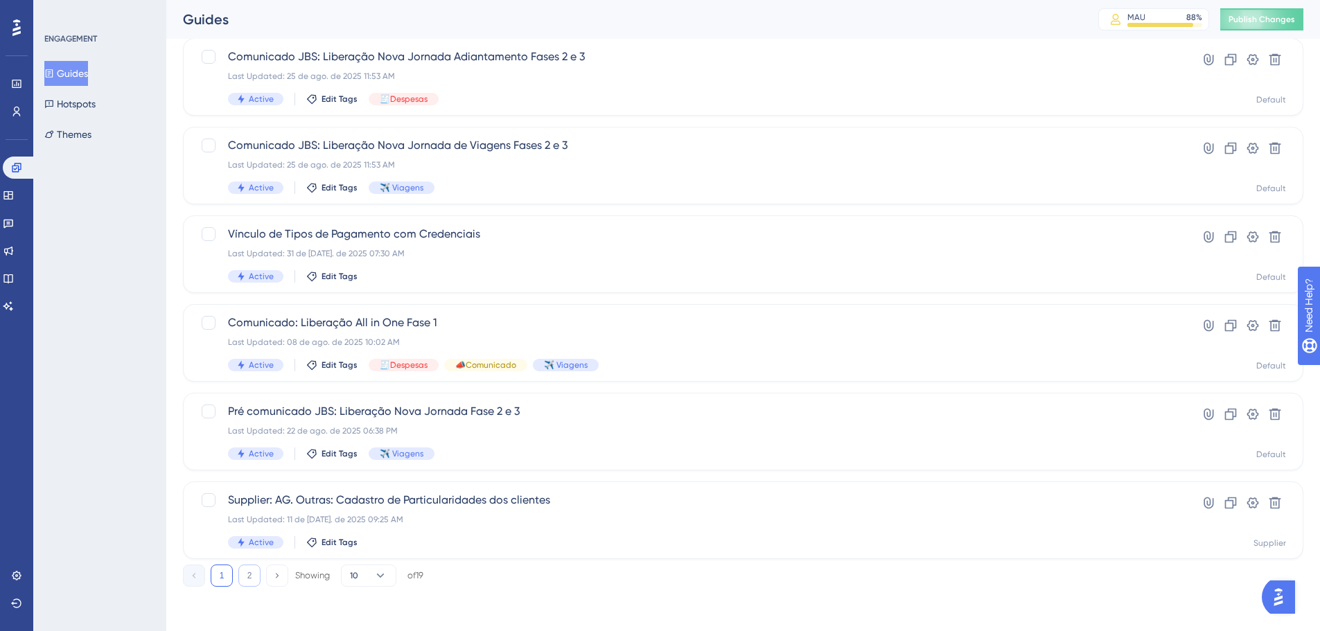
click at [256, 437] on button "2" at bounding box center [249, 576] width 22 height 22
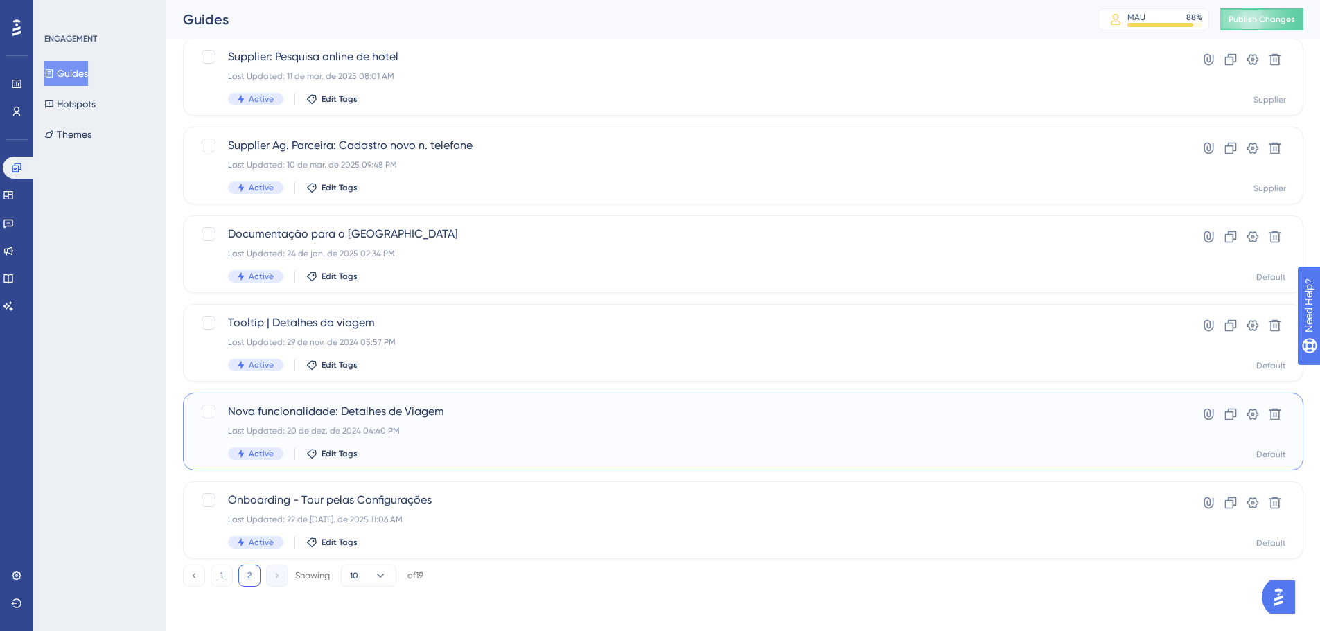
click at [410, 412] on span "Nova funcionalidade: Detalhes de Viagem" at bounding box center [688, 411] width 920 height 17
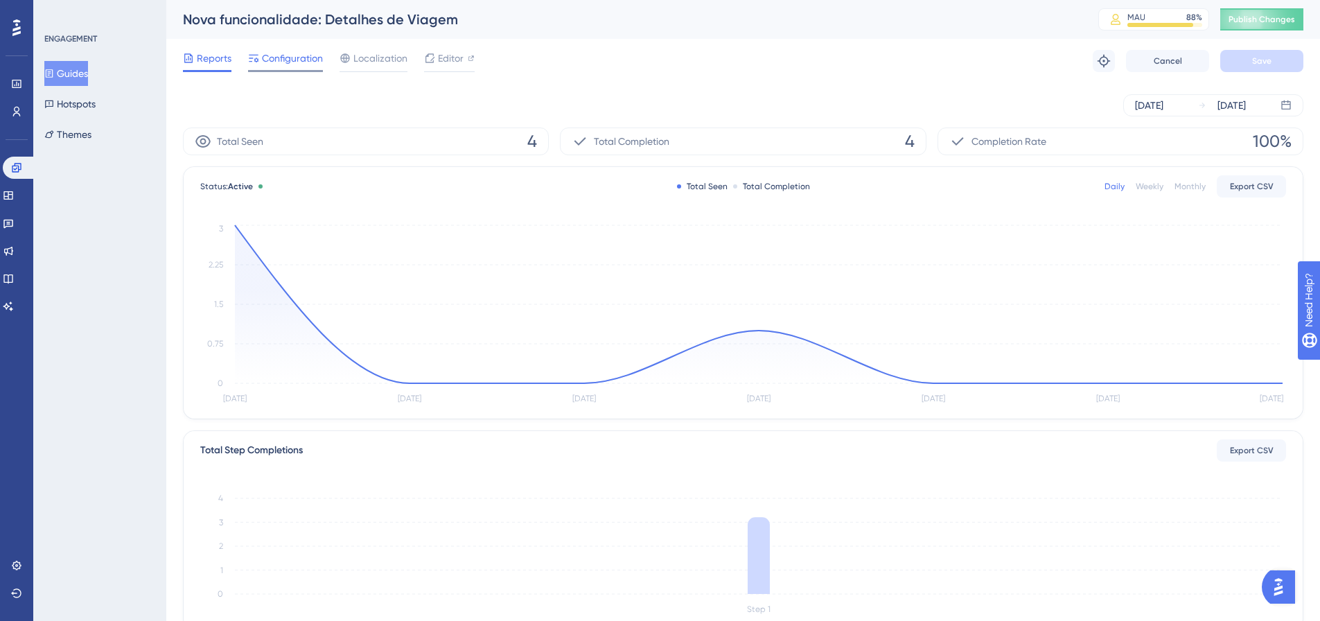
click at [293, 64] on span "Configuration" at bounding box center [292, 58] width 61 height 17
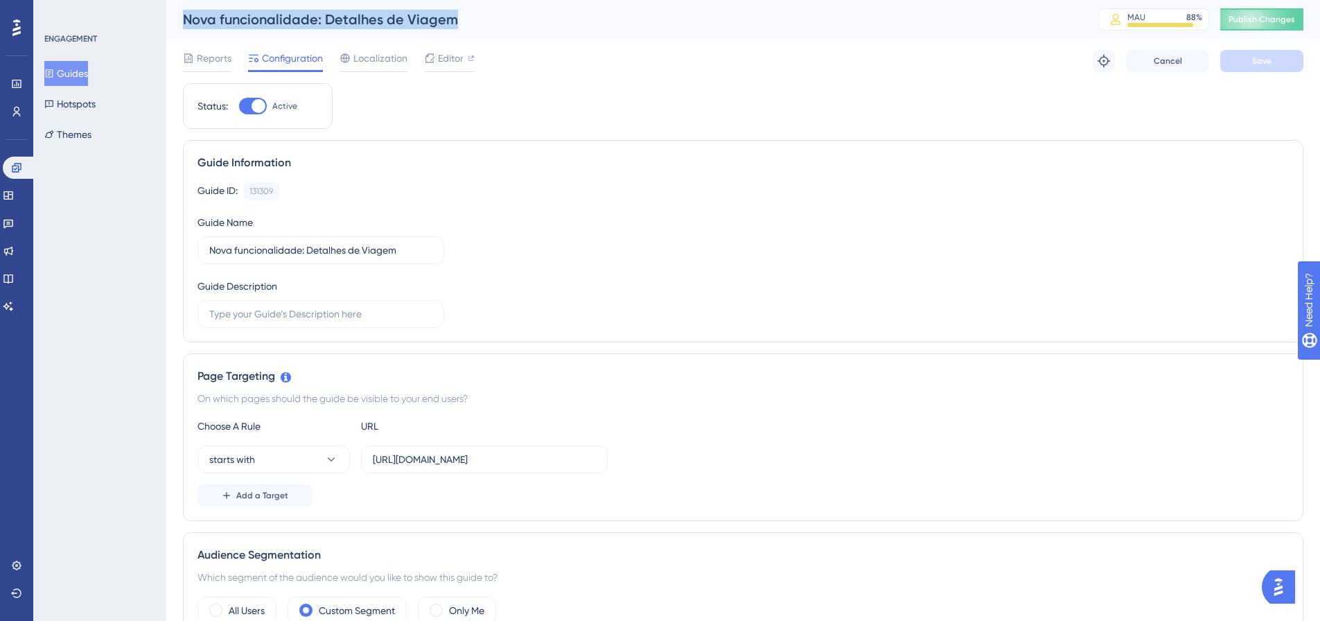
drag, startPoint x: 569, startPoint y: 15, endPoint x: 162, endPoint y: 30, distance: 407.1
copy div "Guides Hotspots Themes Nova funcionalidade: Detalhes de Viagem"
click at [78, 76] on button "Guides" at bounding box center [66, 73] width 44 height 25
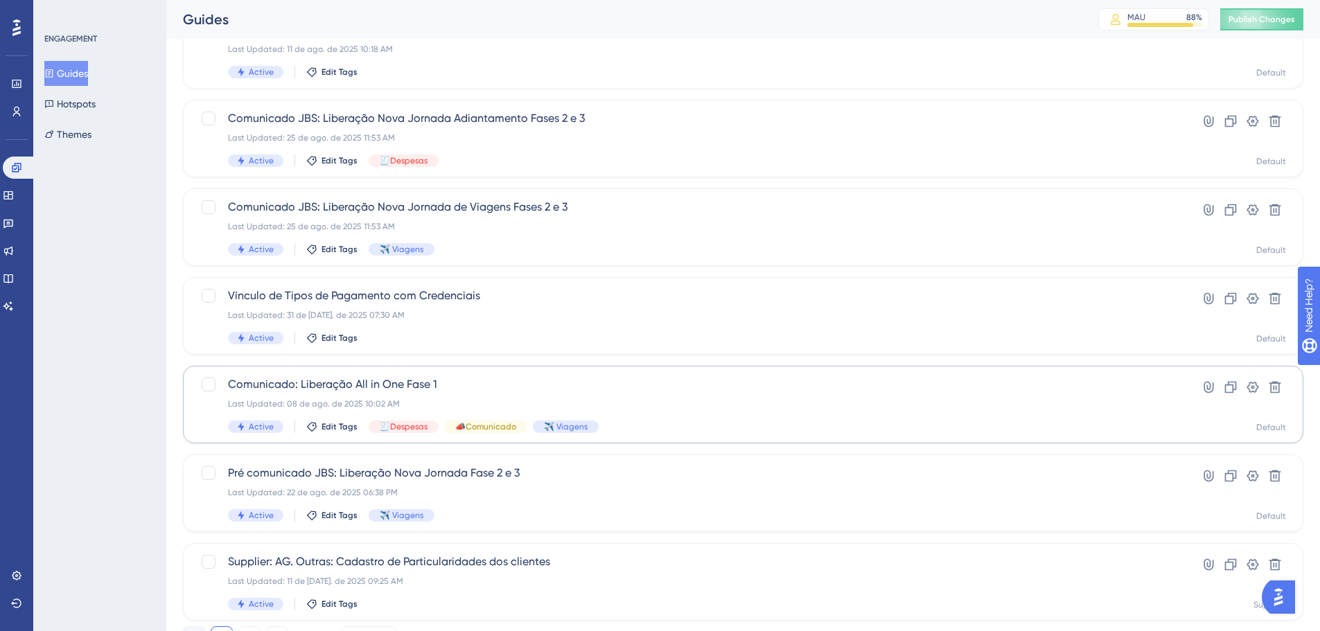
scroll to position [478, 0]
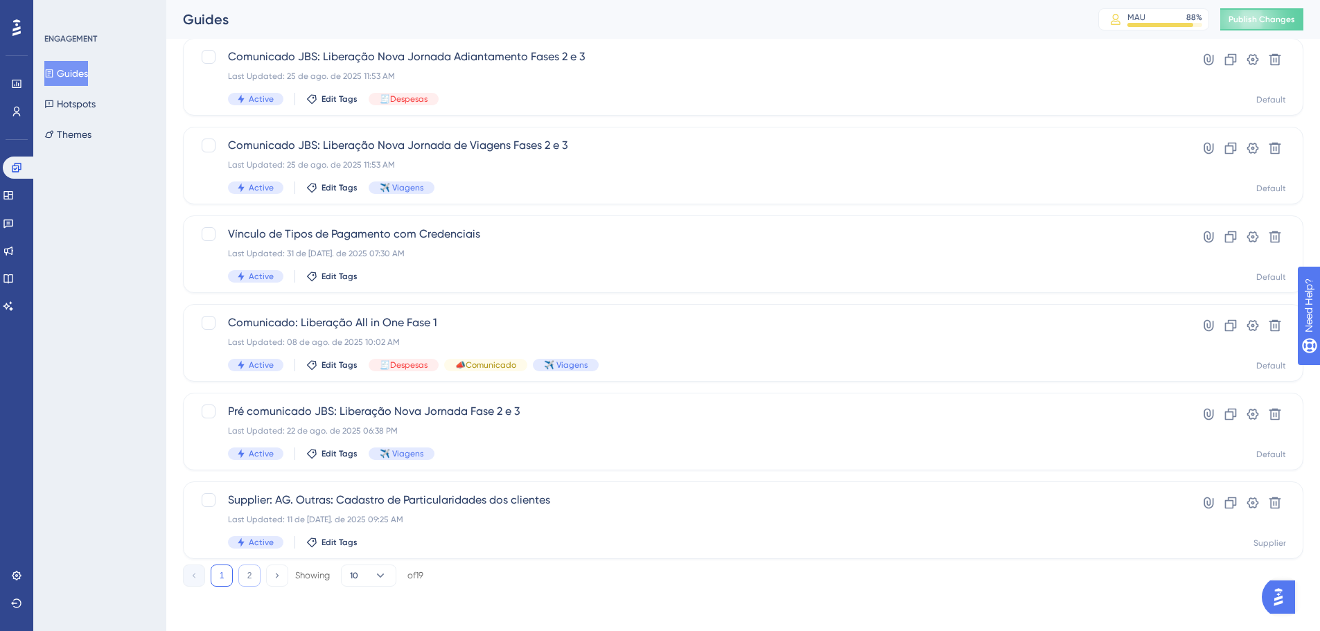
click at [252, 437] on button "2" at bounding box center [249, 576] width 22 height 22
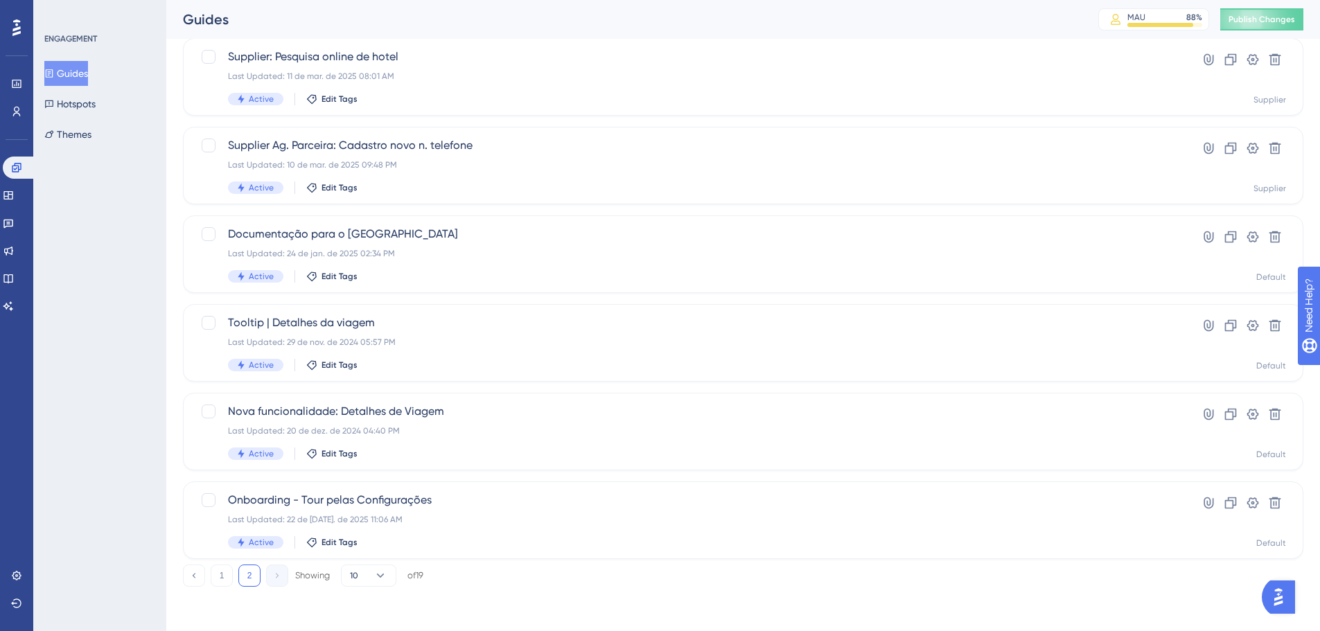
scroll to position [389, 0]
click at [386, 437] on div "Last Updated: 22 de jul. de 2025 11:06 AM" at bounding box center [688, 519] width 920 height 11
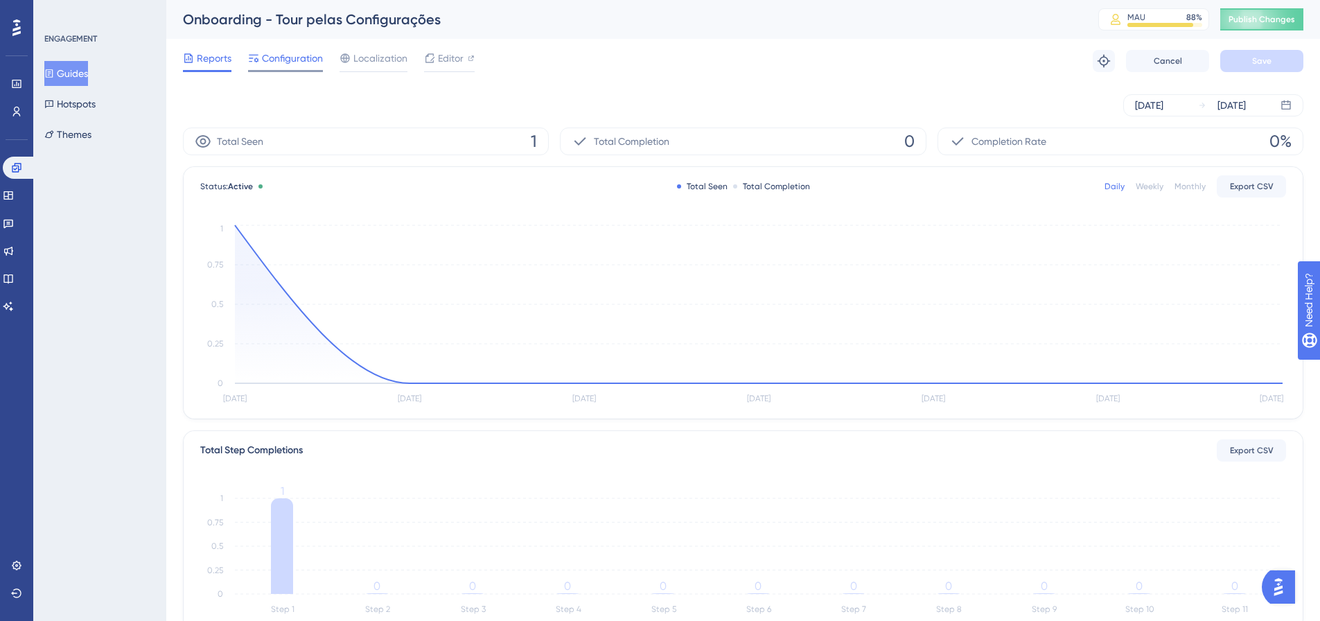
click at [296, 54] on span "Configuration" at bounding box center [292, 58] width 61 height 17
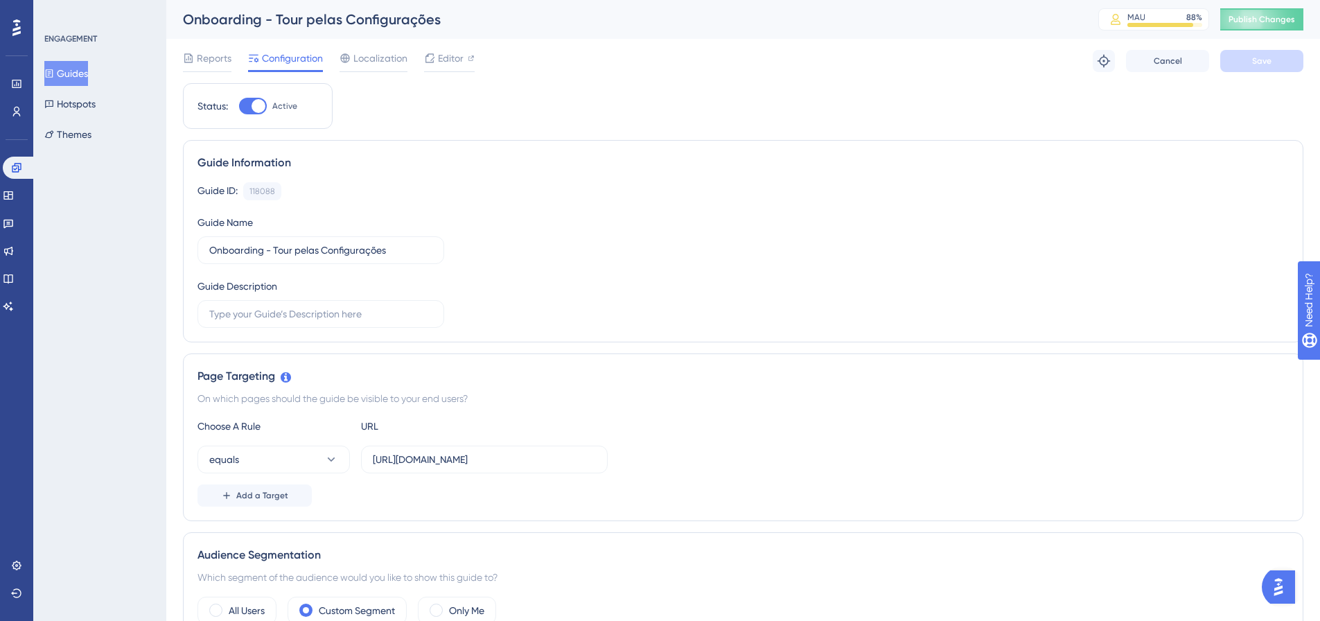
drag, startPoint x: 60, startPoint y: 71, endPoint x: 119, endPoint y: 96, distance: 63.3
click at [54, 71] on icon at bounding box center [49, 74] width 10 height 10
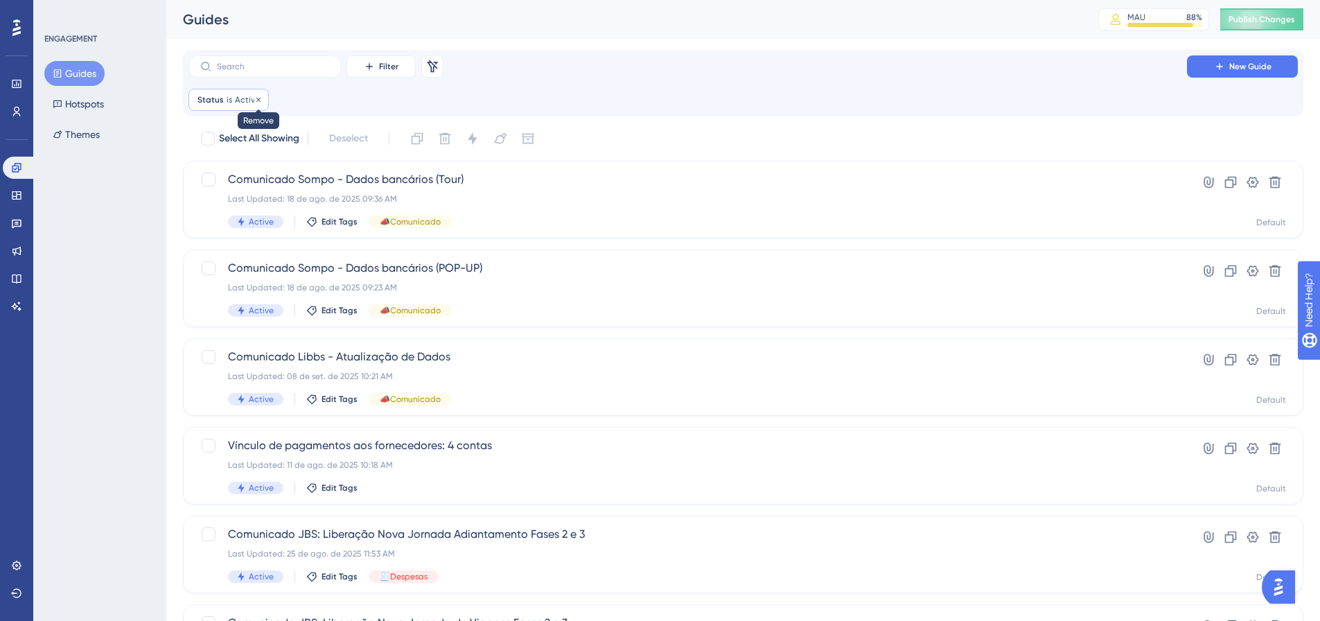
click at [256, 102] on icon at bounding box center [258, 100] width 8 height 8
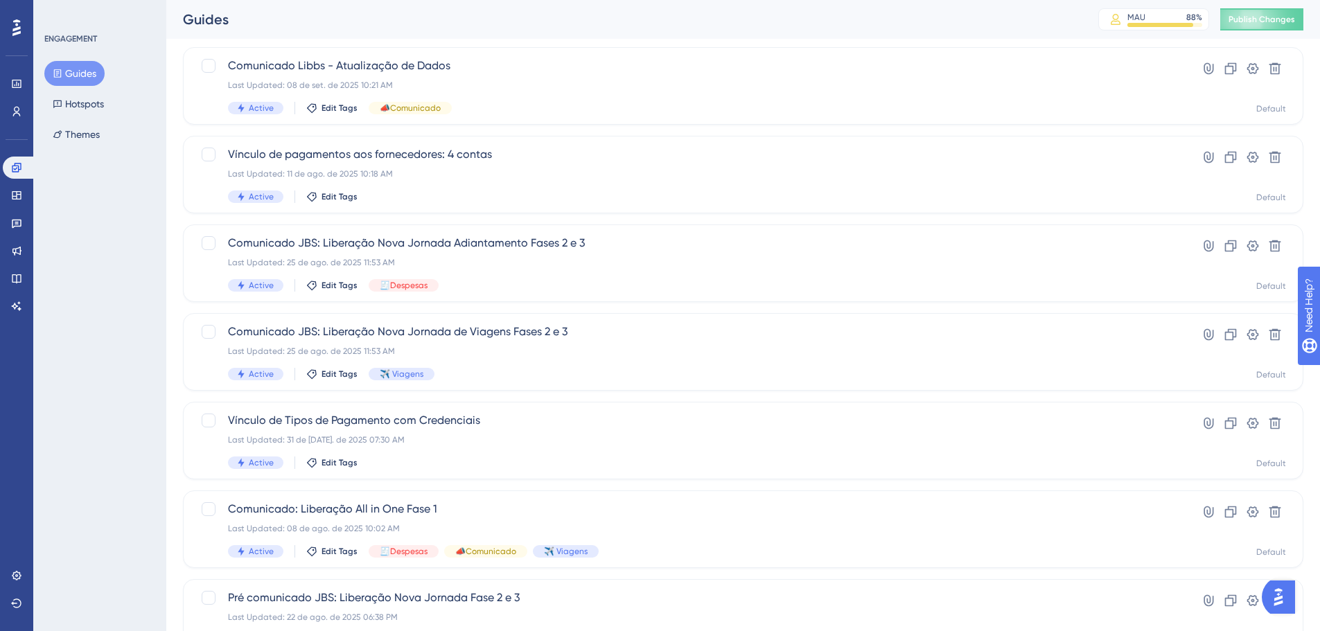
scroll to position [444, 0]
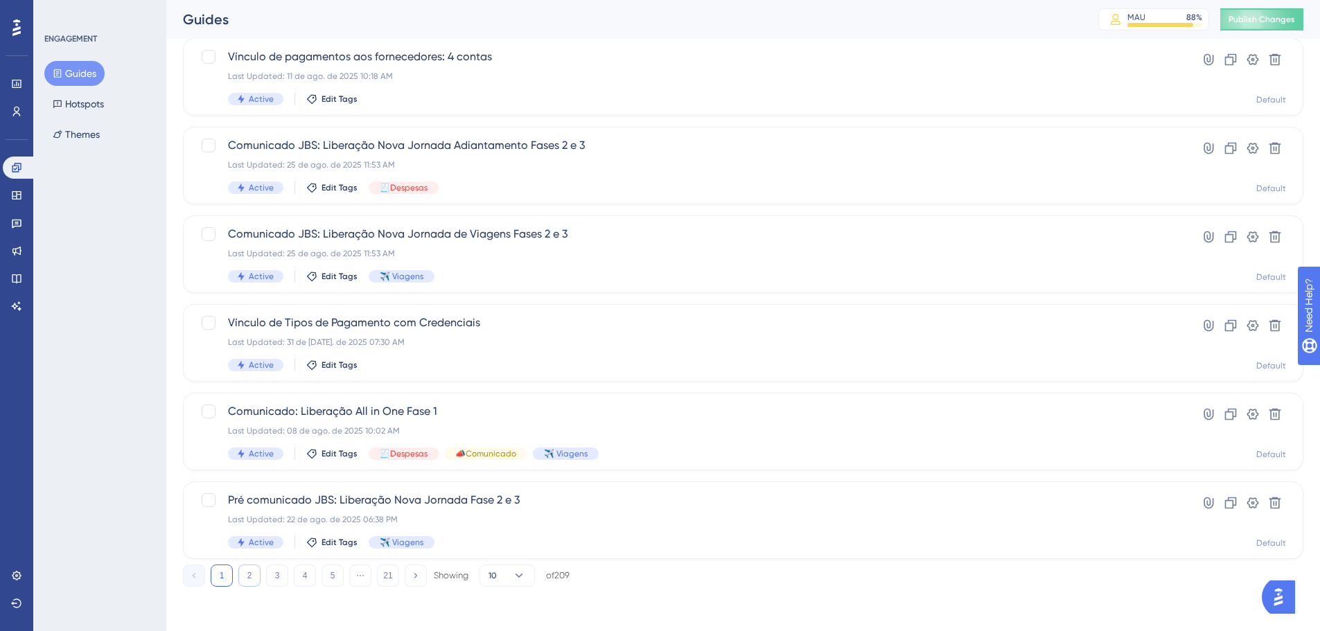
click at [243, 578] on button "2" at bounding box center [249, 576] width 22 height 22
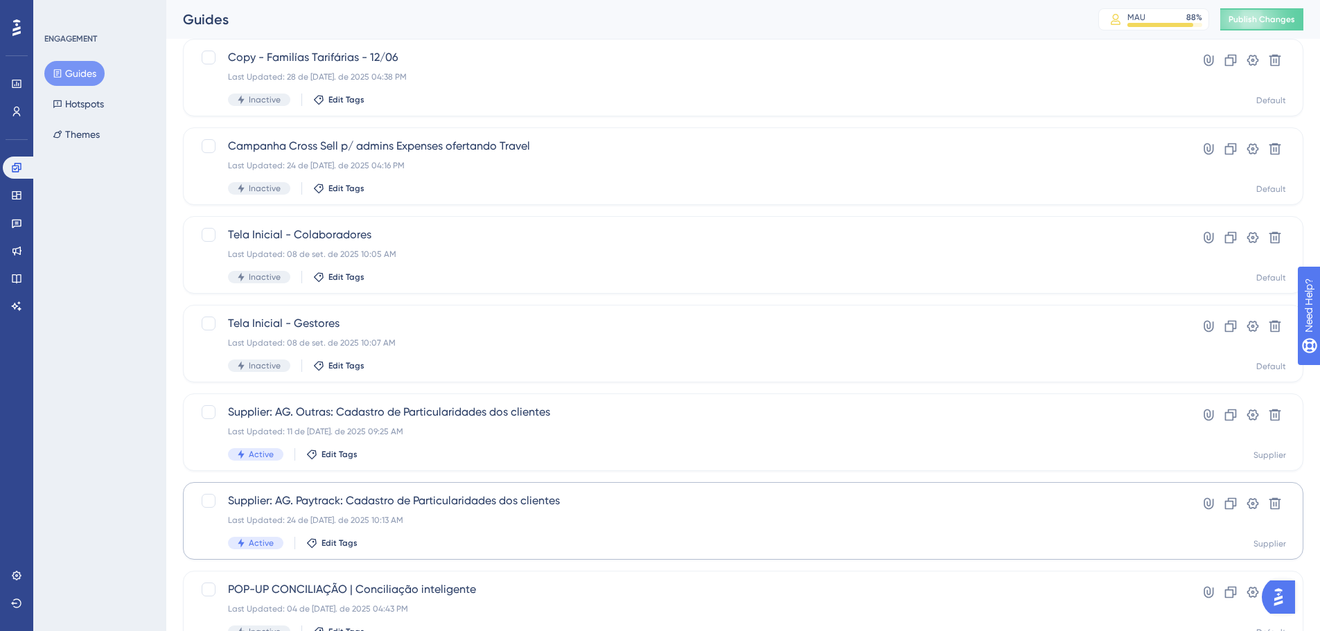
scroll to position [167, 0]
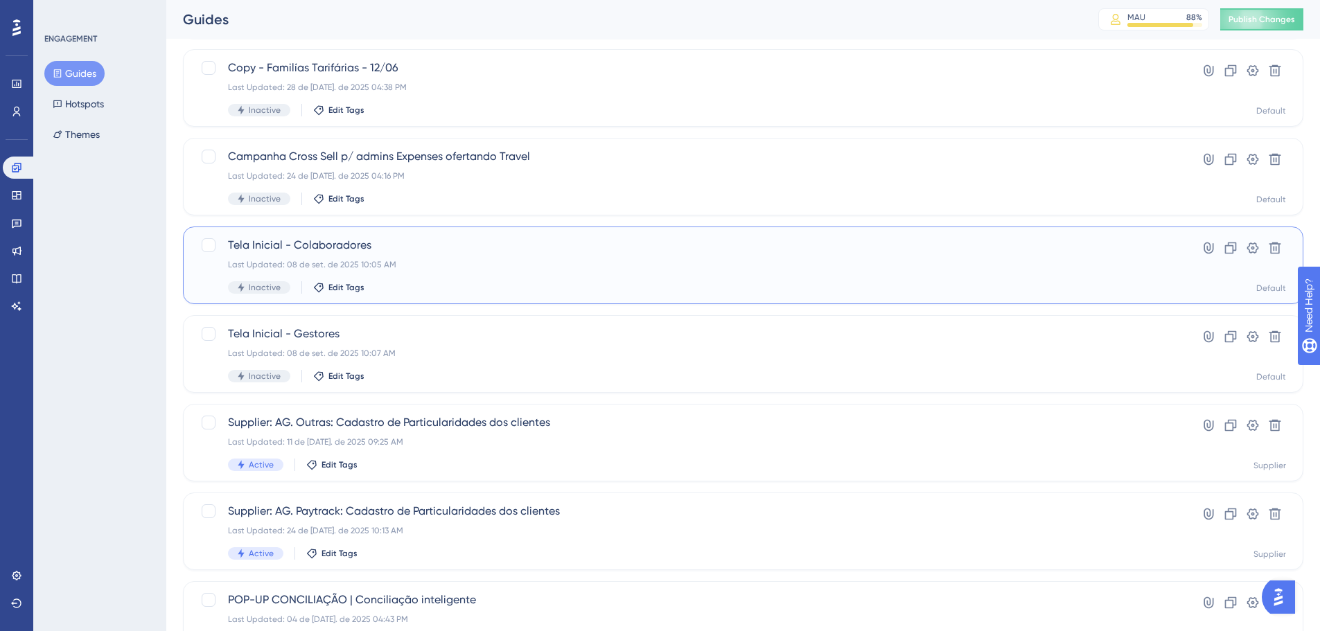
click at [252, 285] on span "Inactive" at bounding box center [265, 287] width 32 height 11
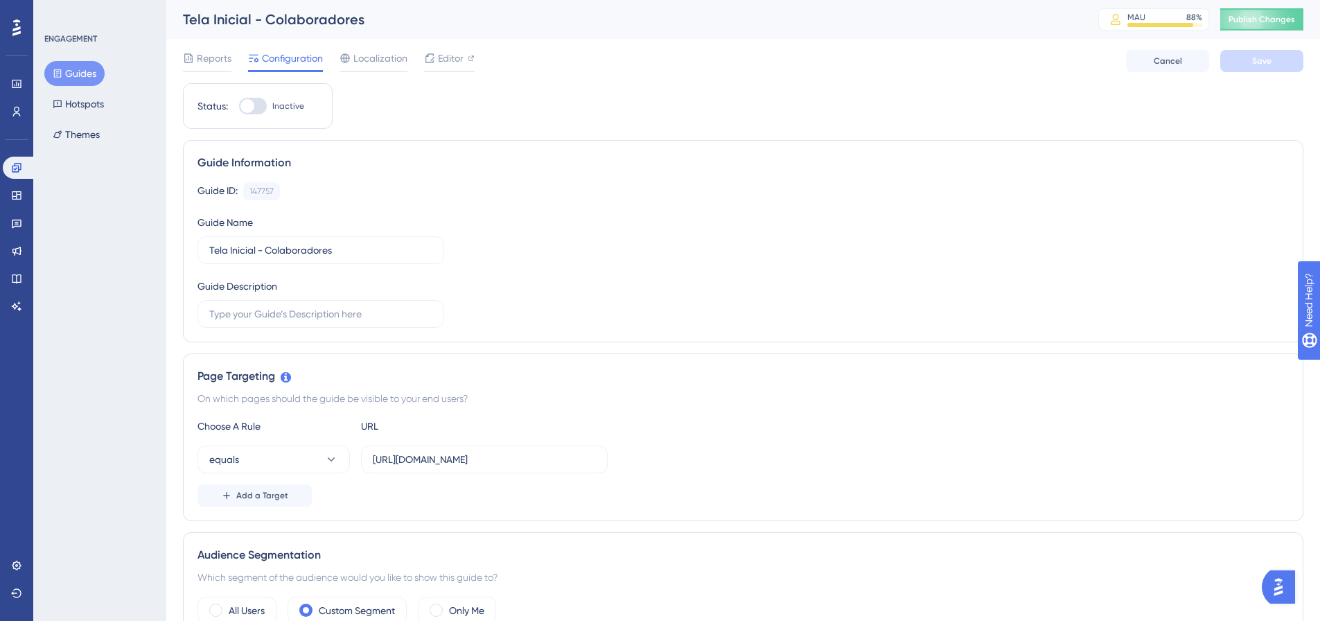
click at [243, 106] on div at bounding box center [247, 106] width 14 height 14
click at [239, 106] on input "Inactive" at bounding box center [238, 106] width 1 height 1
checkbox input "true"
click at [1272, 65] on button "Save" at bounding box center [1261, 61] width 83 height 22
click at [89, 67] on button "Guides" at bounding box center [74, 73] width 60 height 25
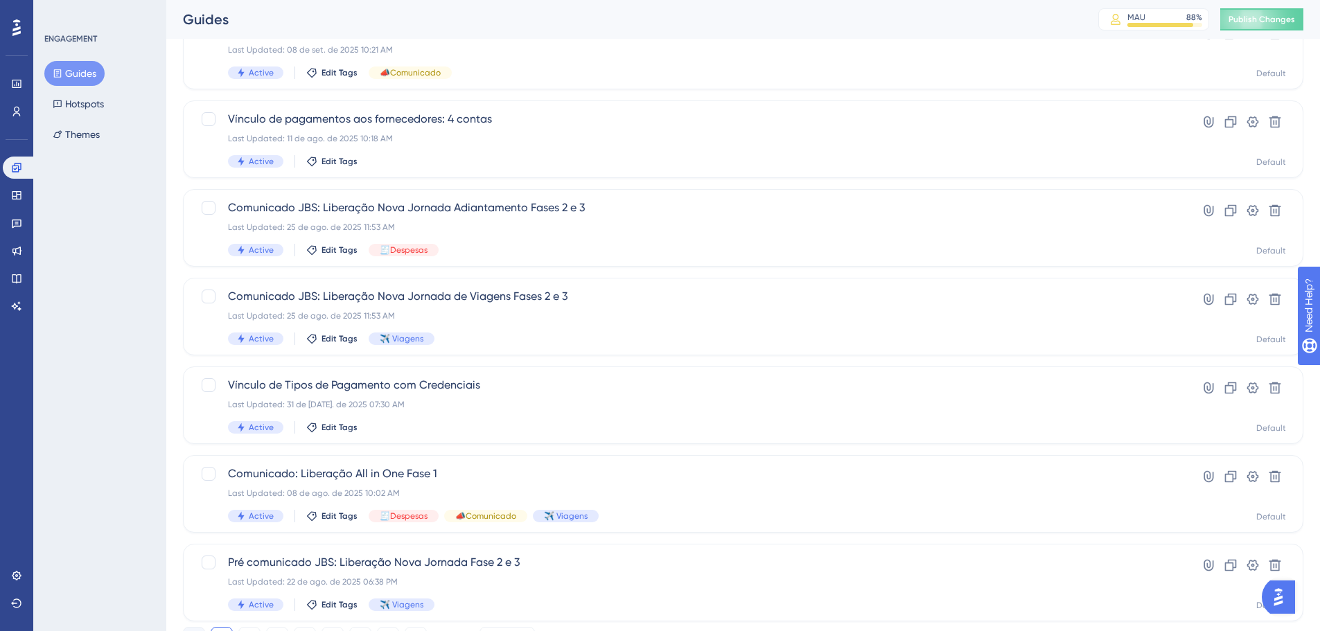
scroll to position [444, 0]
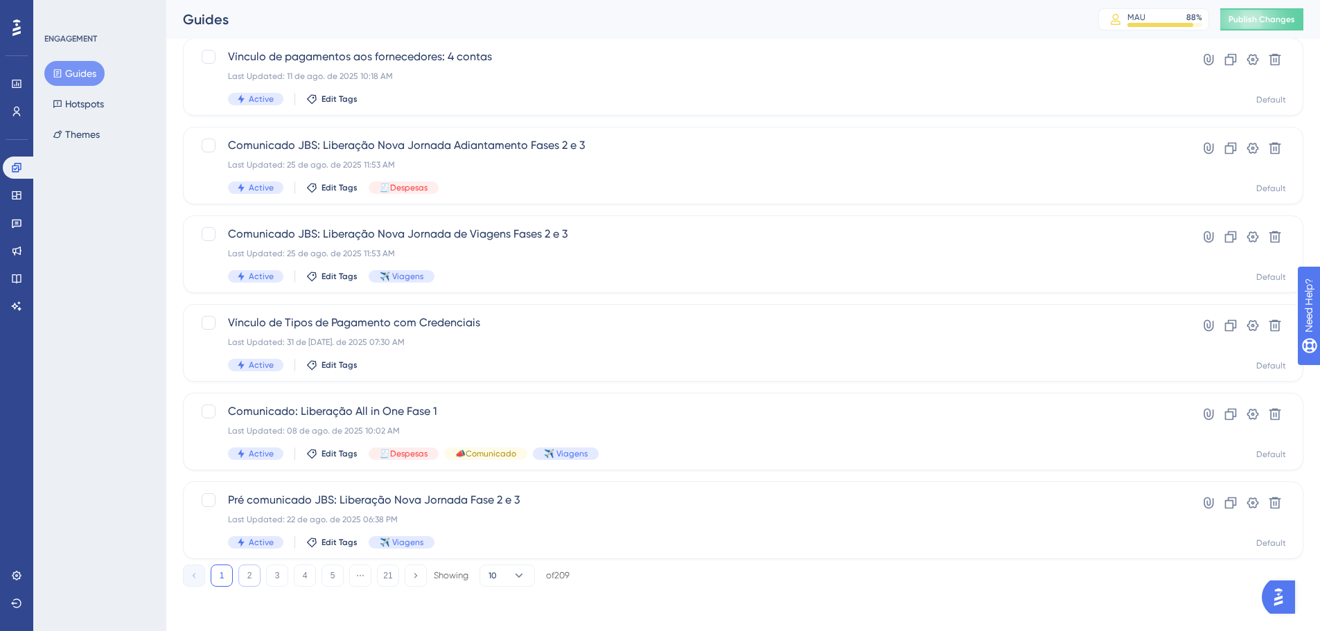
click at [252, 586] on button "2" at bounding box center [249, 576] width 22 height 22
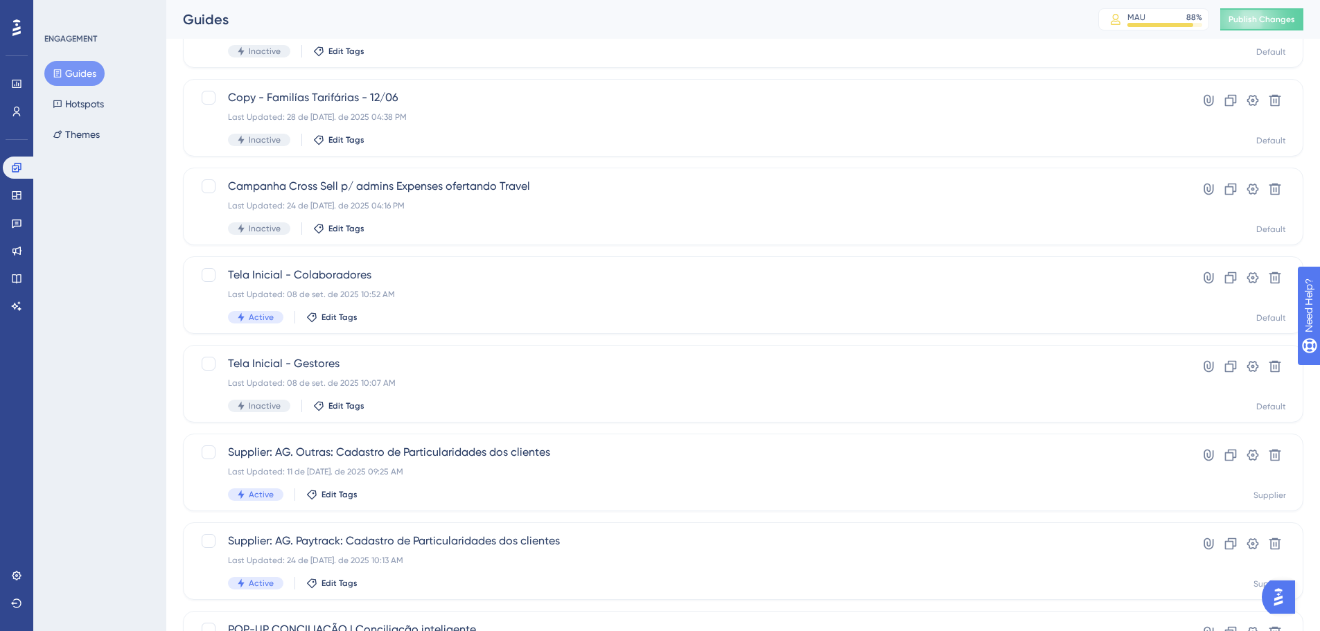
scroll to position [139, 0]
click at [417, 384] on div "Last Updated: 08 de set. de 2025 10:07 AM" at bounding box center [688, 381] width 920 height 11
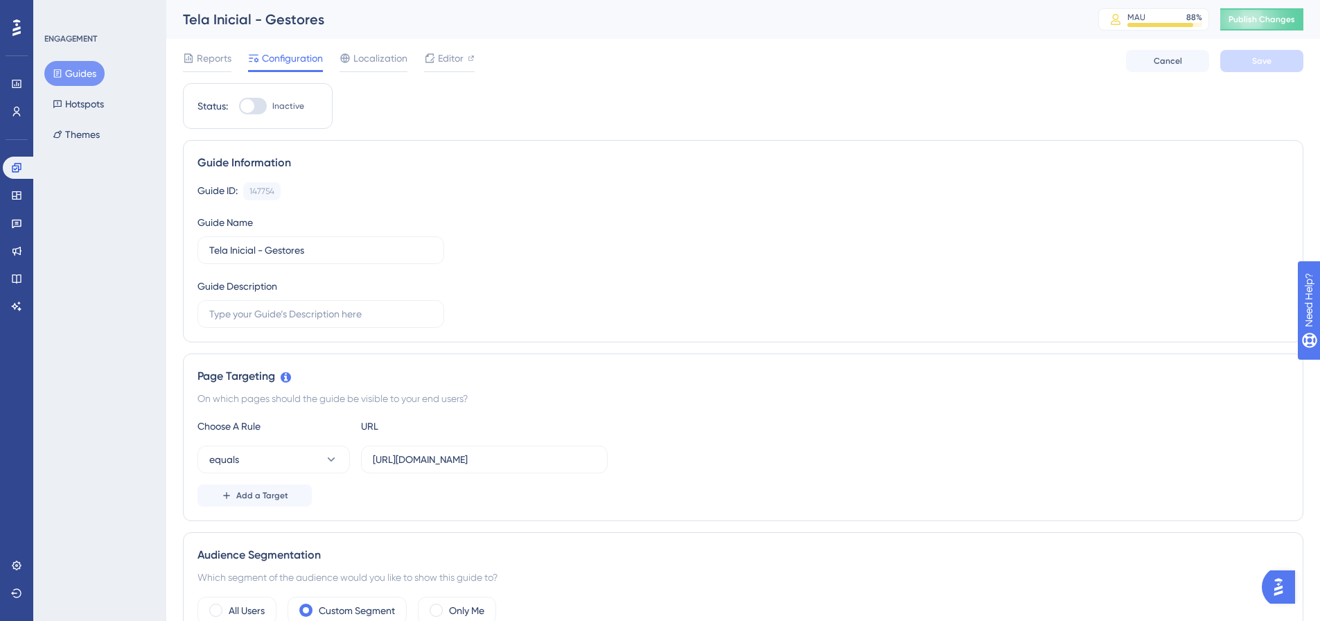
click at [244, 110] on div at bounding box center [247, 106] width 14 height 14
click at [239, 107] on input "Inactive" at bounding box center [238, 106] width 1 height 1
checkbox input "true"
click at [1239, 61] on button "Save" at bounding box center [1261, 61] width 83 height 22
click at [58, 72] on icon at bounding box center [58, 73] width 8 height 8
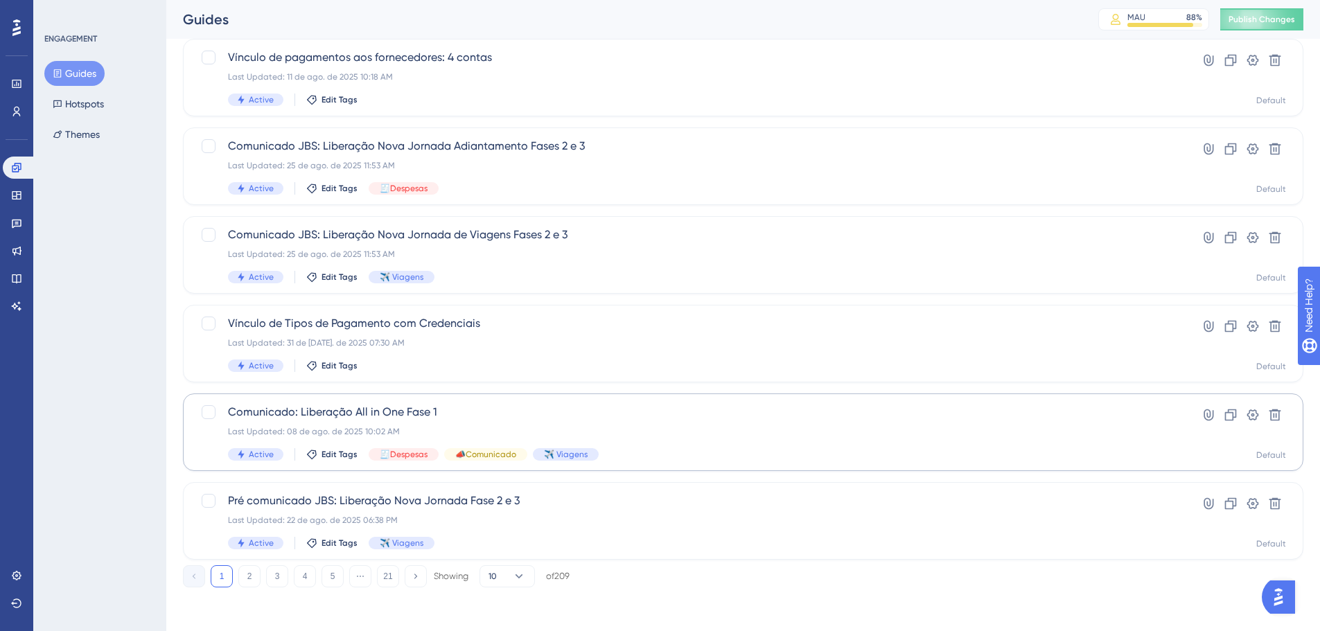
scroll to position [444, 0]
click at [254, 569] on button "2" at bounding box center [249, 576] width 22 height 22
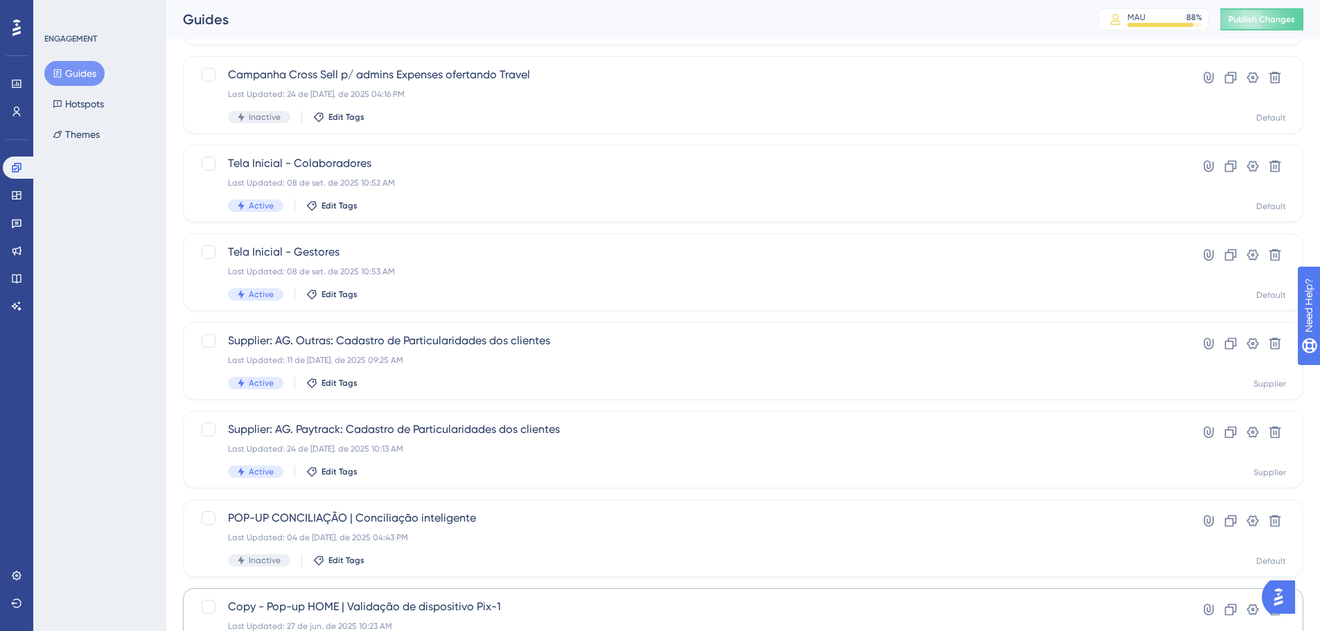
scroll to position [98, 0]
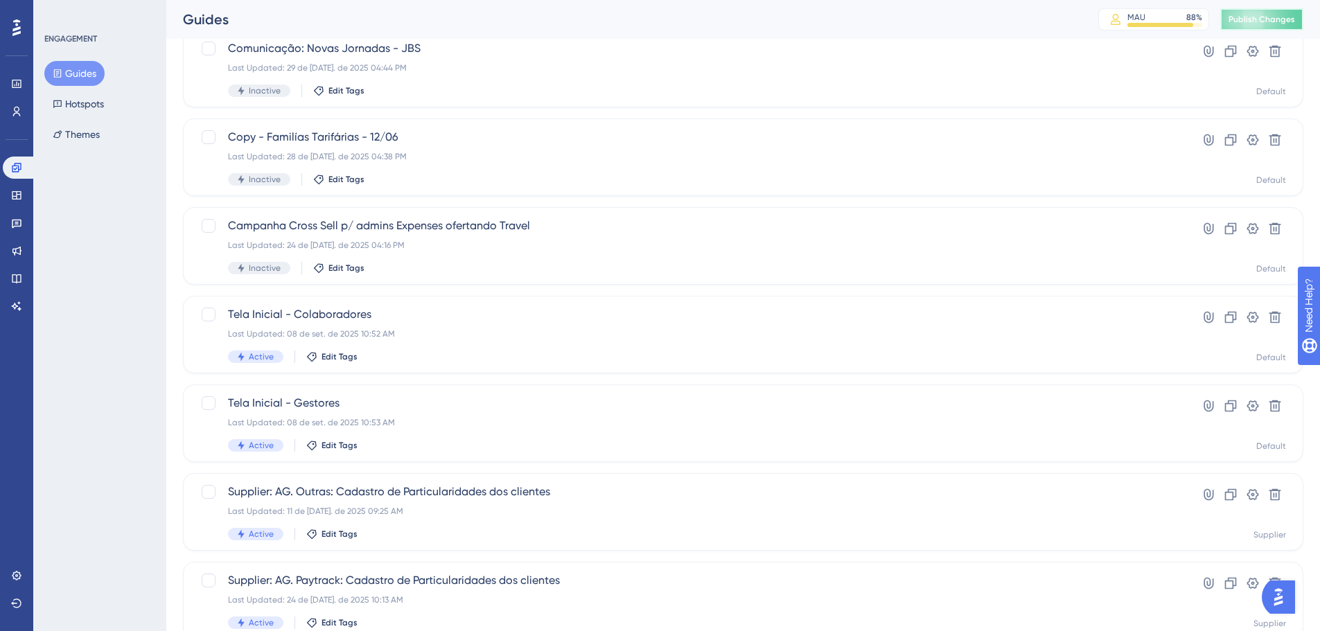
click at [1242, 21] on span "Publish Changes" at bounding box center [1262, 19] width 67 height 11
click at [1053, 322] on span "Tela Inicial - Colaboradores" at bounding box center [688, 314] width 920 height 17
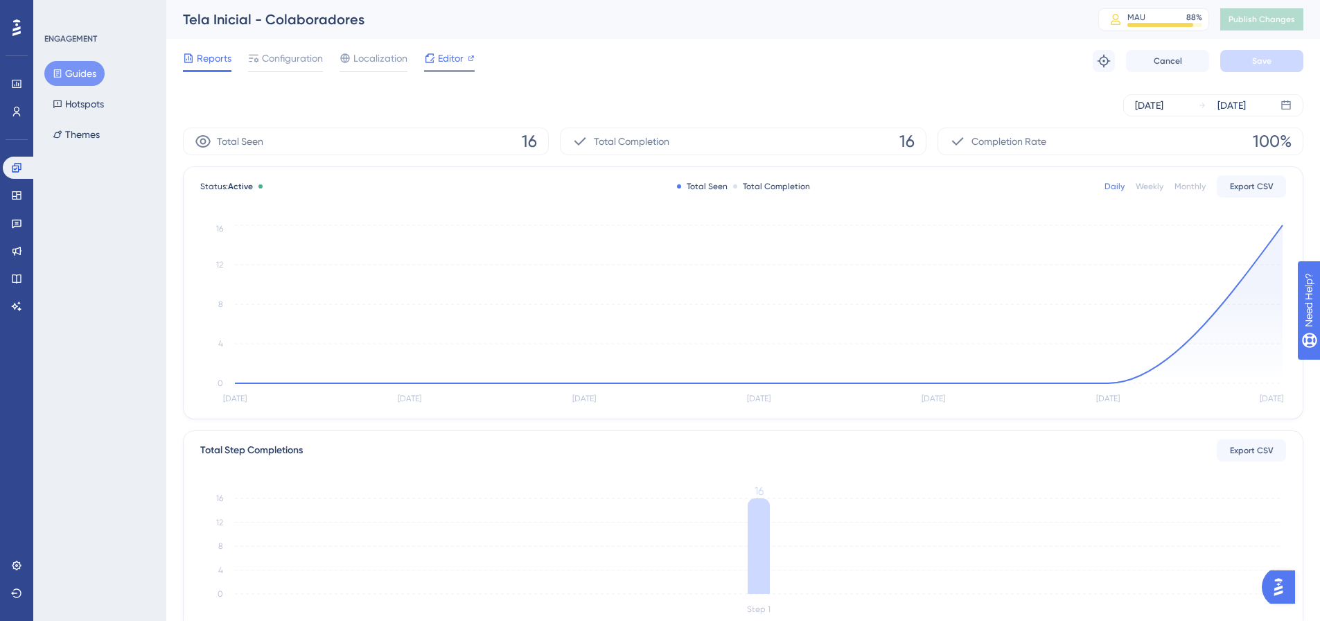
click at [439, 55] on span "Editor" at bounding box center [451, 58] width 26 height 17
